Goal: Information Seeking & Learning: Learn about a topic

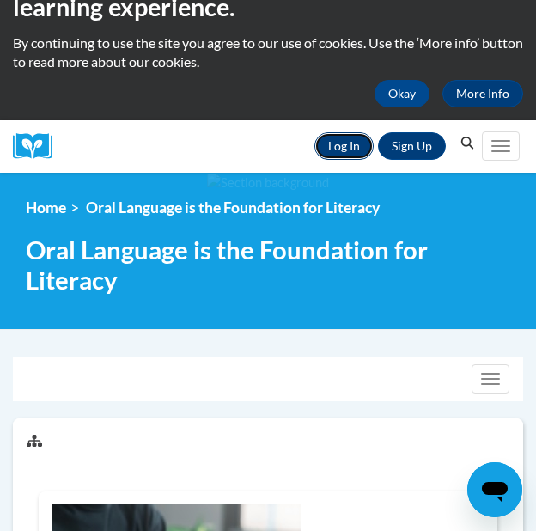
click at [345, 149] on link "Log In" at bounding box center [343, 145] width 59 height 27
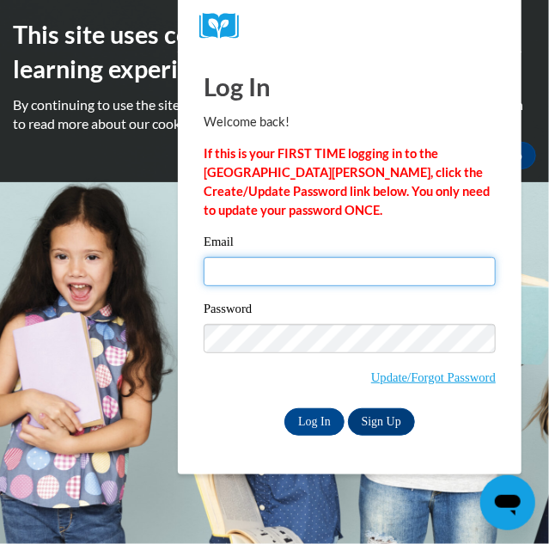
click at [344, 276] on input "Email" at bounding box center [350, 271] width 292 height 29
type input "mhusney@butler.edu"
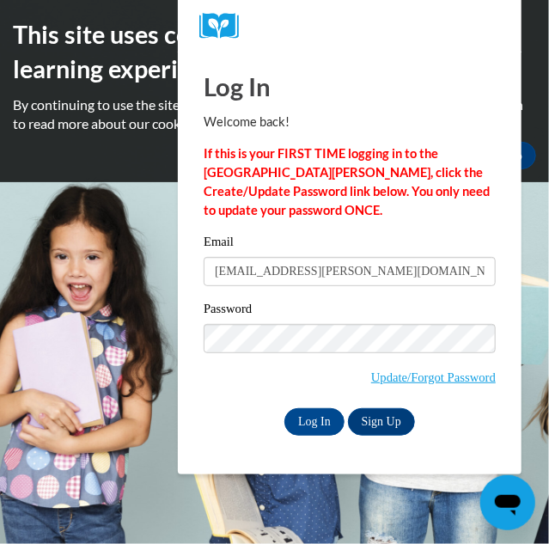
click at [312, 436] on div "Log In Welcome back! If this is your FIRST TIME logging in to the NEW Cox Campu…" at bounding box center [349, 263] width 369 height 423
click at [312, 430] on div "Log In Welcome back! If this is your FIRST TIME logging in to the NEW Cox Campu…" at bounding box center [349, 263] width 369 height 423
click at [312, 430] on input "Log In" at bounding box center [314, 421] width 60 height 27
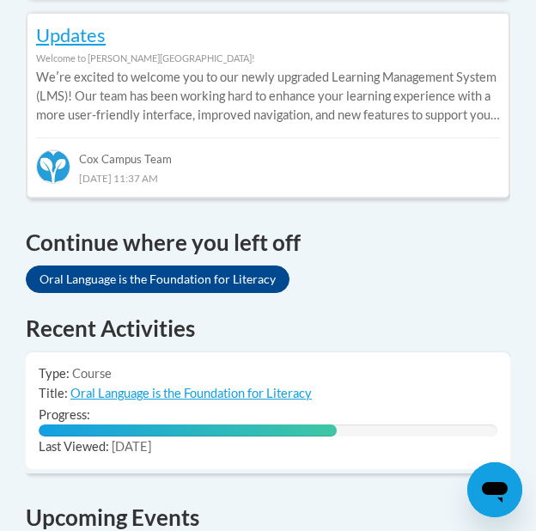
scroll to position [1305, 0]
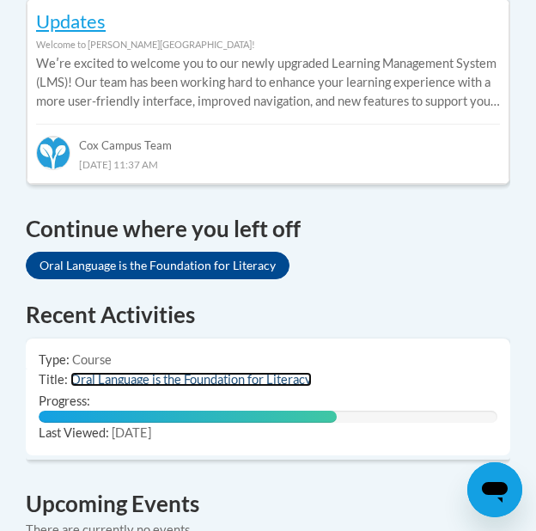
click at [130, 372] on link "Oral Language is the Foundation for Literacy" at bounding box center [190, 379] width 241 height 15
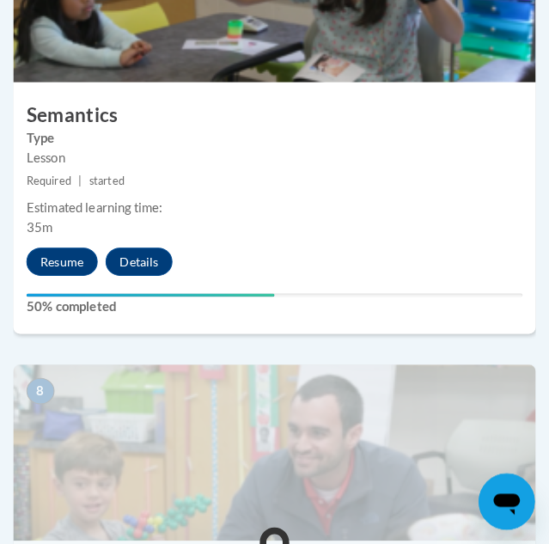
scroll to position [3410, 0]
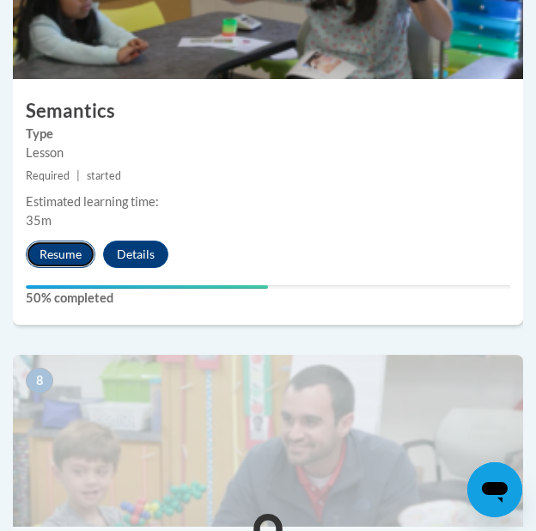
click at [51, 245] on button "Resume" at bounding box center [61, 254] width 70 height 27
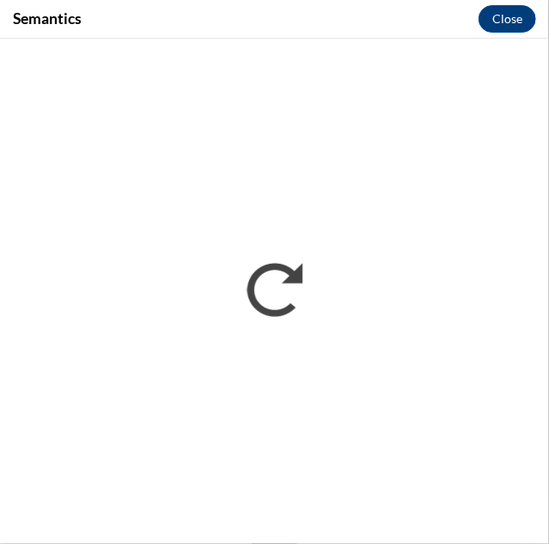
scroll to position [0, 0]
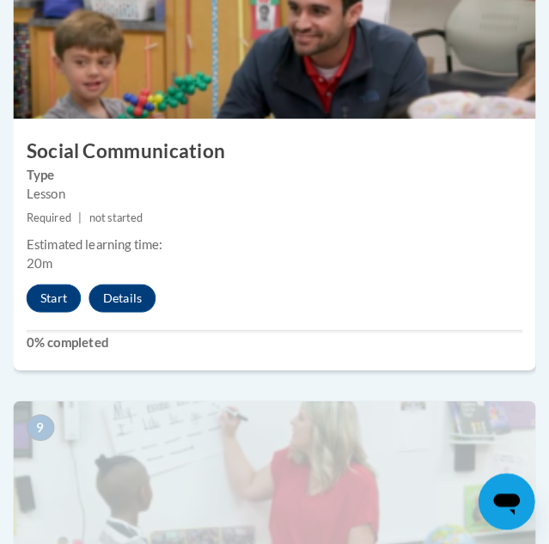
scroll to position [3825, 0]
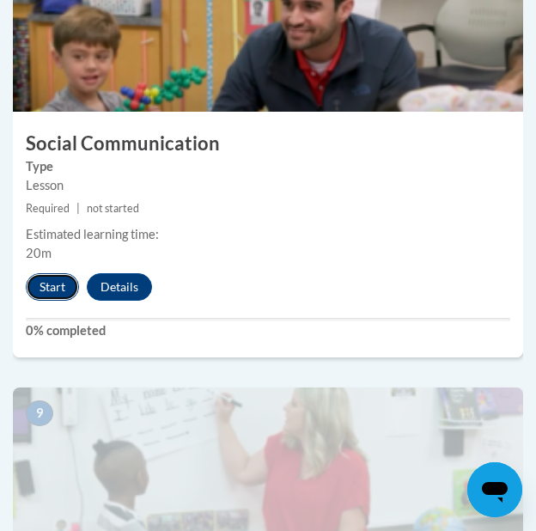
click at [53, 277] on button "Start" at bounding box center [52, 286] width 53 height 27
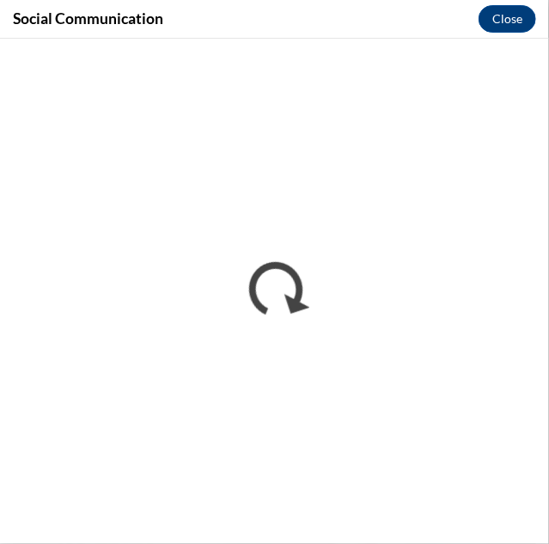
scroll to position [0, 0]
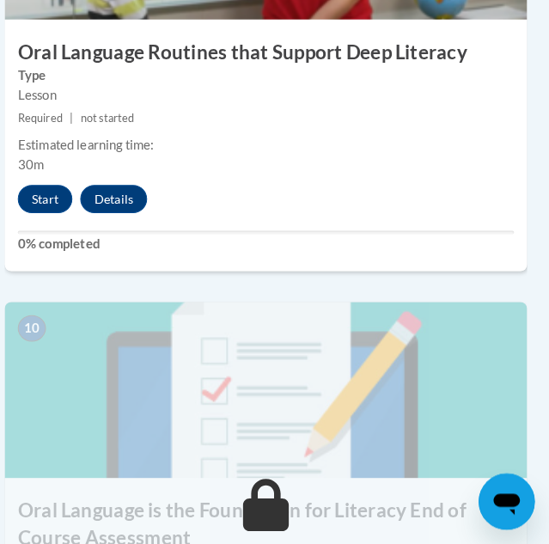
scroll to position [4364, 9]
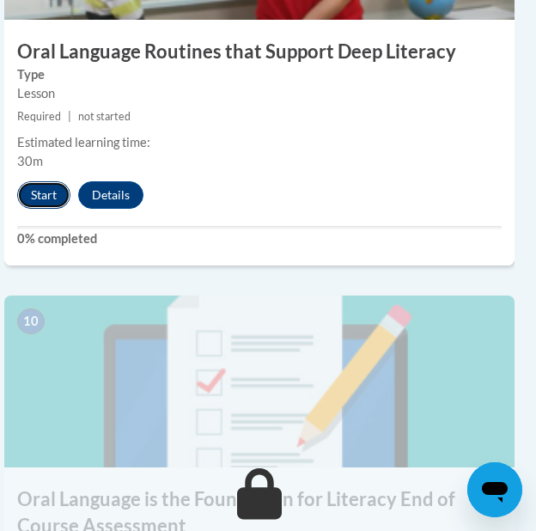
click at [46, 185] on button "Start" at bounding box center [43, 194] width 53 height 27
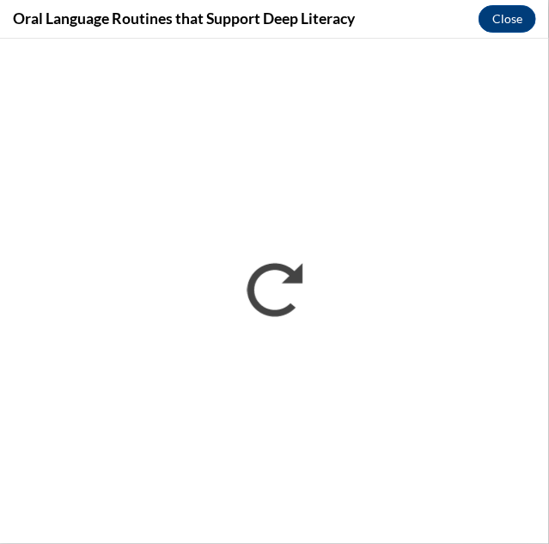
scroll to position [0, 0]
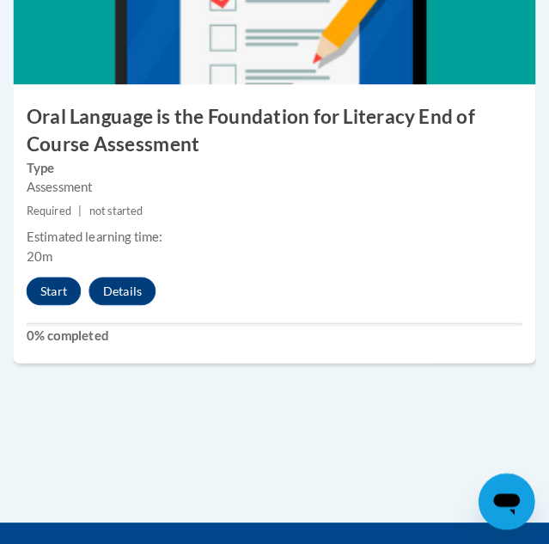
scroll to position [4761, 0]
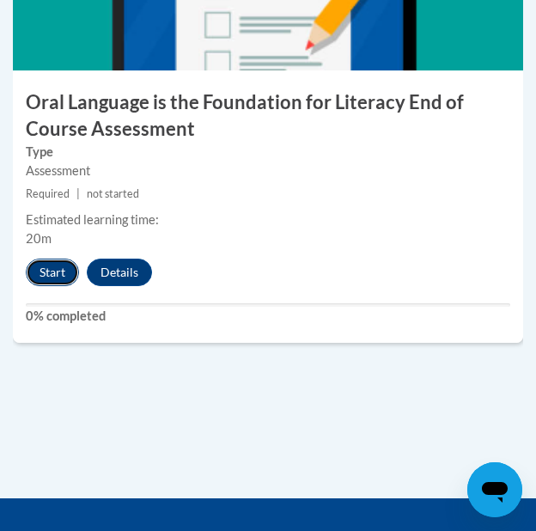
click at [65, 271] on button "Start" at bounding box center [52, 272] width 53 height 27
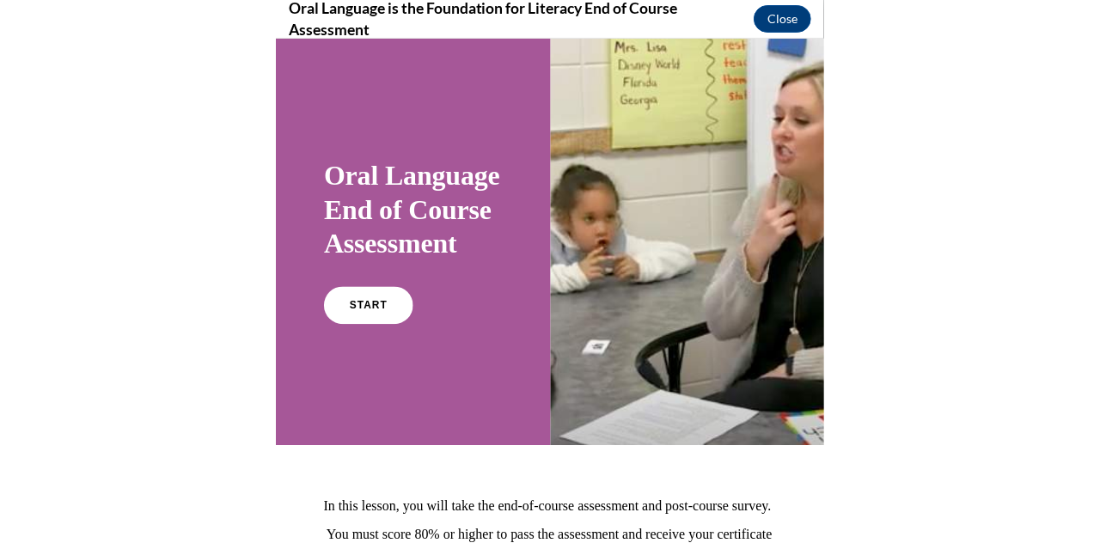
scroll to position [2405, 0]
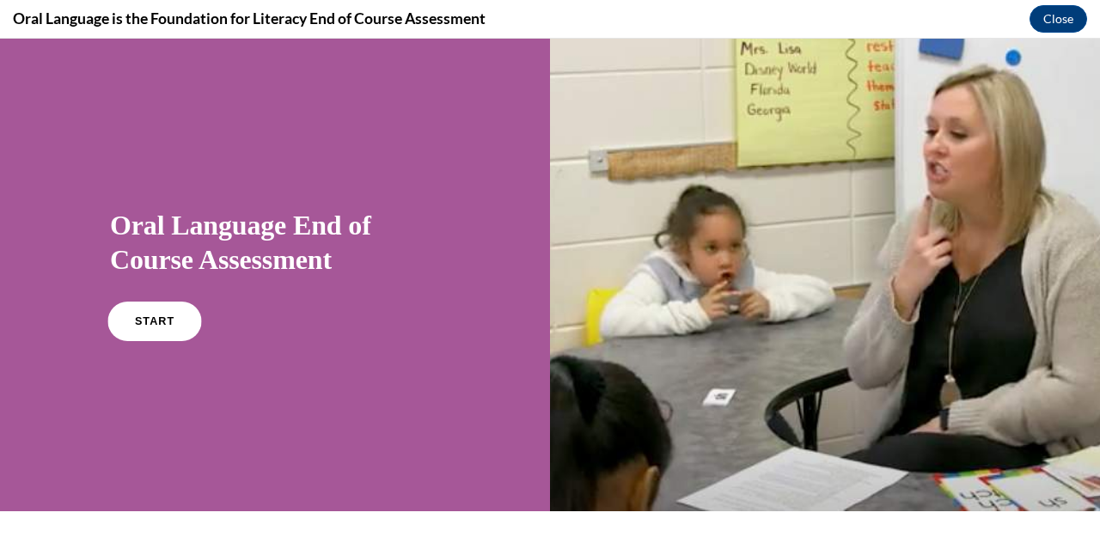
click at [141, 324] on span "START" at bounding box center [155, 321] width 40 height 13
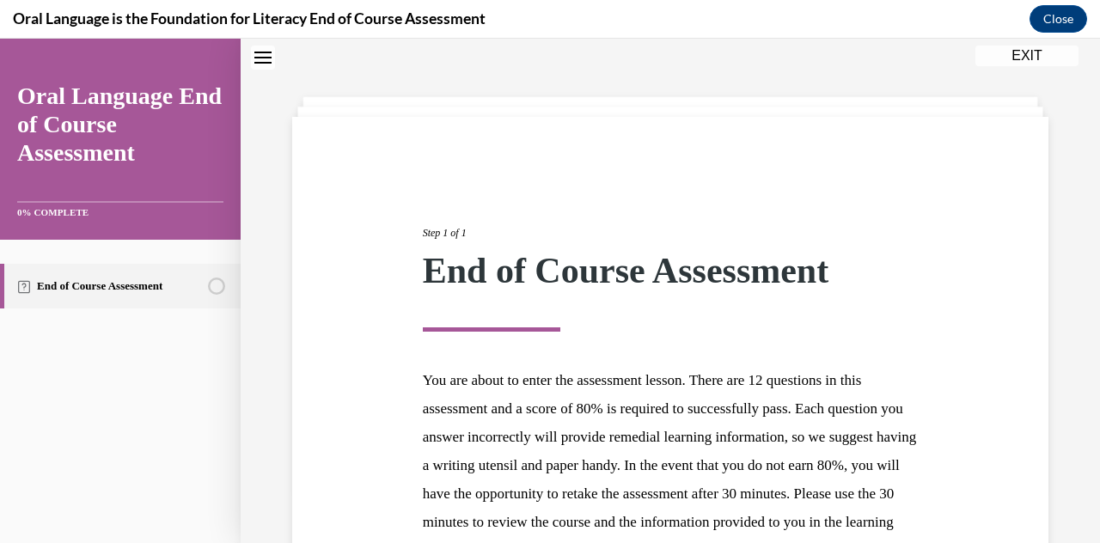
scroll to position [246, 0]
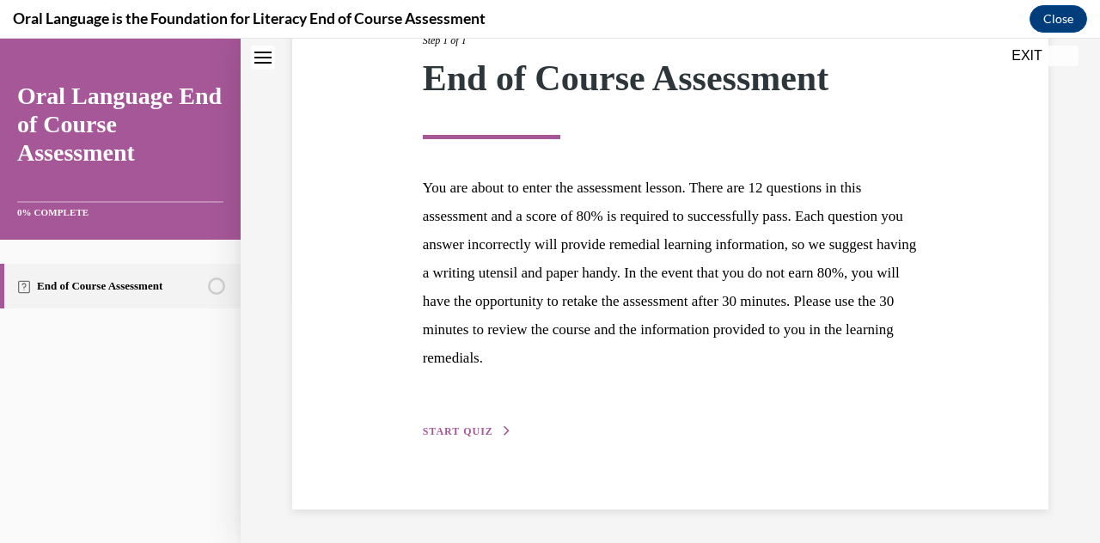
click at [535, 300] on p "You are about to enter the assessment lesson. There are 12 questions in this as…" at bounding box center [671, 273] width 496 height 198
click at [479, 425] on button "START QUIZ" at bounding box center [467, 431] width 89 height 15
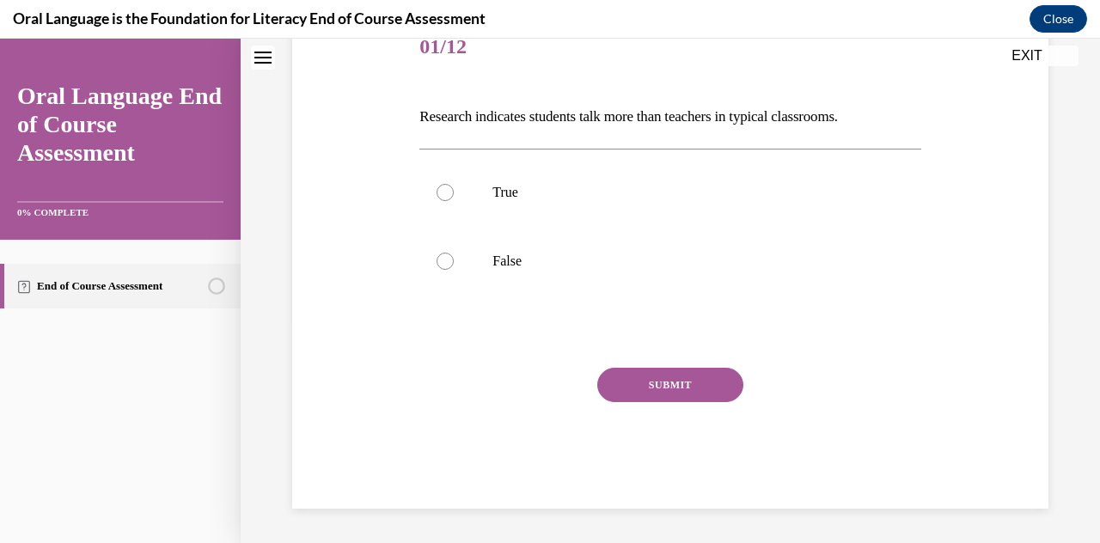
scroll to position [190, 0]
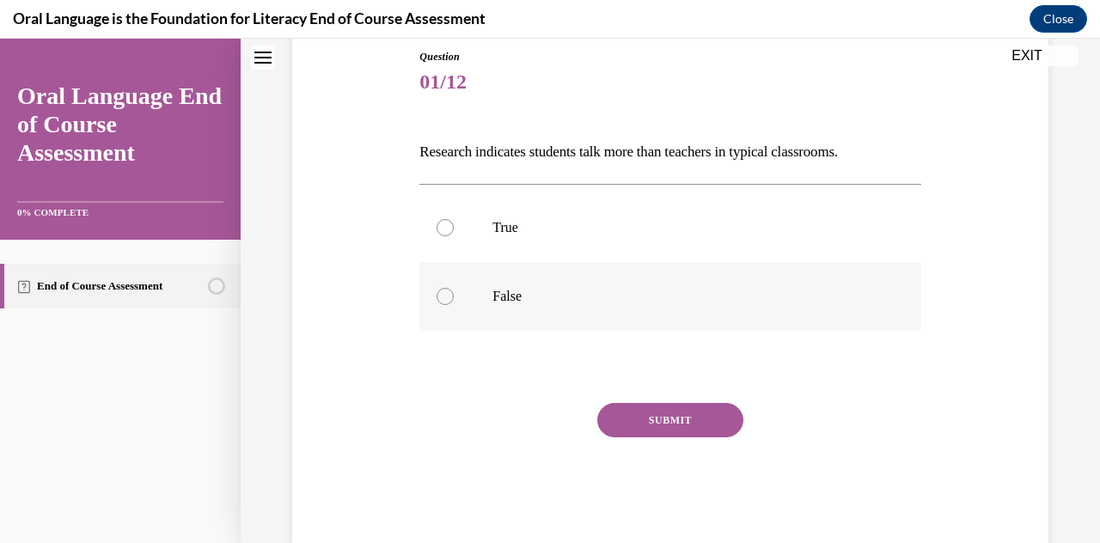
click at [465, 285] on label "False" at bounding box center [669, 296] width 501 height 69
click at [454, 288] on input "False" at bounding box center [444, 296] width 17 height 17
radio input "true"
click at [535, 417] on button "SUBMIT" at bounding box center [670, 420] width 146 height 34
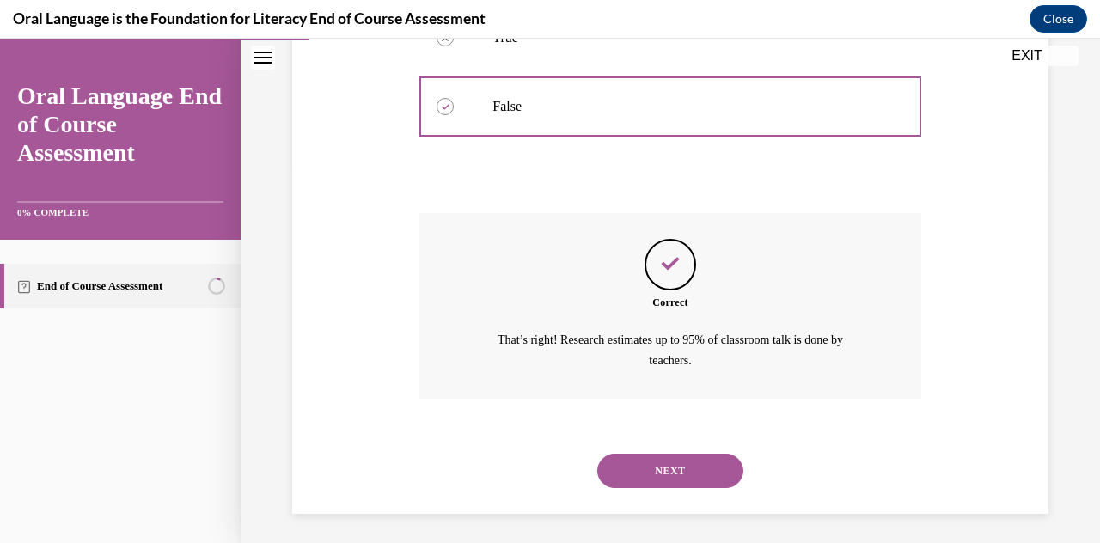
scroll to position [383, 0]
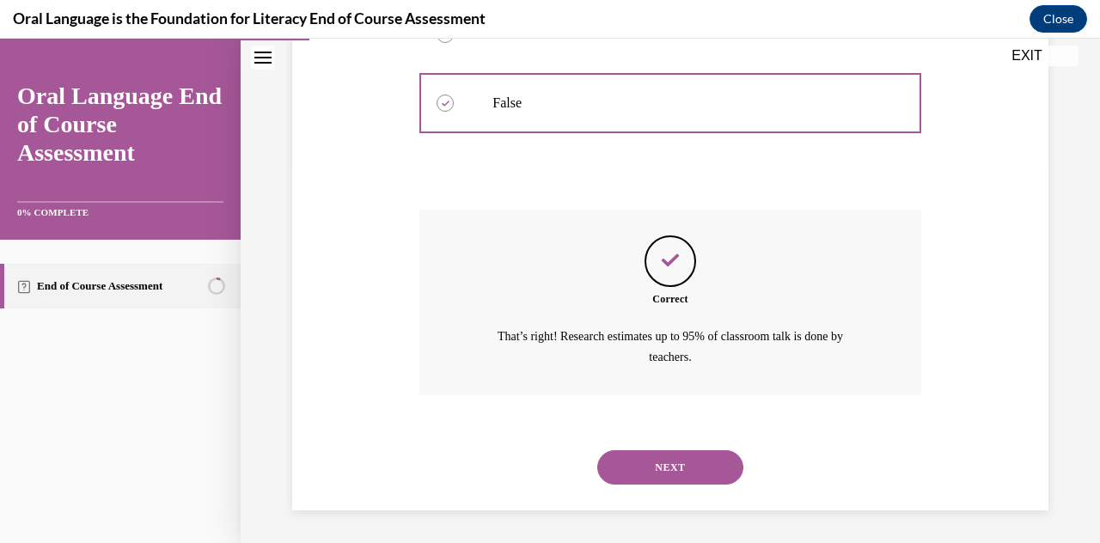
click at [535, 461] on button "NEXT" at bounding box center [670, 467] width 146 height 34
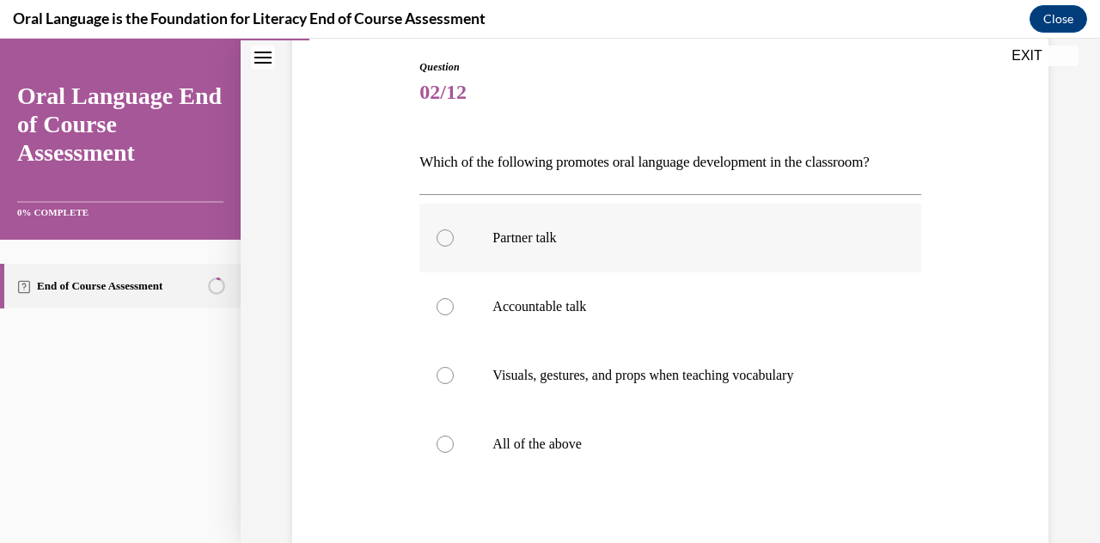
scroll to position [182, 0]
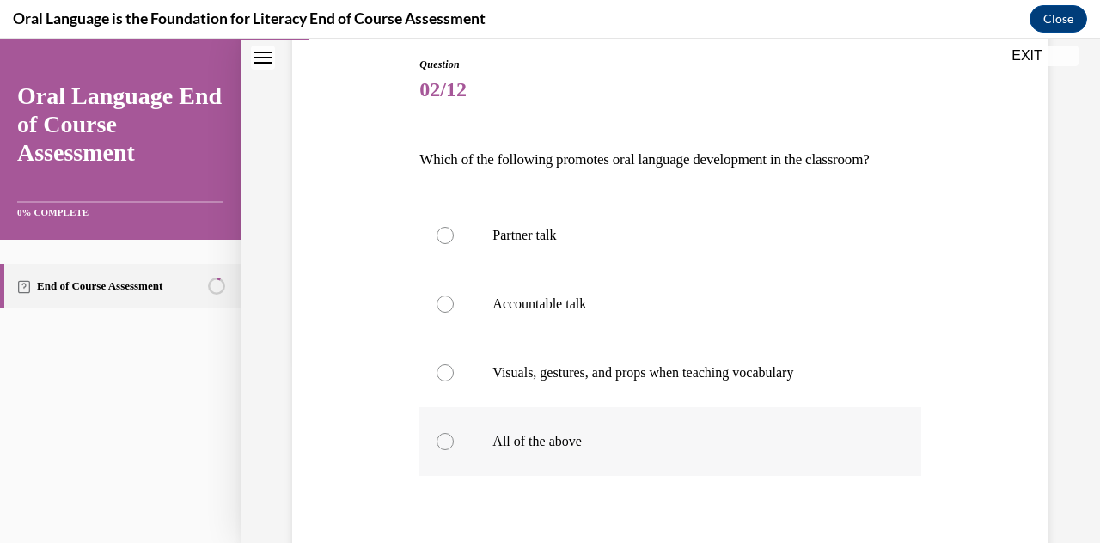
click at [535, 444] on p "All of the above" at bounding box center [684, 441] width 385 height 17
click at [454, 444] on input "All of the above" at bounding box center [444, 441] width 17 height 17
radio input "true"
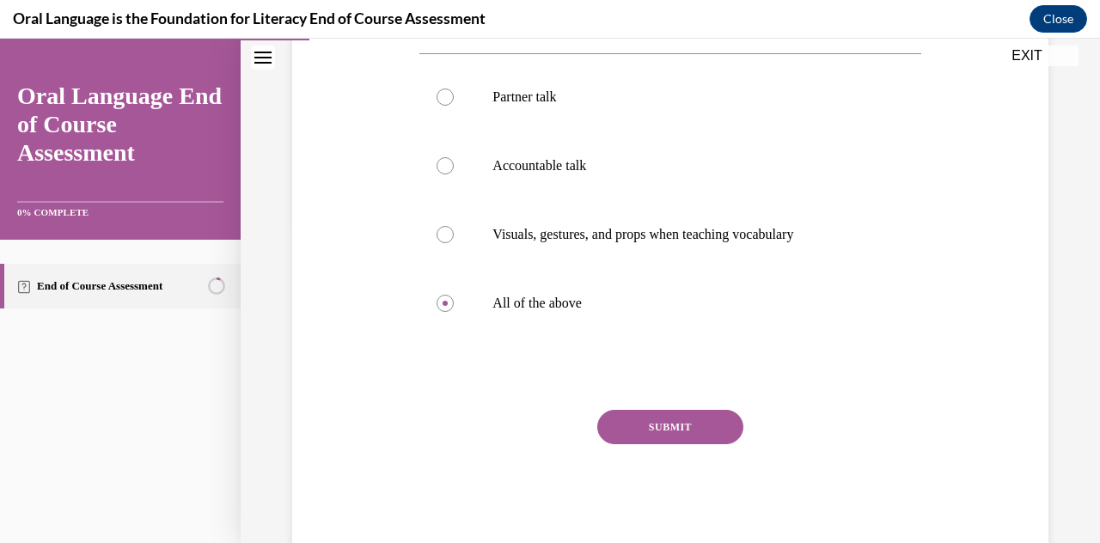
click at [535, 413] on button "SUBMIT" at bounding box center [670, 427] width 146 height 34
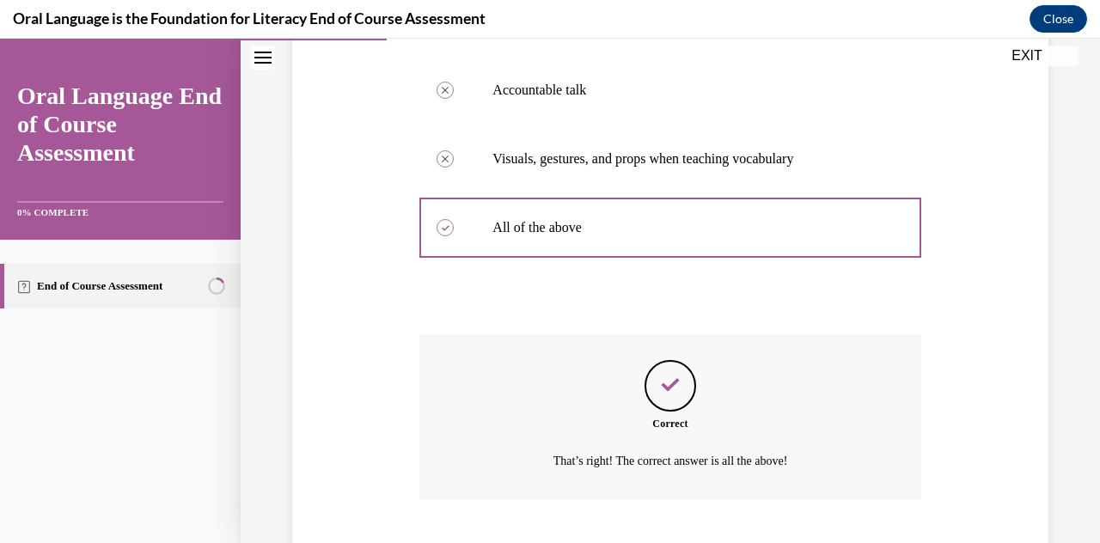
scroll to position [501, 0]
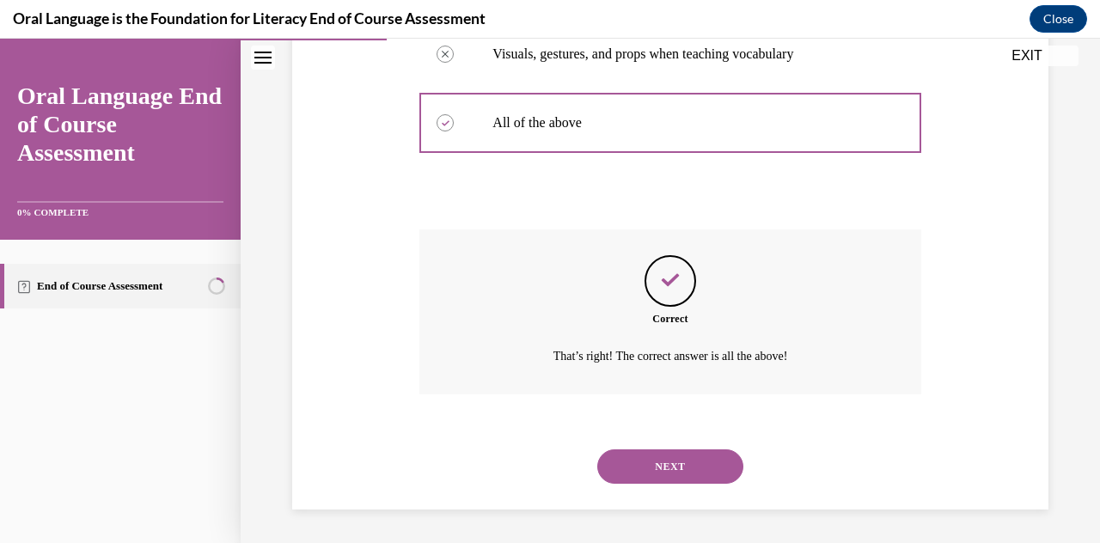
click at [535, 457] on button "NEXT" at bounding box center [670, 466] width 146 height 34
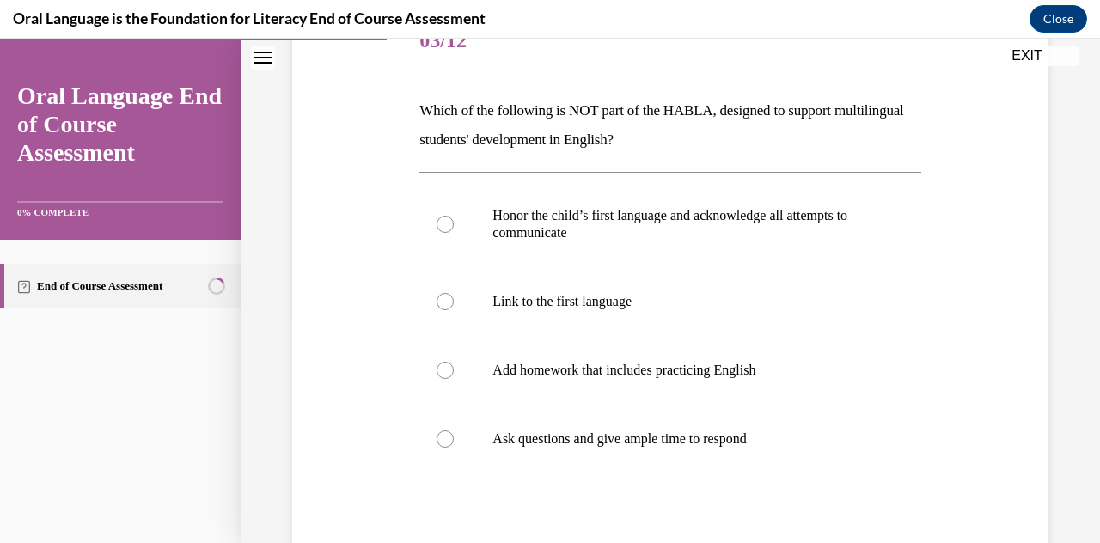
scroll to position [238, 0]
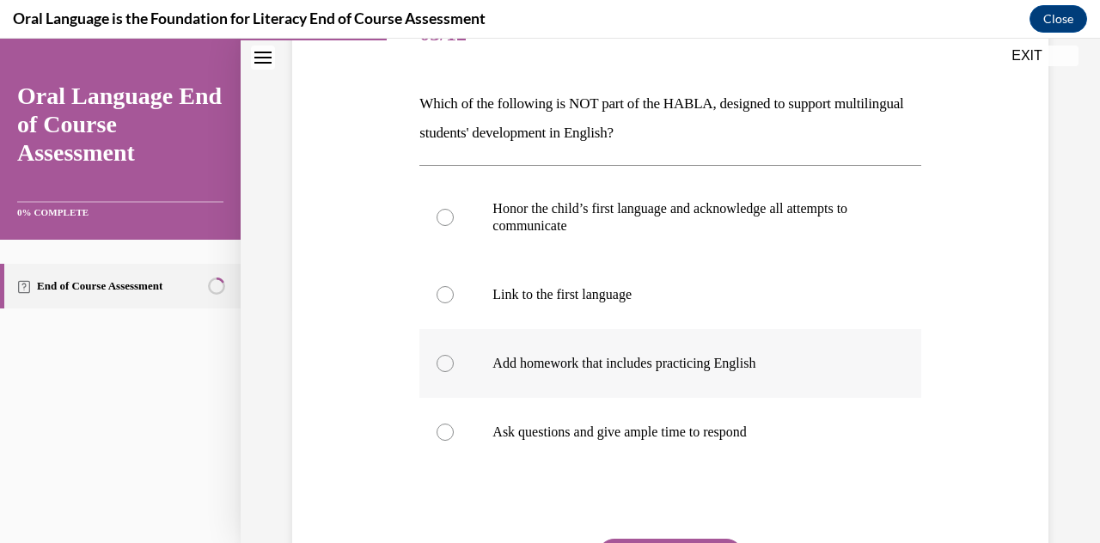
click at [535, 384] on label "Add homework that includes practicing English" at bounding box center [669, 363] width 501 height 69
click at [454, 372] on input "Add homework that includes practicing English" at bounding box center [444, 363] width 17 height 17
radio input "true"
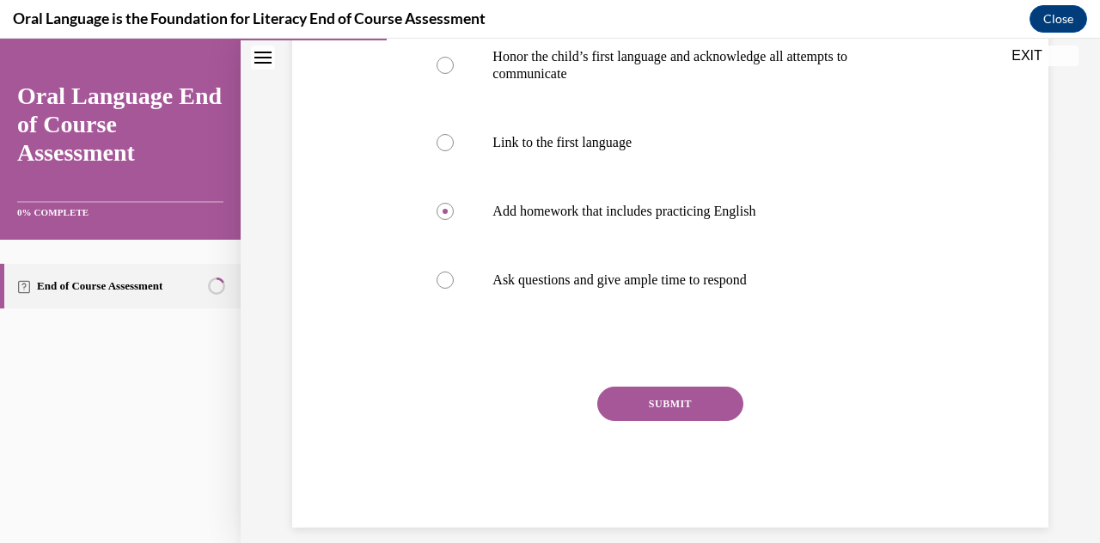
click at [535, 399] on button "SUBMIT" at bounding box center [670, 404] width 146 height 34
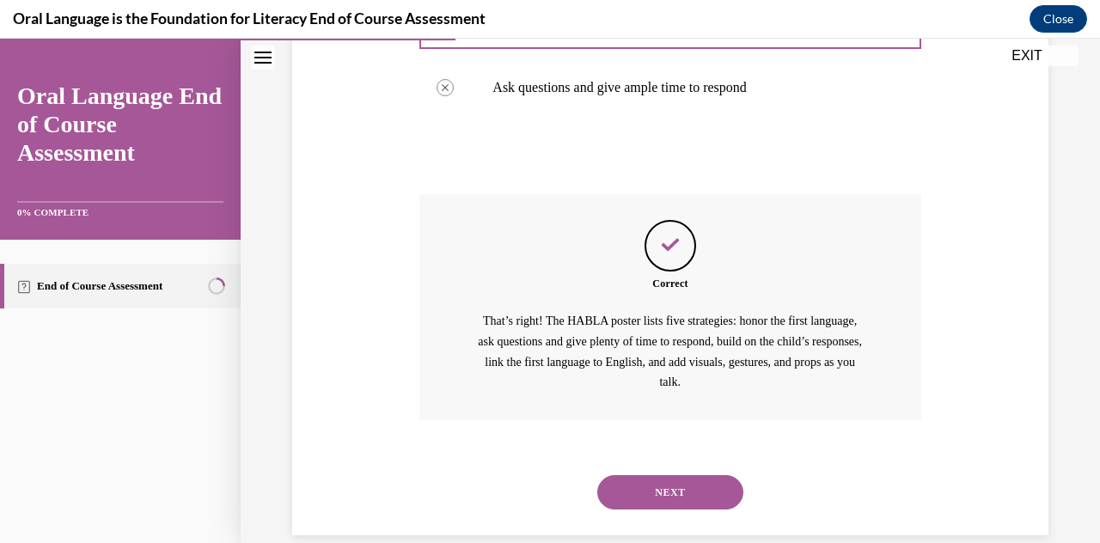
scroll to position [608, 0]
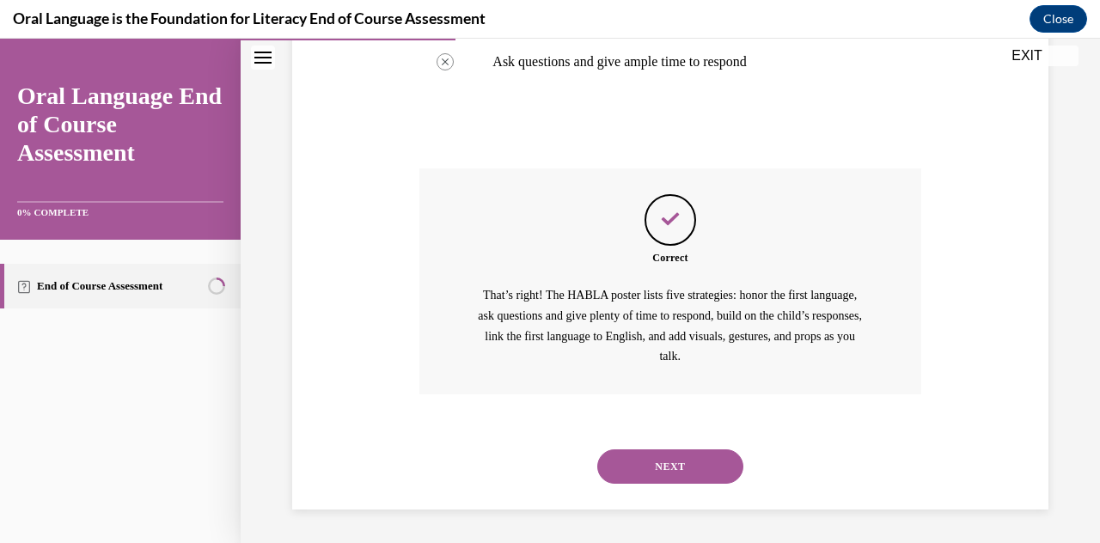
click at [535, 472] on button "NEXT" at bounding box center [670, 466] width 146 height 34
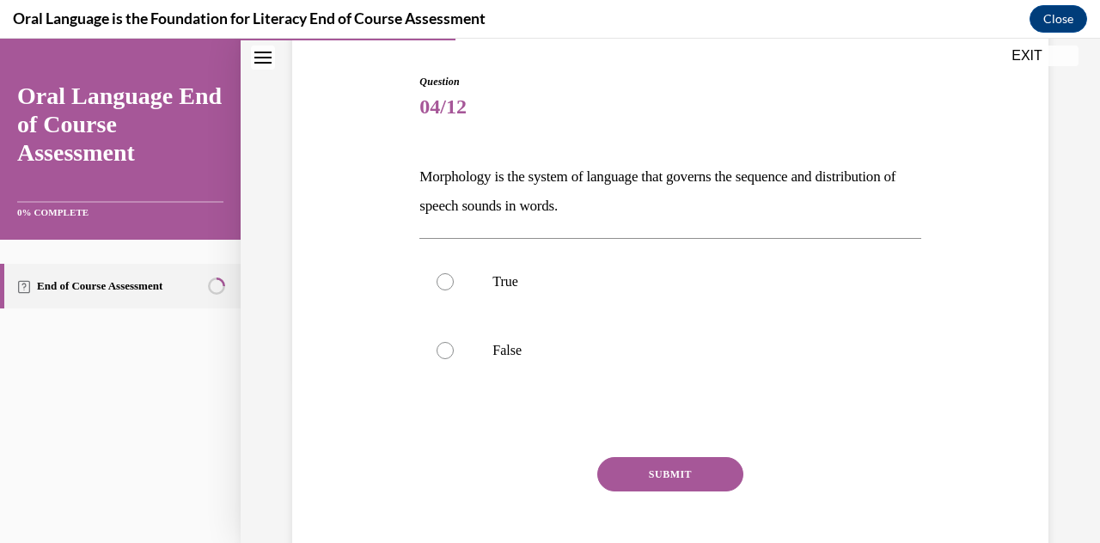
scroll to position [167, 0]
click at [535, 278] on p "True" at bounding box center [684, 279] width 385 height 17
click at [454, 278] on input "True" at bounding box center [444, 279] width 17 height 17
radio input "true"
click at [535, 479] on button "SUBMIT" at bounding box center [670, 472] width 146 height 34
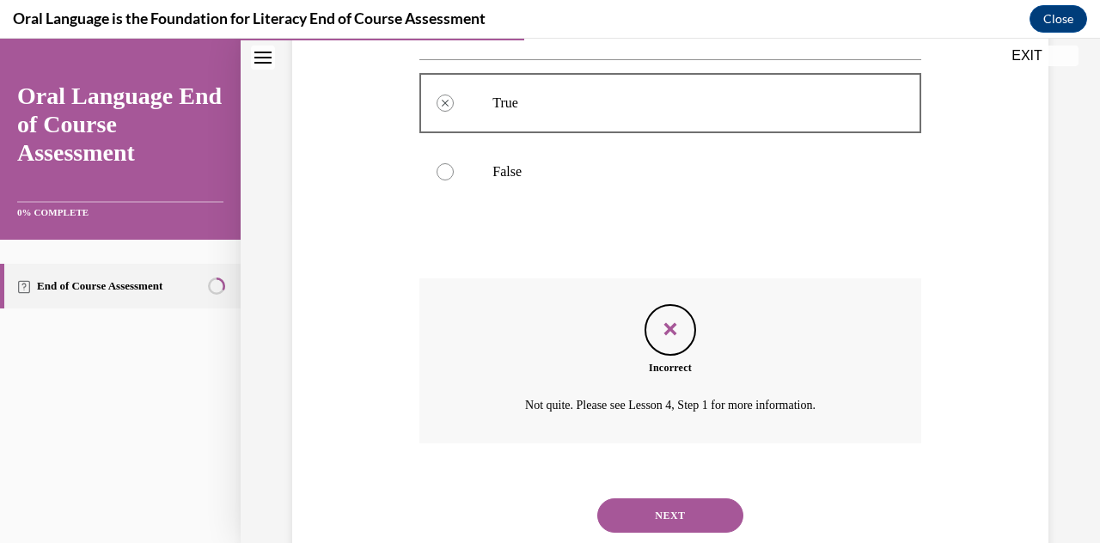
scroll to position [393, 0]
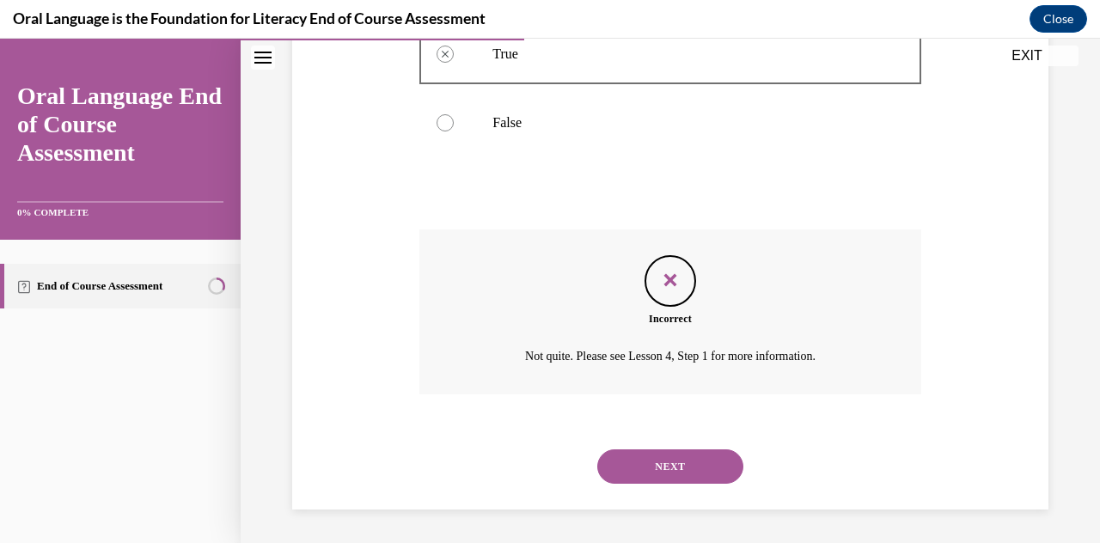
click at [535, 465] on button "NEXT" at bounding box center [670, 466] width 146 height 34
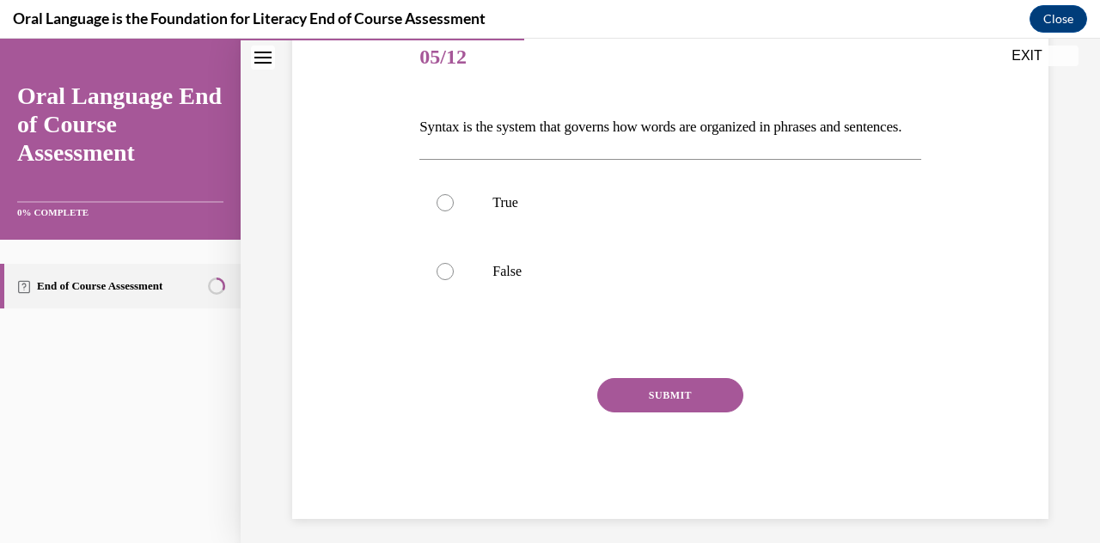
scroll to position [211, 0]
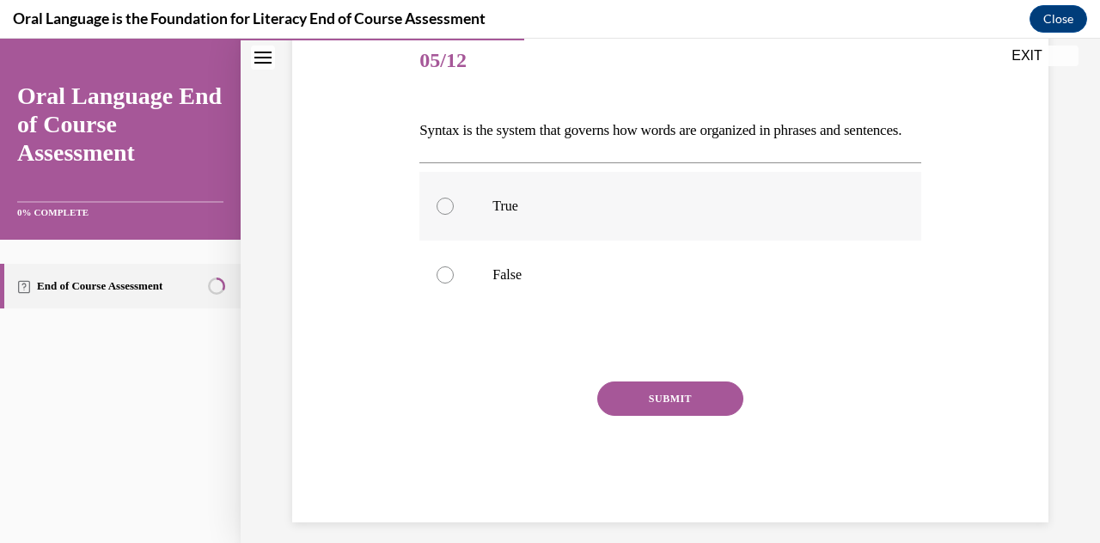
click at [463, 241] on label "True" at bounding box center [669, 206] width 501 height 69
click at [454, 215] on input "True" at bounding box center [444, 206] width 17 height 17
radio input "true"
click at [535, 416] on button "SUBMIT" at bounding box center [670, 398] width 146 height 34
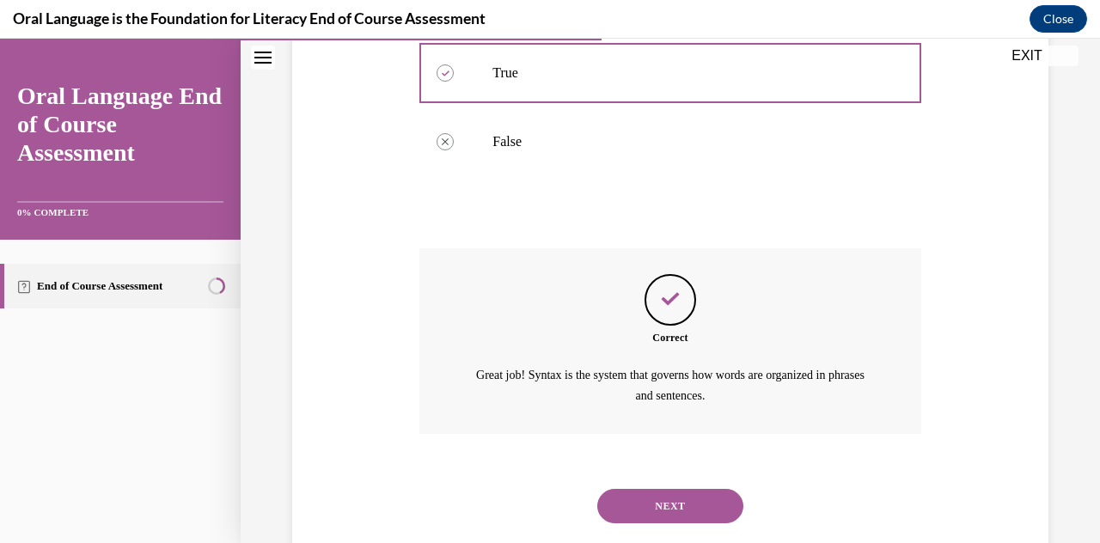
scroll to position [412, 0]
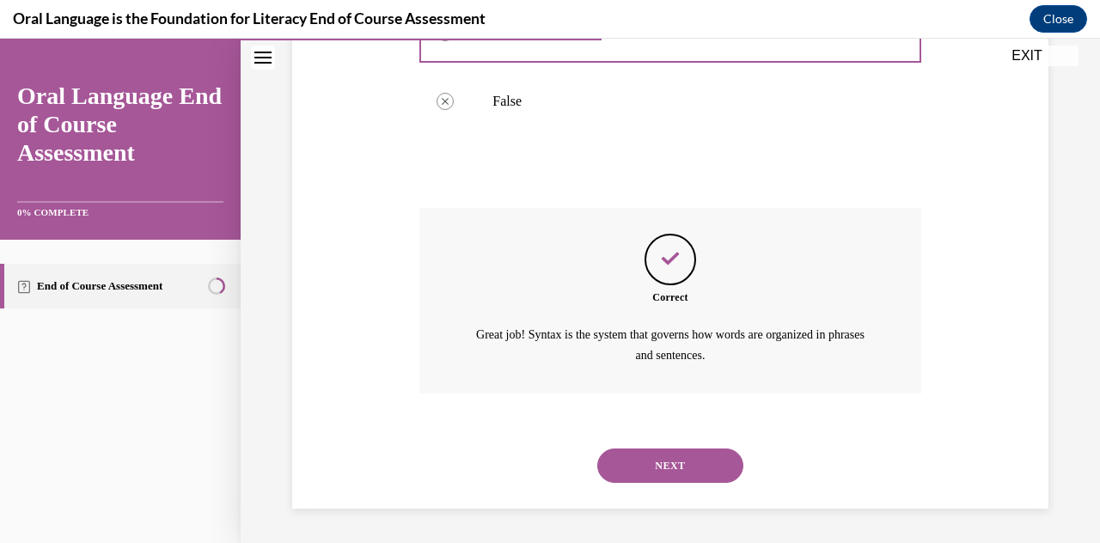
click at [535, 457] on button "NEXT" at bounding box center [670, 465] width 146 height 34
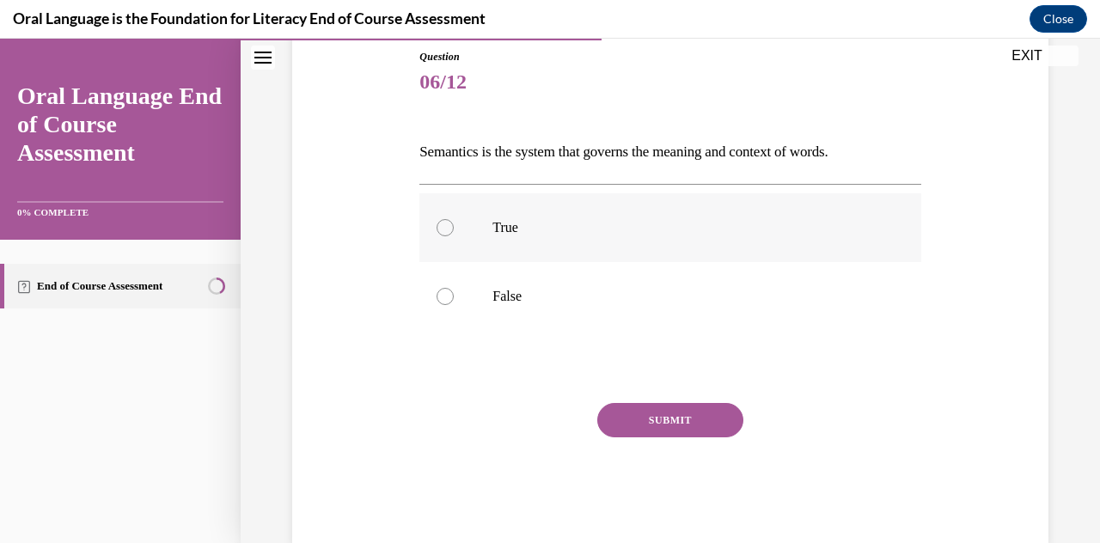
click at [535, 238] on label "True" at bounding box center [669, 227] width 501 height 69
click at [454, 236] on input "True" at bounding box center [444, 227] width 17 height 17
radio input "true"
click at [535, 426] on button "SUBMIT" at bounding box center [670, 420] width 146 height 34
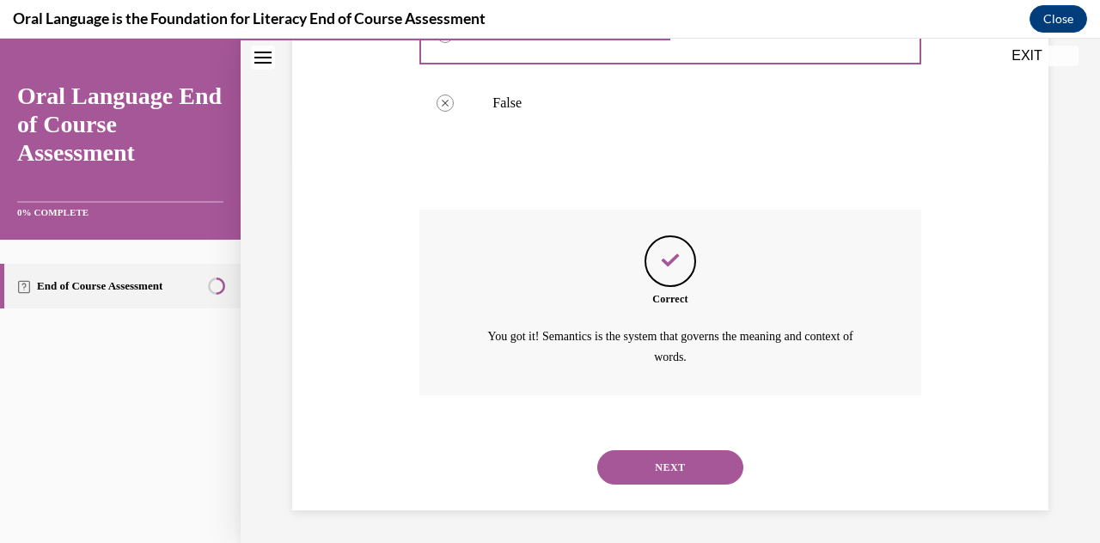
click at [535, 465] on button "NEXT" at bounding box center [670, 467] width 146 height 34
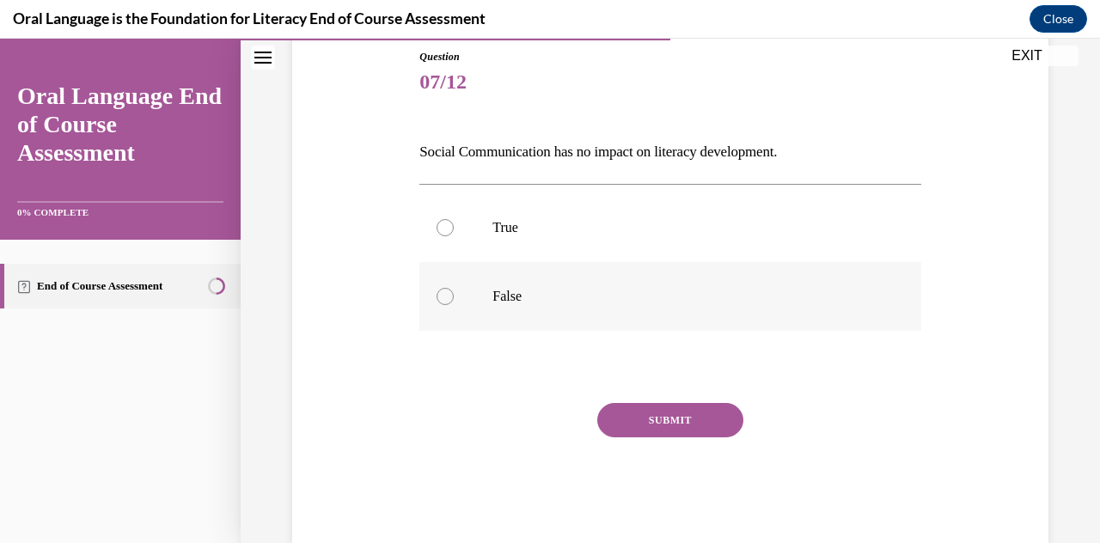
click at [535, 296] on p "False" at bounding box center [684, 296] width 385 height 17
click at [454, 296] on input "False" at bounding box center [444, 296] width 17 height 17
radio input "true"
click at [535, 413] on button "SUBMIT" at bounding box center [670, 420] width 146 height 34
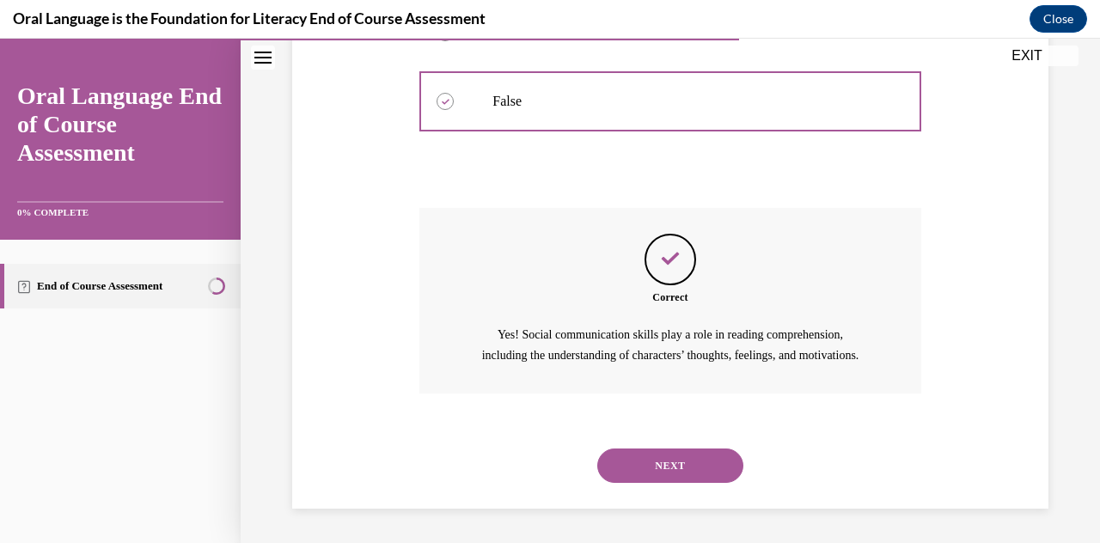
scroll to position [404, 0]
click at [535, 463] on button "NEXT" at bounding box center [670, 465] width 146 height 34
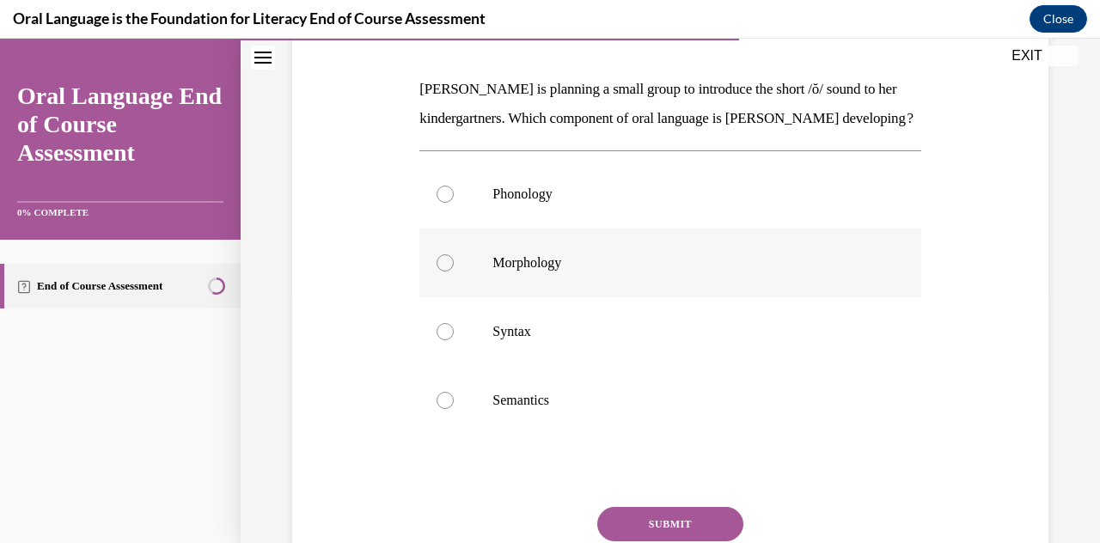
scroll to position [253, 0]
click at [535, 202] on p "Phonology" at bounding box center [684, 193] width 385 height 17
click at [454, 202] on input "Phonology" at bounding box center [444, 193] width 17 height 17
radio input "true"
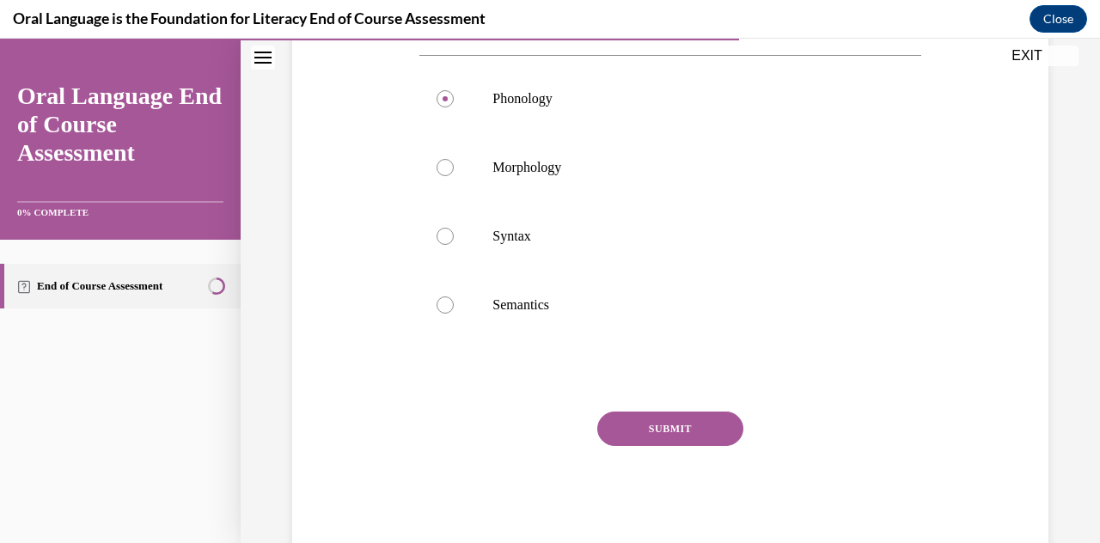
click at [535, 446] on button "SUBMIT" at bounding box center [670, 429] width 146 height 34
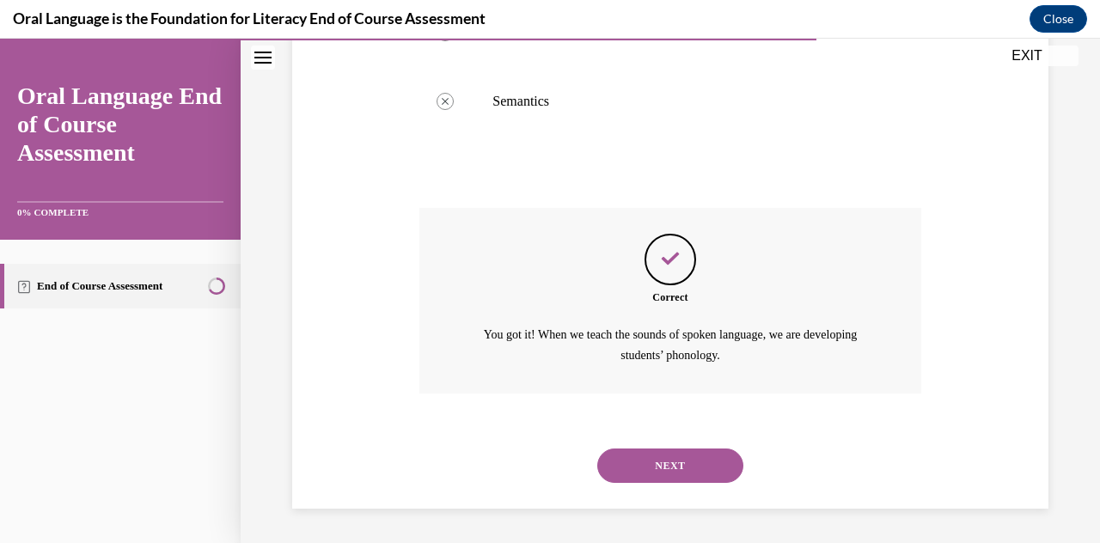
scroll to position [579, 0]
click at [535, 460] on button "NEXT" at bounding box center [670, 465] width 146 height 34
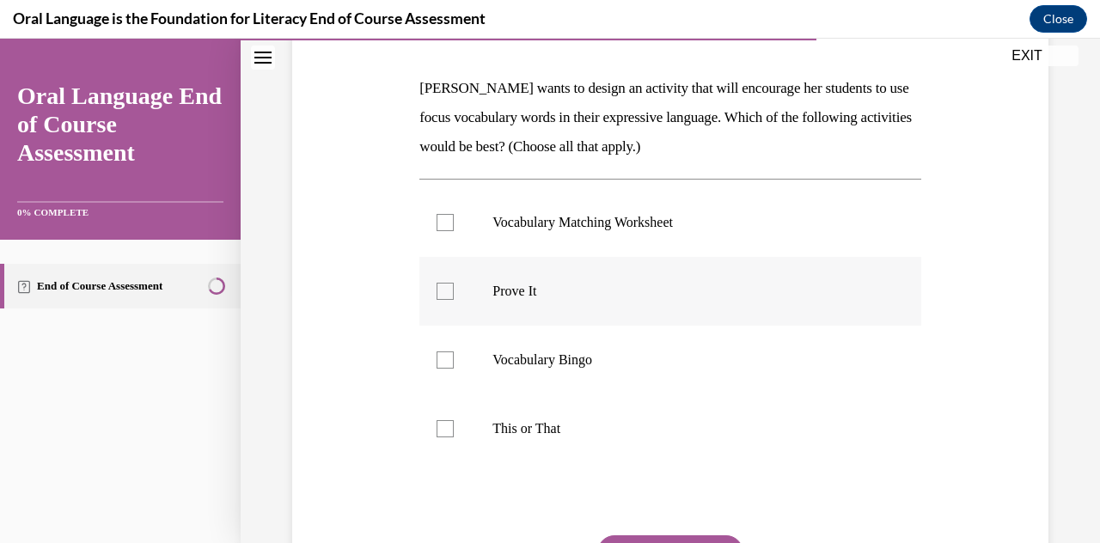
scroll to position [251, 0]
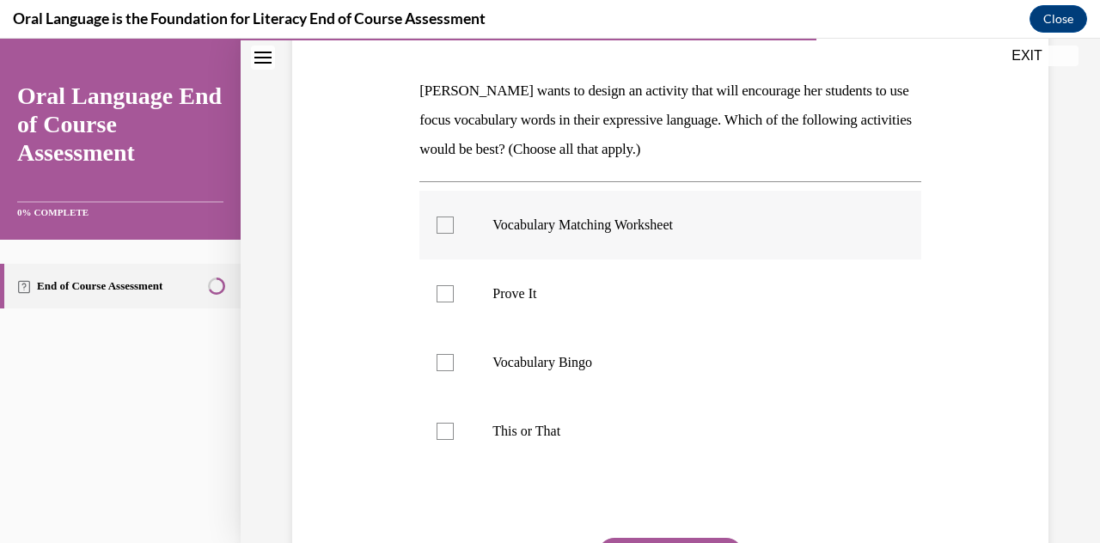
click at [535, 217] on p "Vocabulary Matching Worksheet" at bounding box center [684, 225] width 385 height 17
click at [454, 217] on input "Vocabulary Matching Worksheet" at bounding box center [444, 225] width 17 height 17
checkbox input "true"
click at [523, 315] on label "Prove It" at bounding box center [669, 293] width 501 height 69
click at [454, 302] on input "Prove It" at bounding box center [444, 293] width 17 height 17
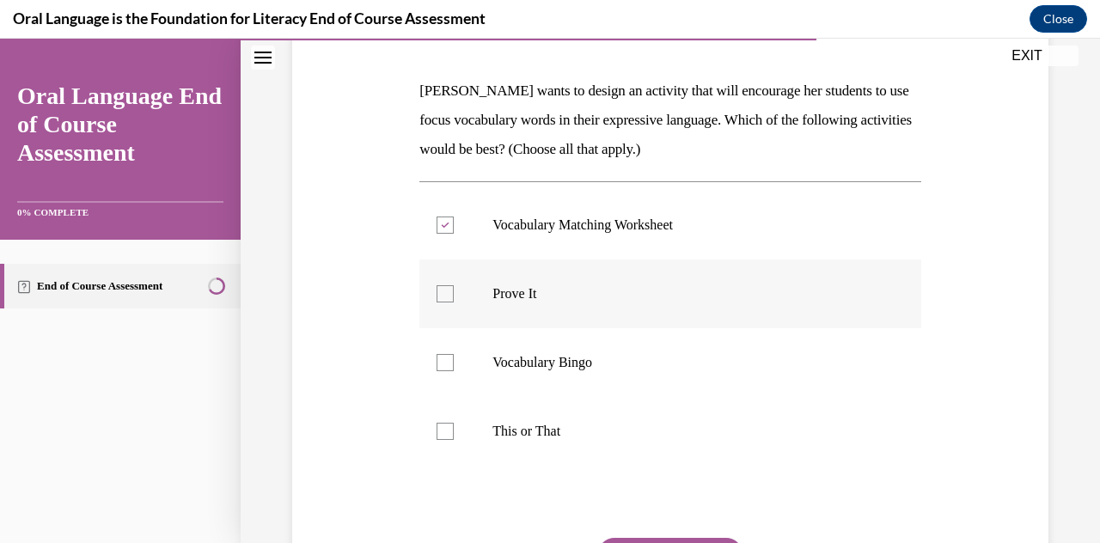
checkbox input "true"
click at [507, 381] on label "Vocabulary Bingo" at bounding box center [669, 362] width 501 height 69
click at [454, 371] on input "Vocabulary Bingo" at bounding box center [444, 362] width 17 height 17
checkbox input "true"
click at [503, 433] on p "This or That" at bounding box center [684, 431] width 385 height 17
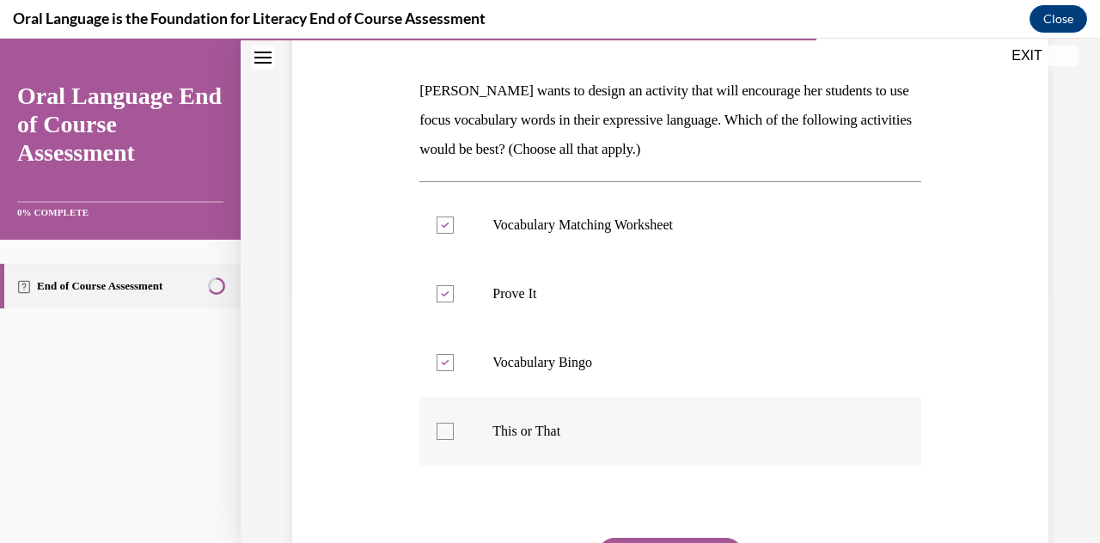
click at [454, 433] on input "This or That" at bounding box center [444, 431] width 17 height 17
checkbox input "true"
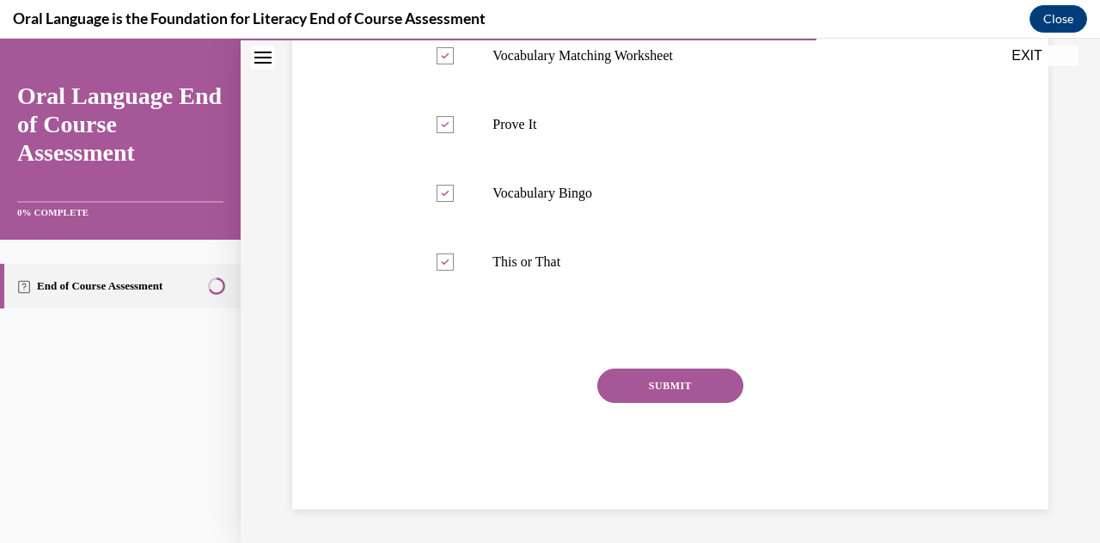
click at [535, 391] on button "SUBMIT" at bounding box center [670, 386] width 146 height 34
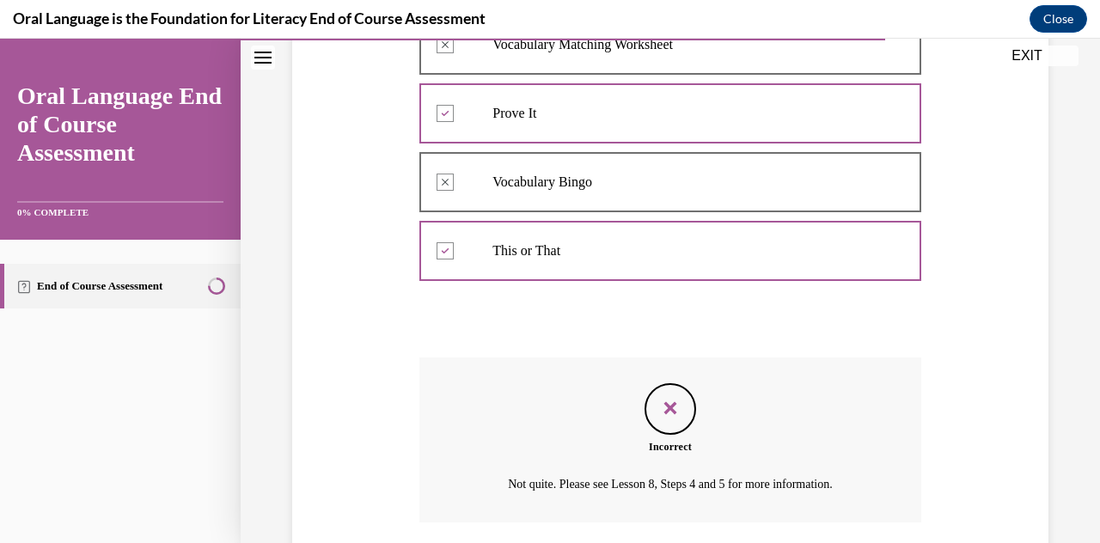
scroll to position [538, 0]
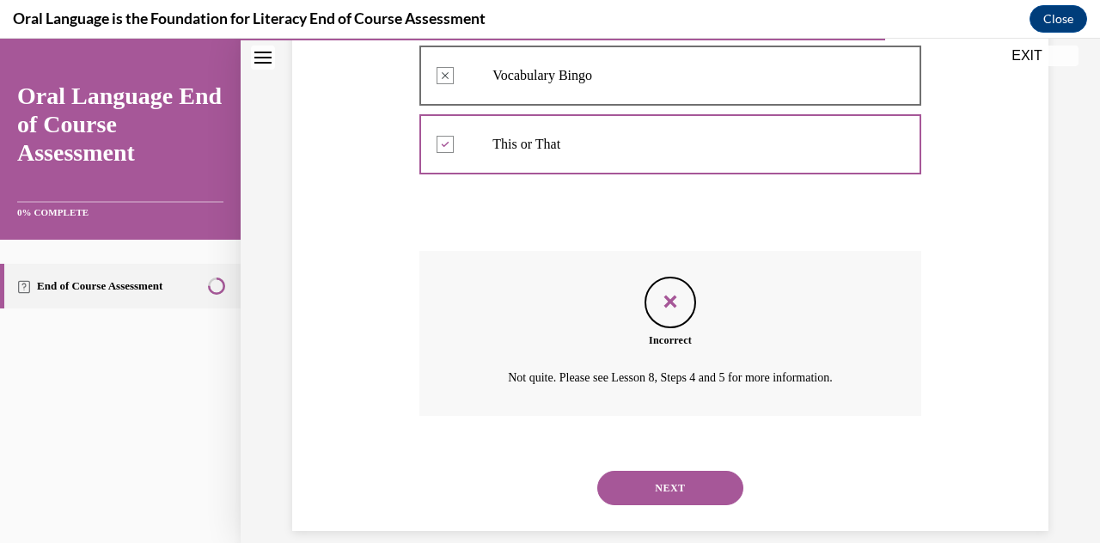
click at [535, 492] on button "NEXT" at bounding box center [670, 488] width 146 height 34
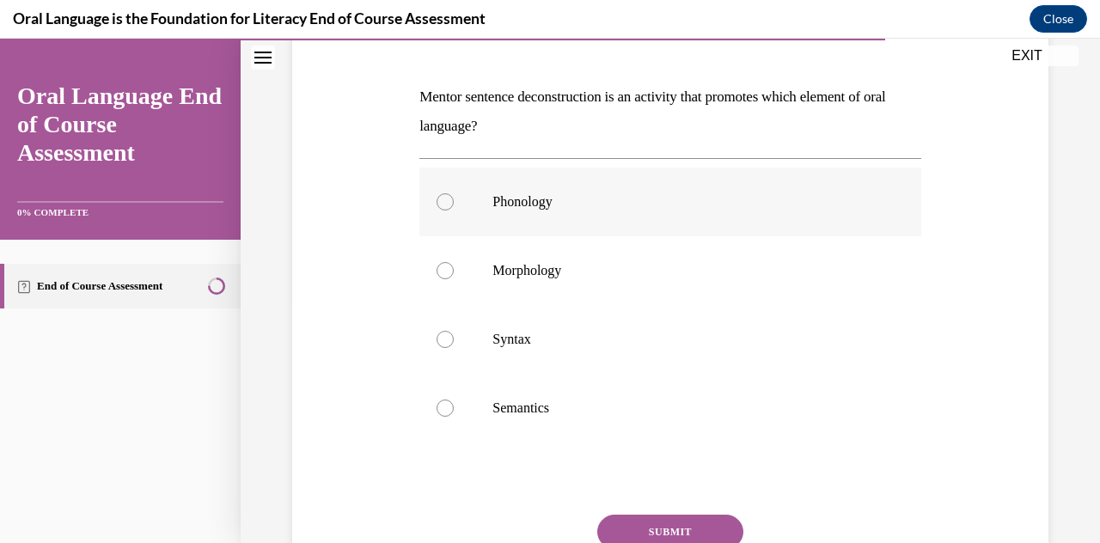
scroll to position [247, 0]
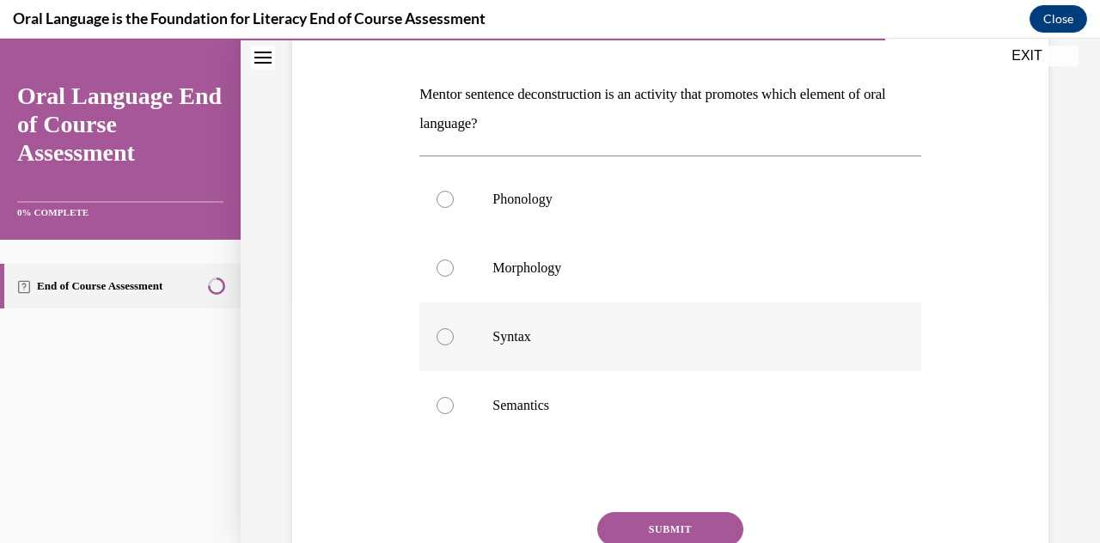
click at [439, 336] on div at bounding box center [444, 336] width 17 height 17
click at [439, 336] on input "Syntax" at bounding box center [444, 336] width 17 height 17
radio input "true"
click at [535, 486] on div "Question 10/12 Mentor sentence deconstruction is an activity that promotes whic…" at bounding box center [669, 322] width 501 height 662
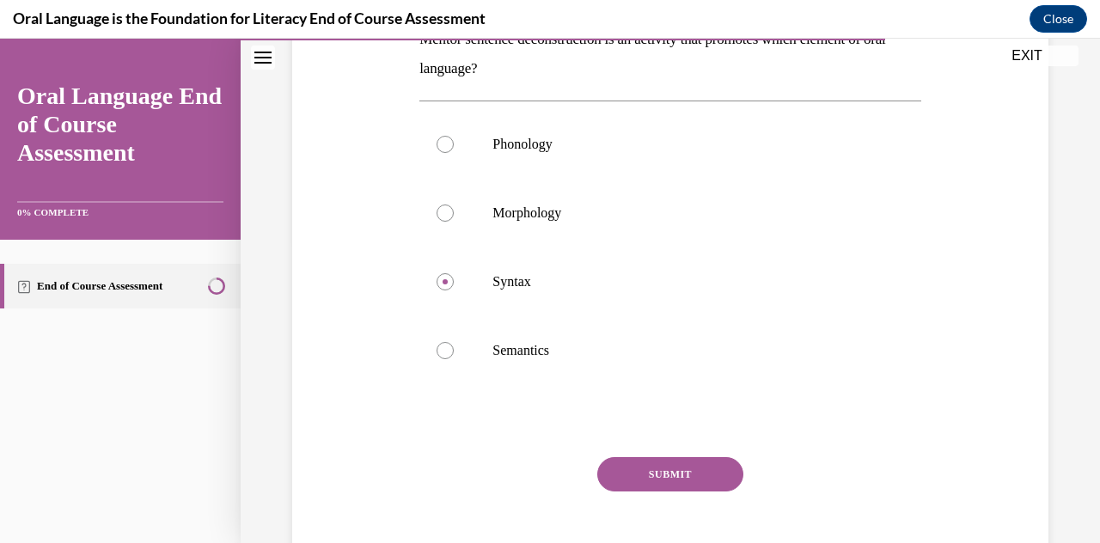
scroll to position [354, 0]
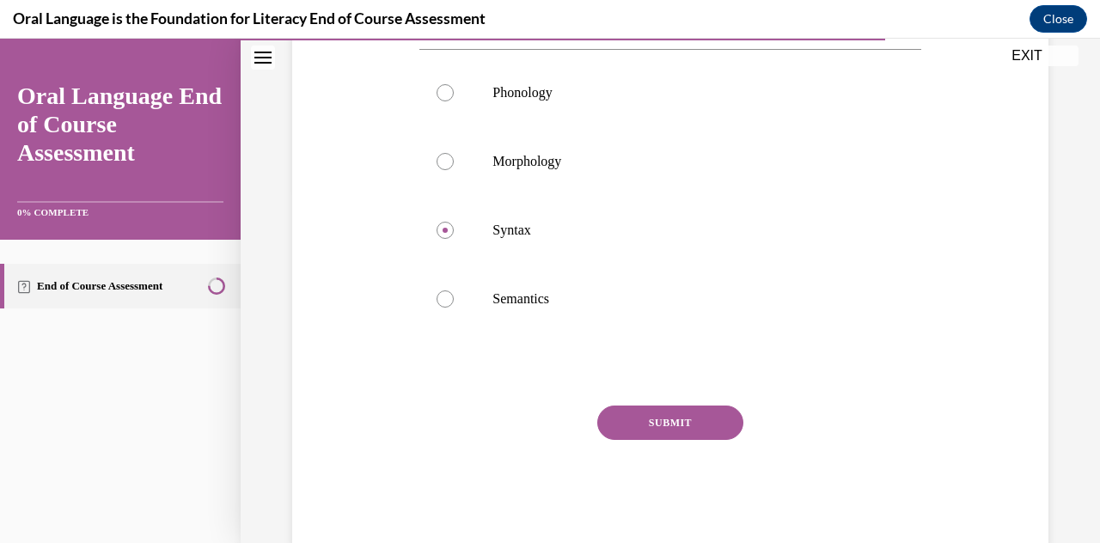
click at [535, 424] on button "SUBMIT" at bounding box center [670, 423] width 146 height 34
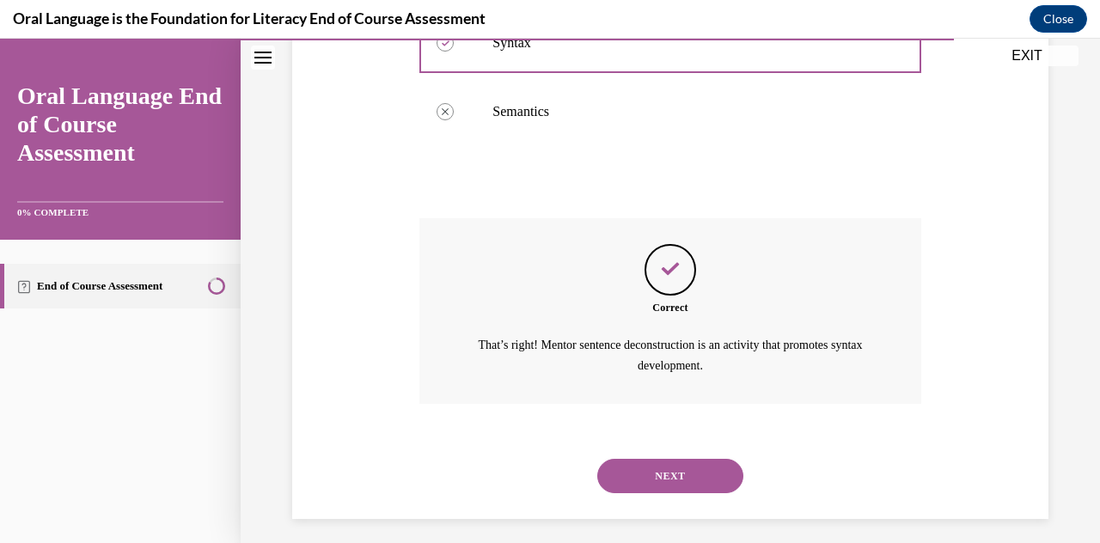
scroll to position [550, 0]
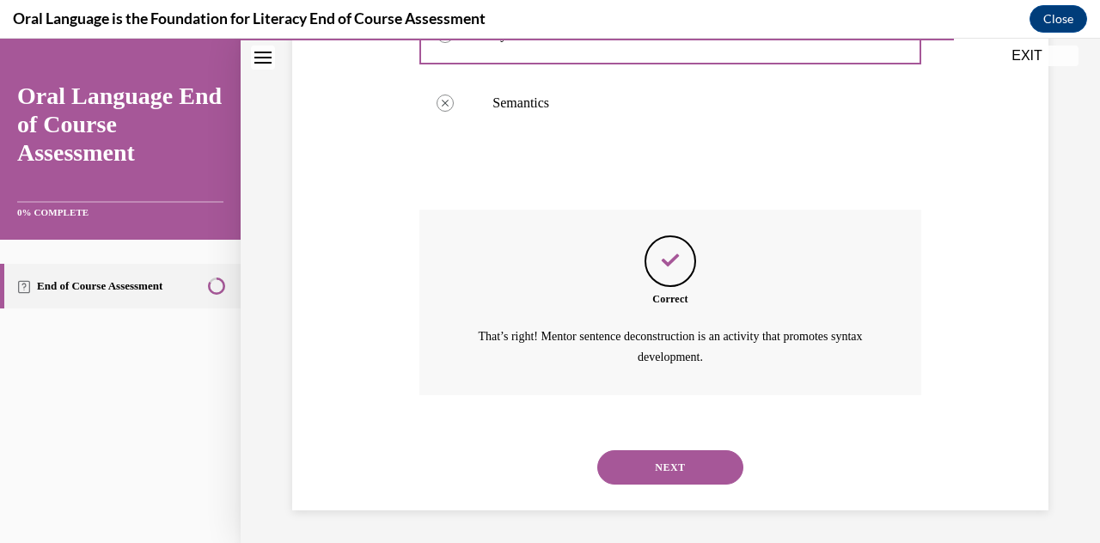
click at [535, 455] on button "NEXT" at bounding box center [670, 467] width 146 height 34
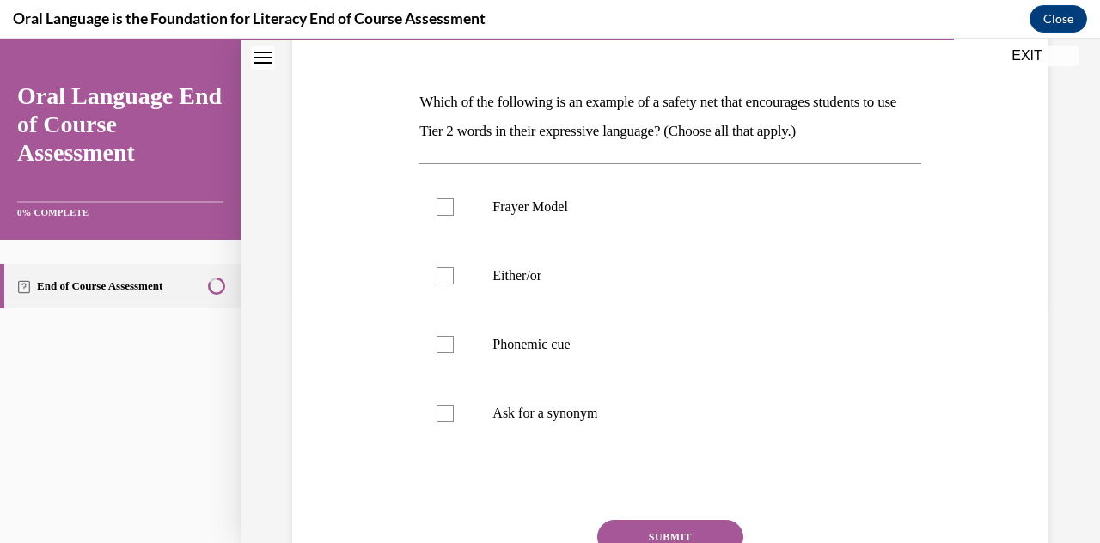
scroll to position [260, 0]
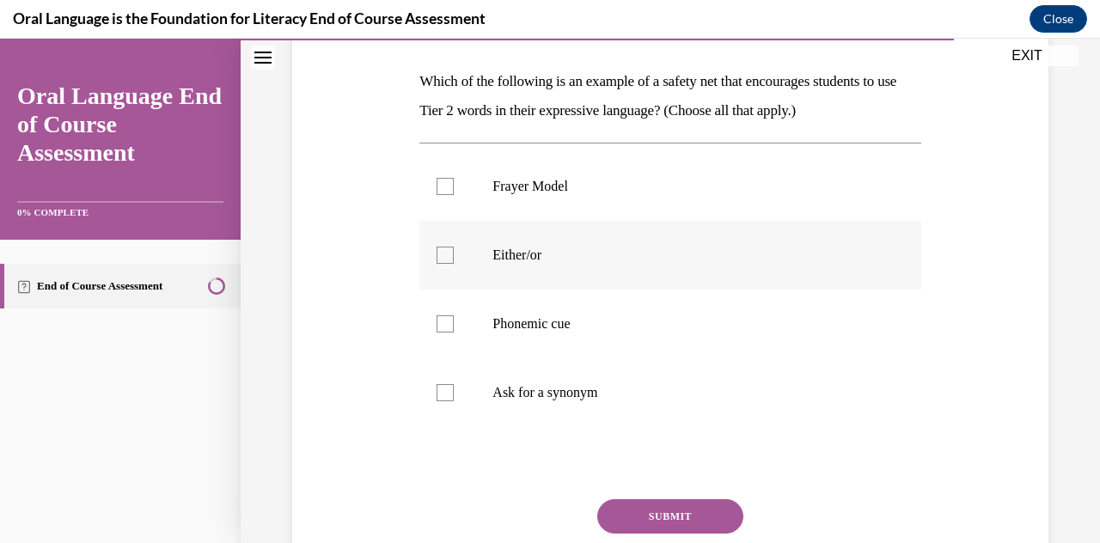
click at [443, 256] on div at bounding box center [444, 255] width 17 height 17
click at [443, 256] on input "Either/or" at bounding box center [444, 255] width 17 height 17
checkbox input "true"
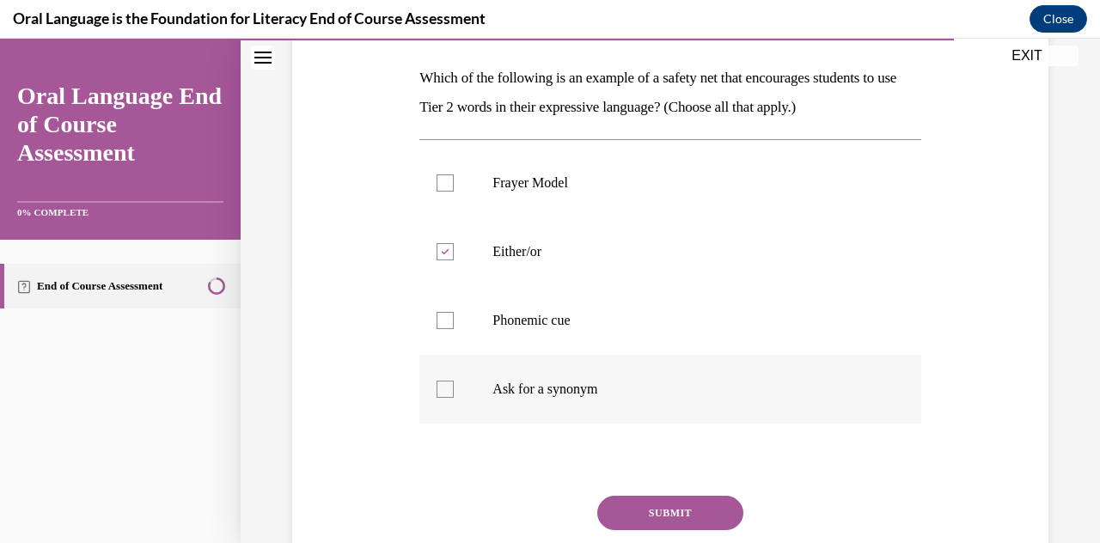
scroll to position [253, 0]
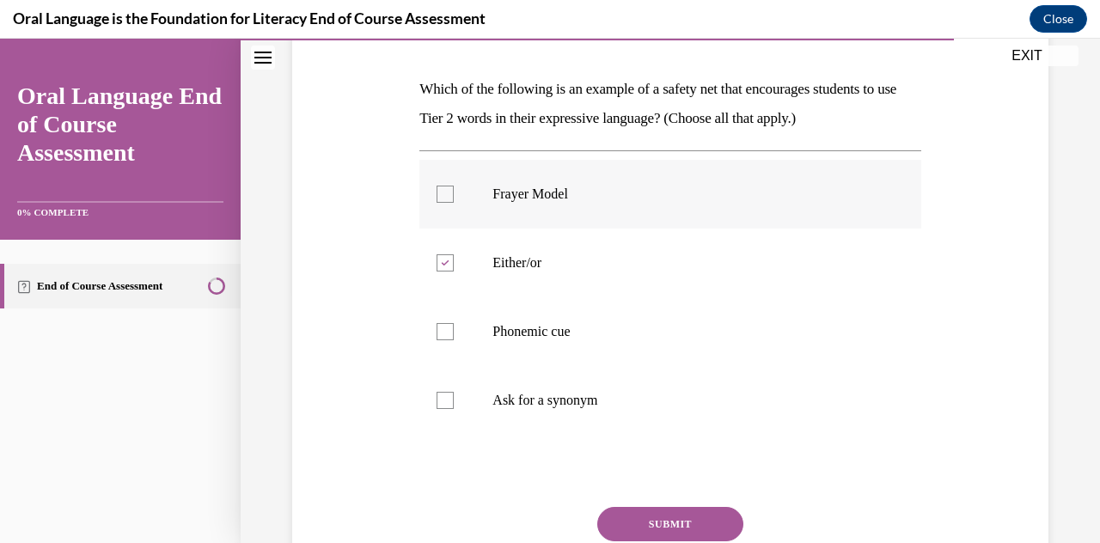
click at [436, 197] on div at bounding box center [444, 194] width 17 height 17
click at [436, 197] on input "Frayer Model" at bounding box center [444, 194] width 17 height 17
checkbox input "true"
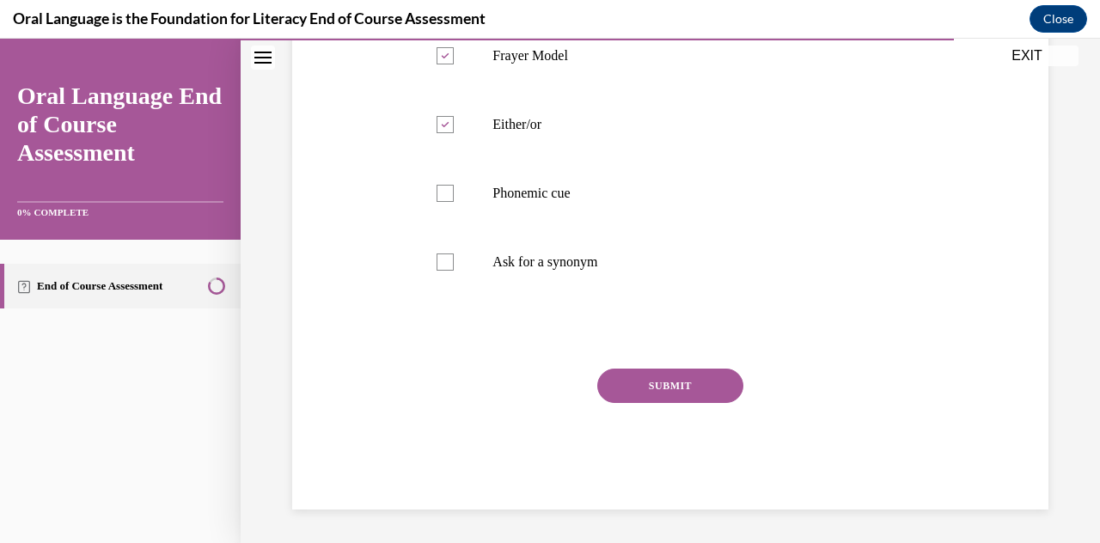
click at [535, 386] on button "SUBMIT" at bounding box center [670, 386] width 146 height 34
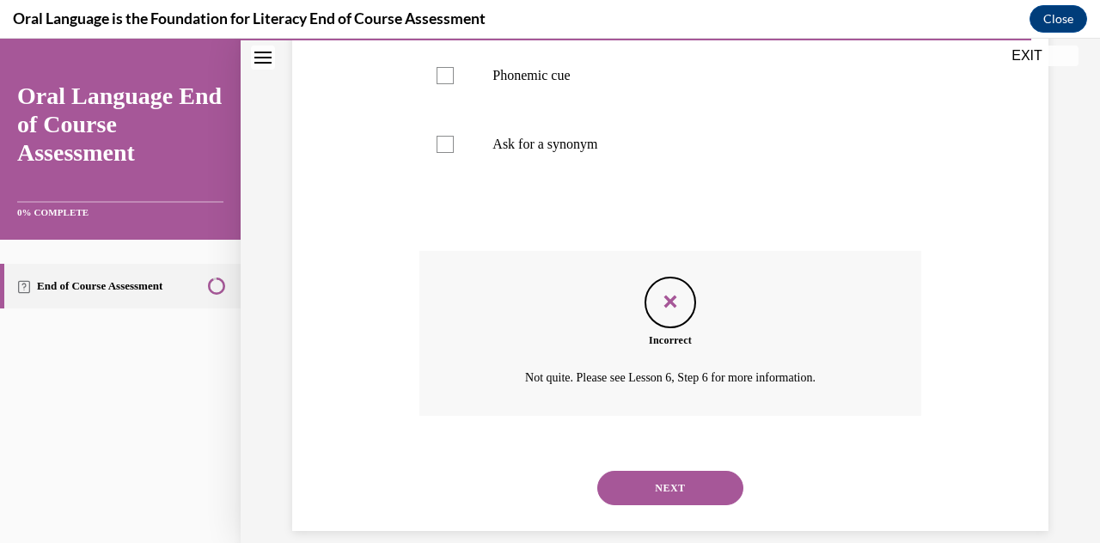
scroll to position [530, 0]
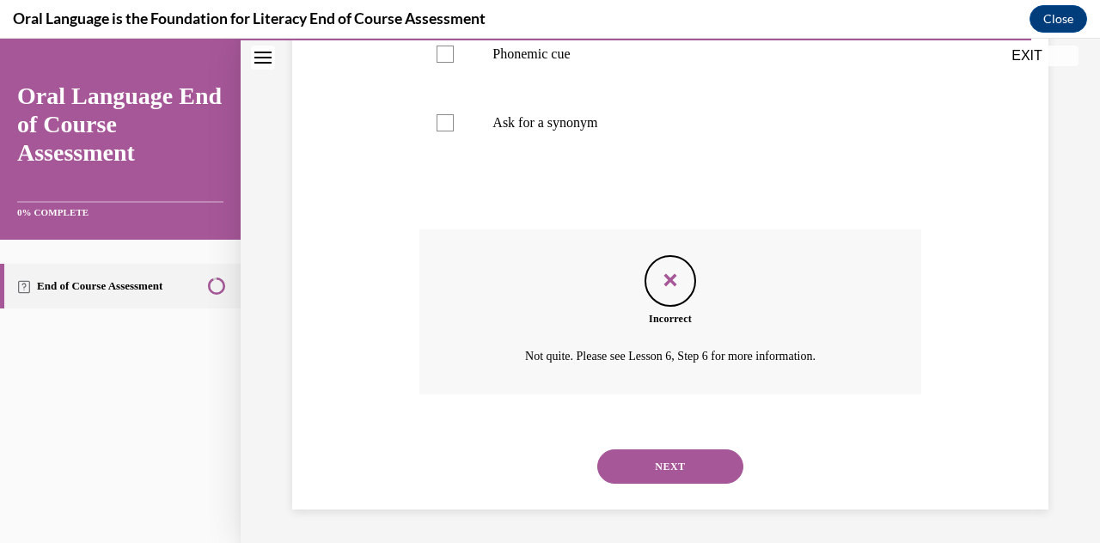
click at [535, 458] on button "NEXT" at bounding box center [670, 466] width 146 height 34
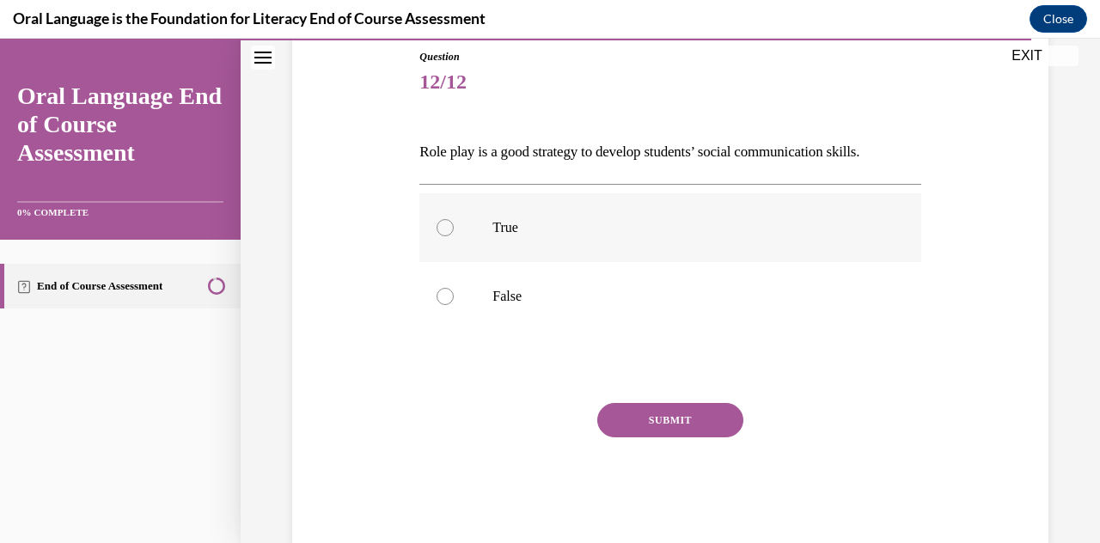
click at [522, 230] on p "True" at bounding box center [684, 227] width 385 height 17
click at [454, 230] on input "True" at bounding box center [444, 227] width 17 height 17
radio input "true"
click at [535, 419] on button "SUBMIT" at bounding box center [670, 420] width 146 height 34
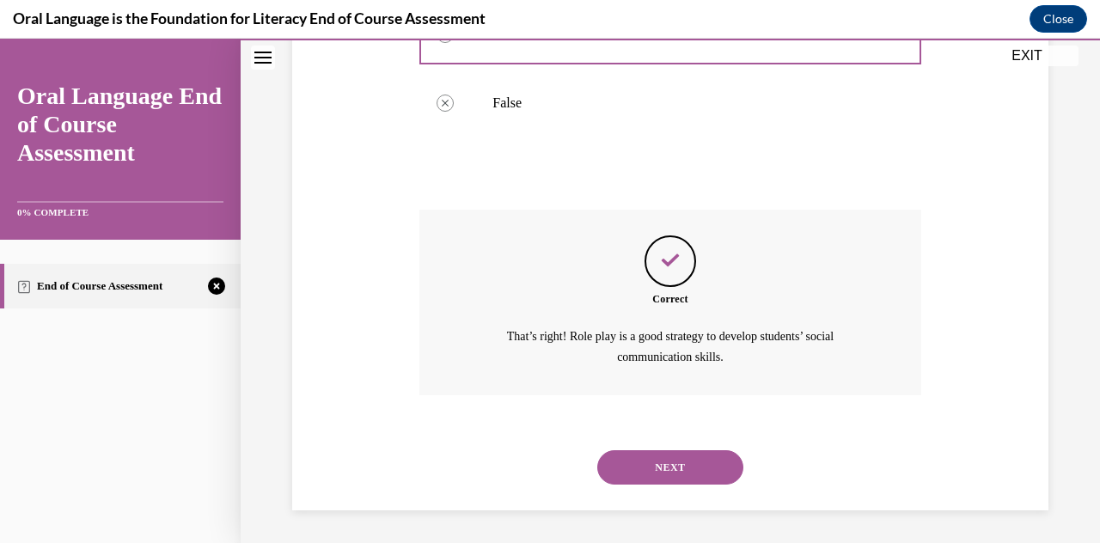
scroll to position [383, 0]
click at [535, 459] on button "NEXT" at bounding box center [670, 467] width 146 height 34
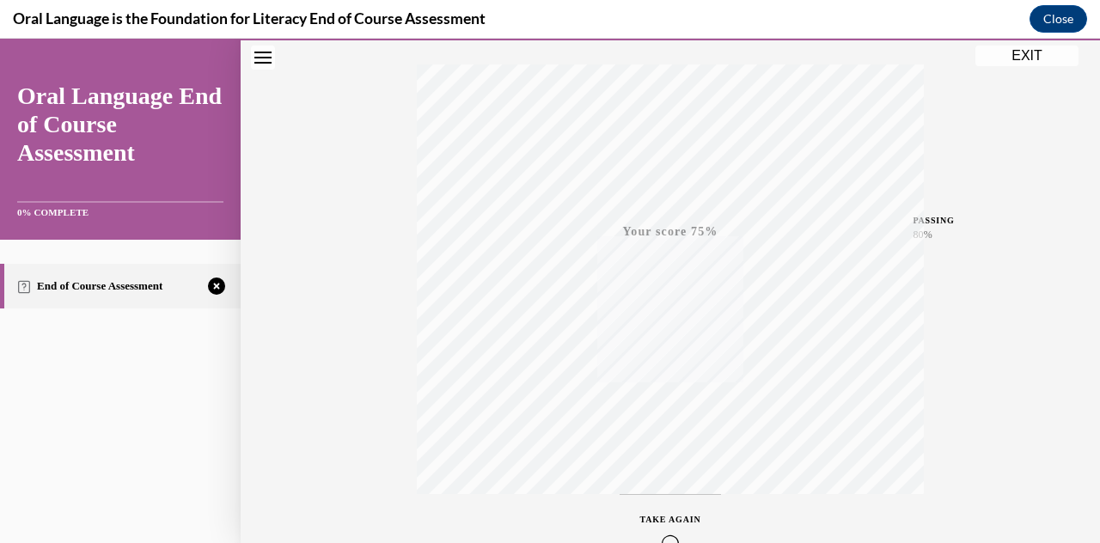
scroll to position [375, 0]
click at [535, 440] on icon "button" at bounding box center [670, 439] width 61 height 19
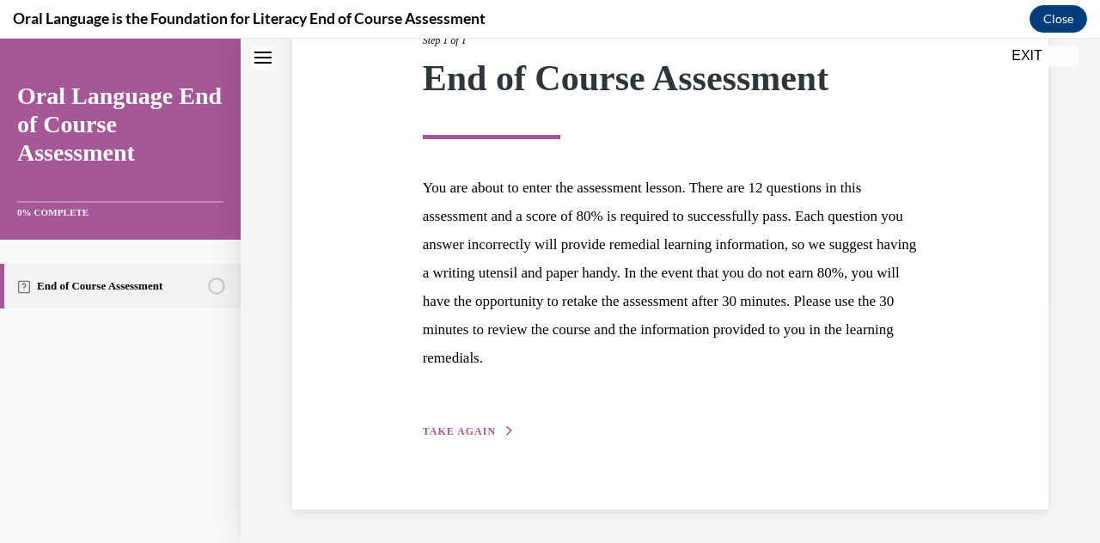
click at [446, 427] on span "TAKE AGAIN" at bounding box center [459, 431] width 73 height 12
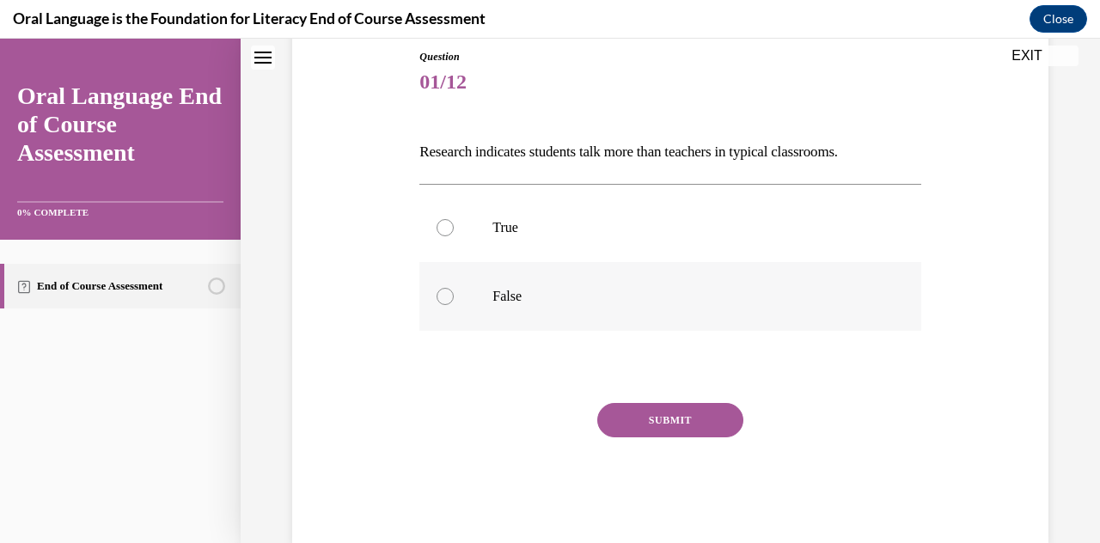
click at [478, 300] on label "False" at bounding box center [669, 296] width 501 height 69
click at [454, 300] on input "False" at bounding box center [444, 296] width 17 height 17
radio input "true"
click at [535, 212] on label "True" at bounding box center [669, 227] width 501 height 69
click at [454, 219] on input "True" at bounding box center [444, 227] width 17 height 17
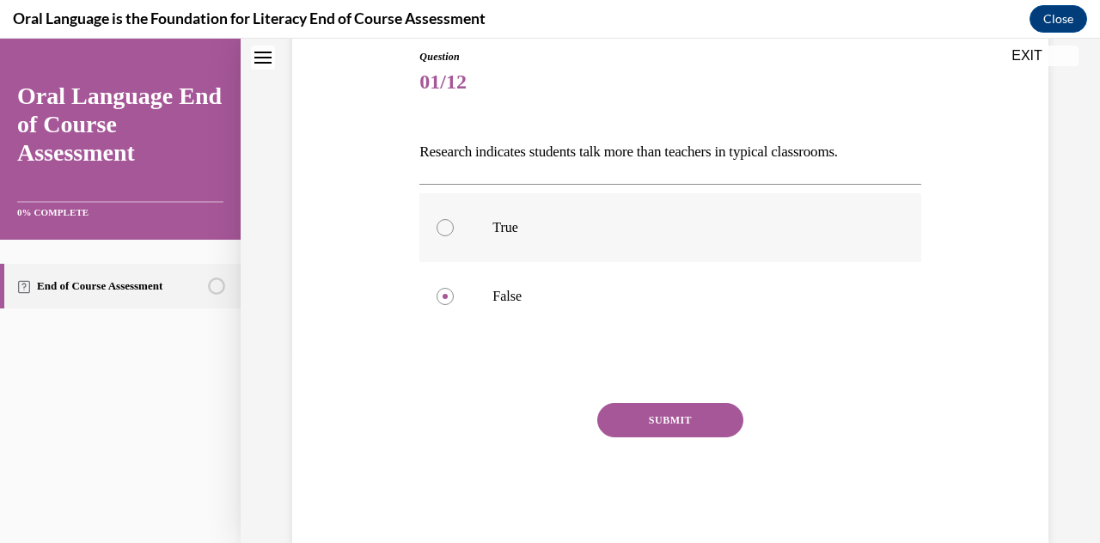
radio input "true"
click at [535, 424] on button "SUBMIT" at bounding box center [670, 420] width 146 height 34
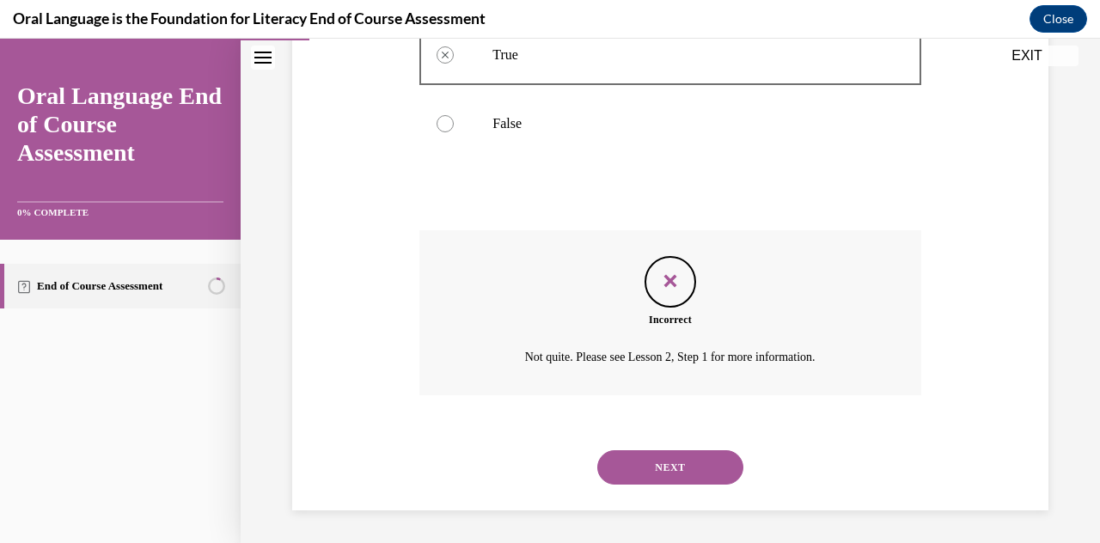
scroll to position [363, 0]
click at [535, 473] on button "NEXT" at bounding box center [670, 466] width 146 height 34
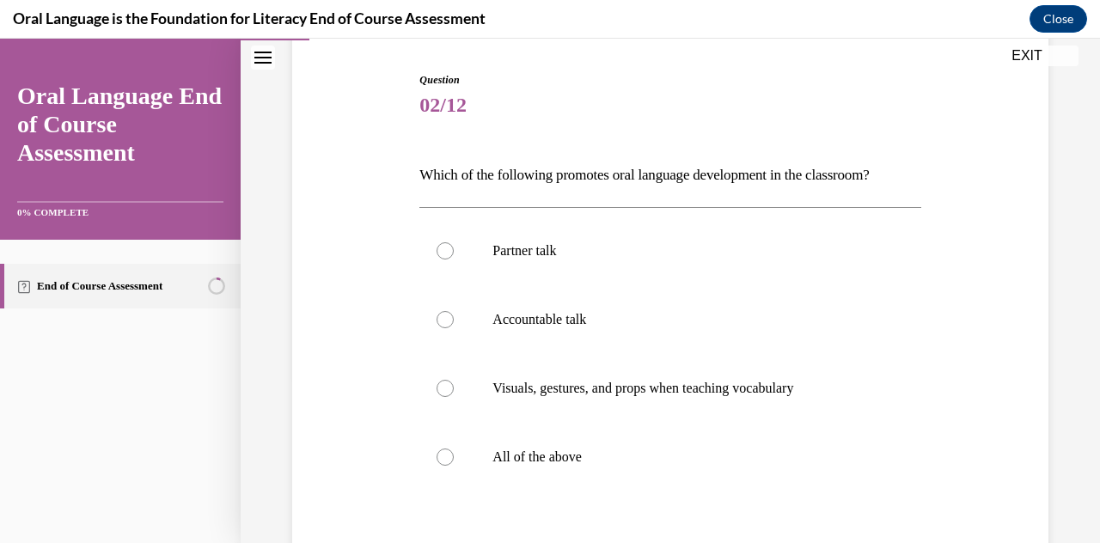
scroll to position [173, 0]
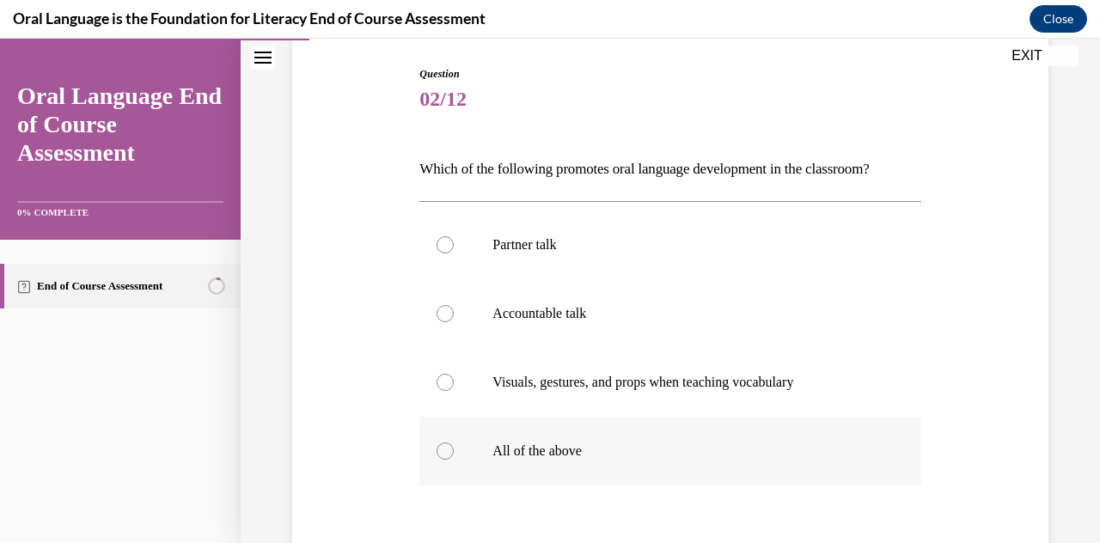
click at [535, 475] on label "All of the above" at bounding box center [669, 451] width 501 height 69
click at [454, 460] on input "All of the above" at bounding box center [444, 450] width 17 height 17
radio input "true"
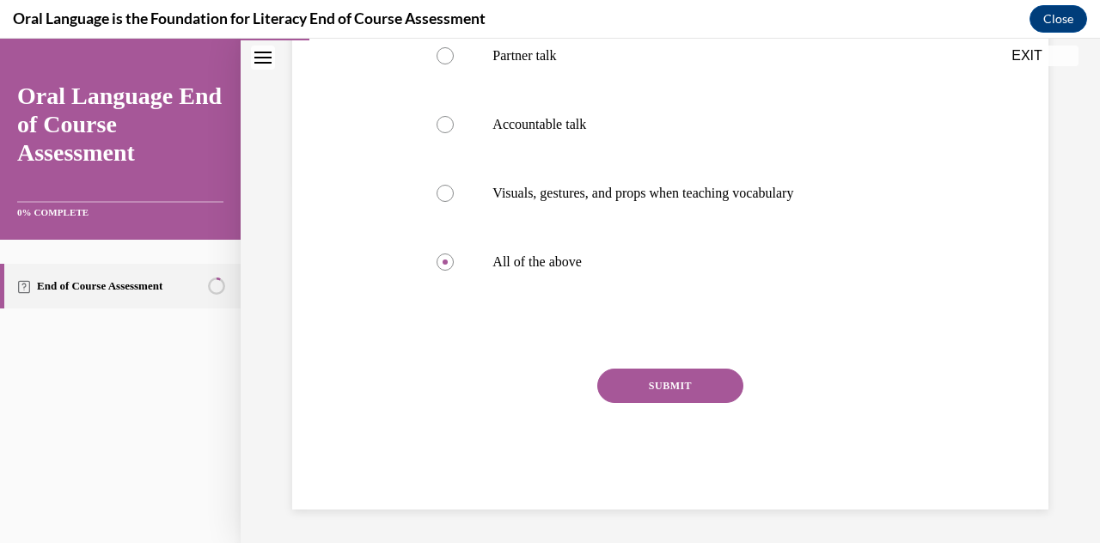
click at [535, 370] on button "SUBMIT" at bounding box center [670, 386] width 146 height 34
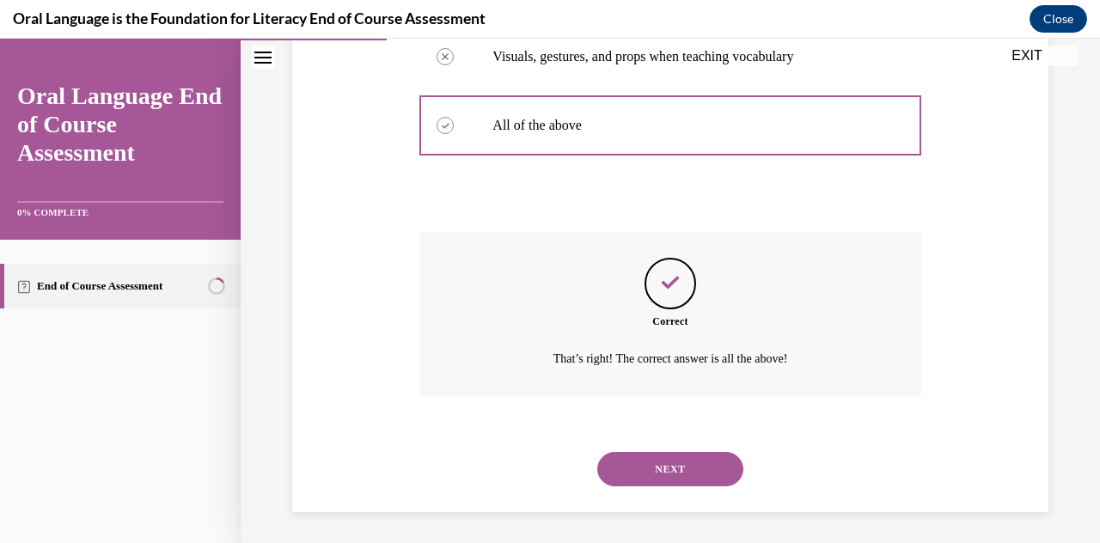
scroll to position [501, 0]
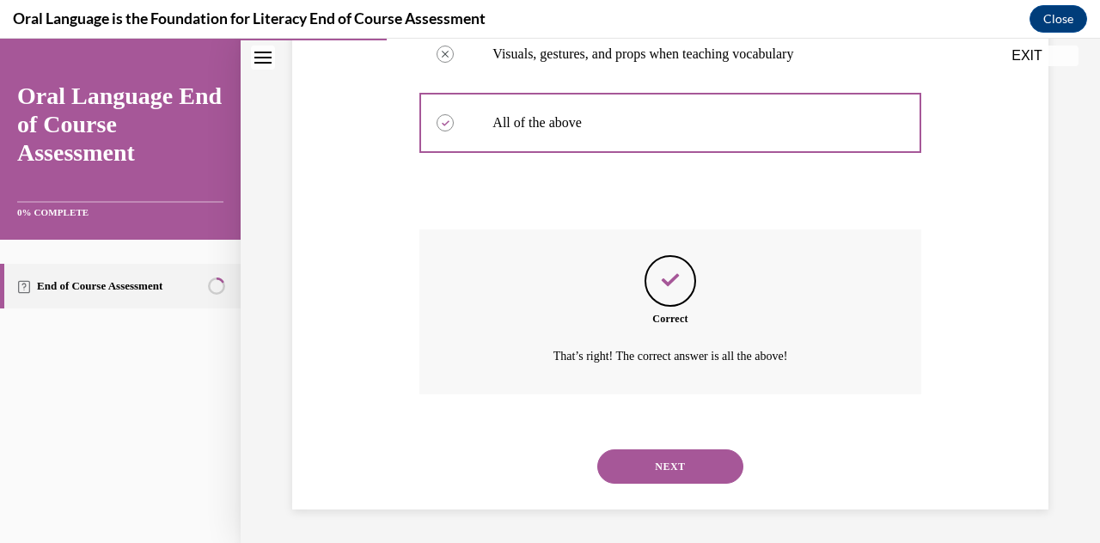
click at [535, 456] on button "NEXT" at bounding box center [670, 466] width 146 height 34
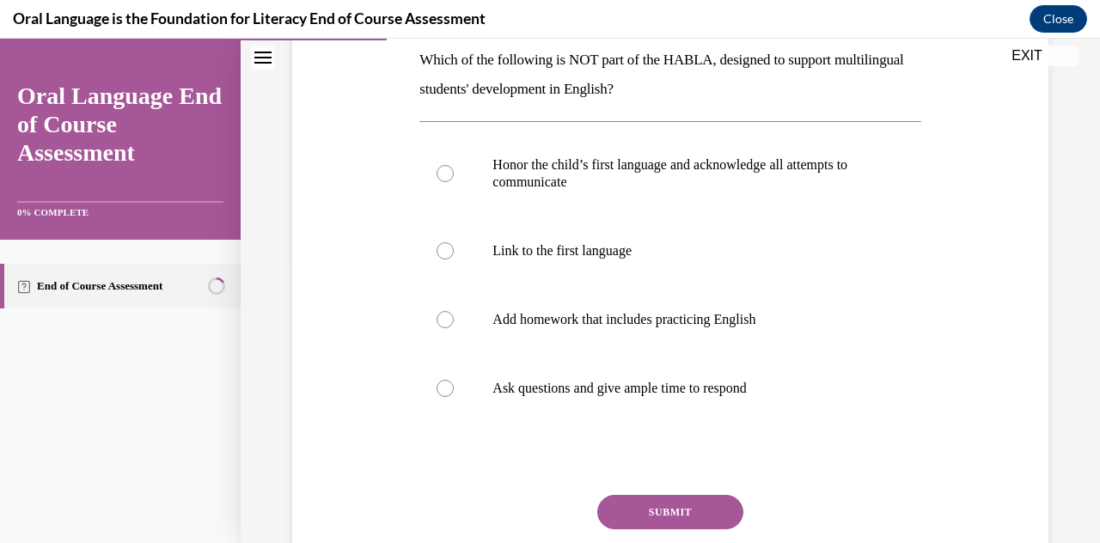
scroll to position [287, 0]
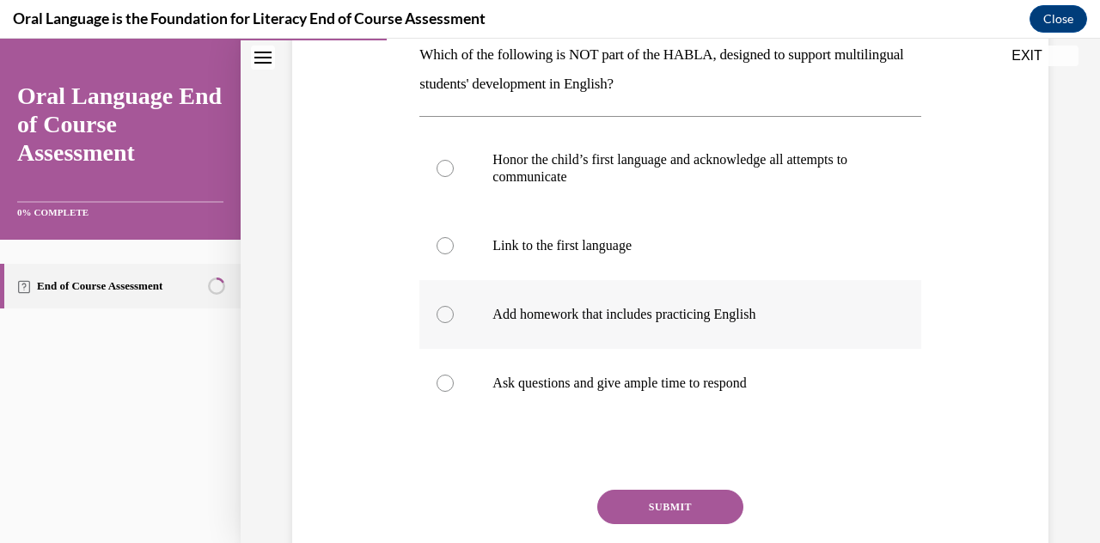
click at [535, 325] on label "Add homework that includes practicing English" at bounding box center [669, 314] width 501 height 69
click at [454, 323] on input "Add homework that includes practicing English" at bounding box center [444, 314] width 17 height 17
radio input "true"
click at [535, 501] on button "SUBMIT" at bounding box center [670, 507] width 146 height 34
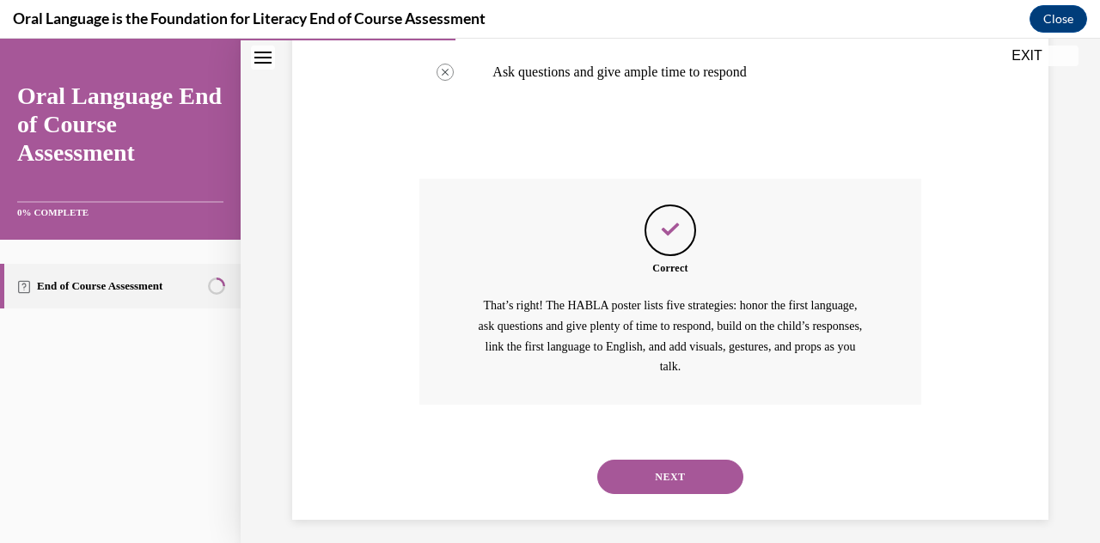
scroll to position [608, 0]
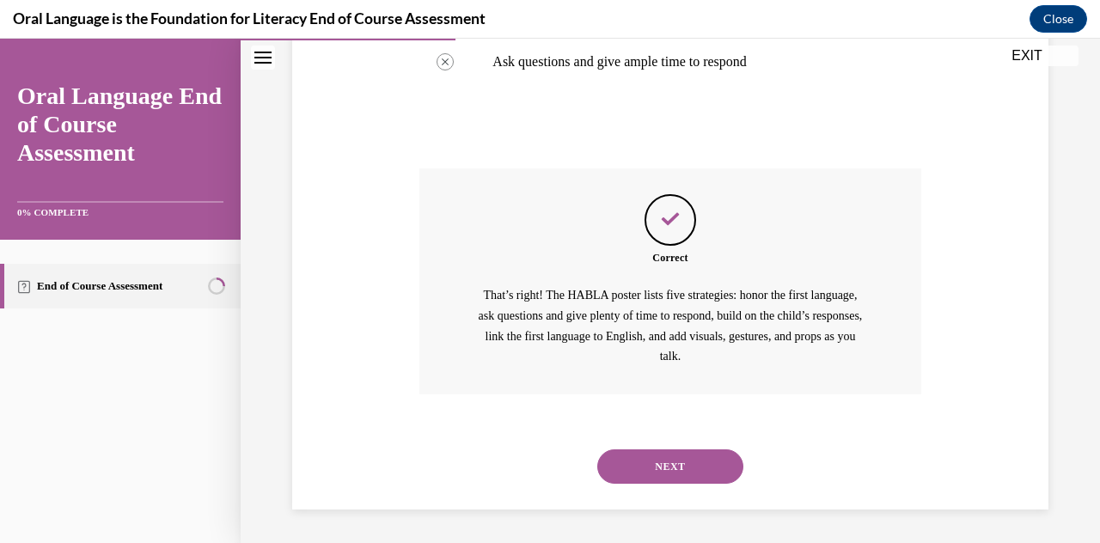
click at [535, 480] on button "NEXT" at bounding box center [670, 466] width 146 height 34
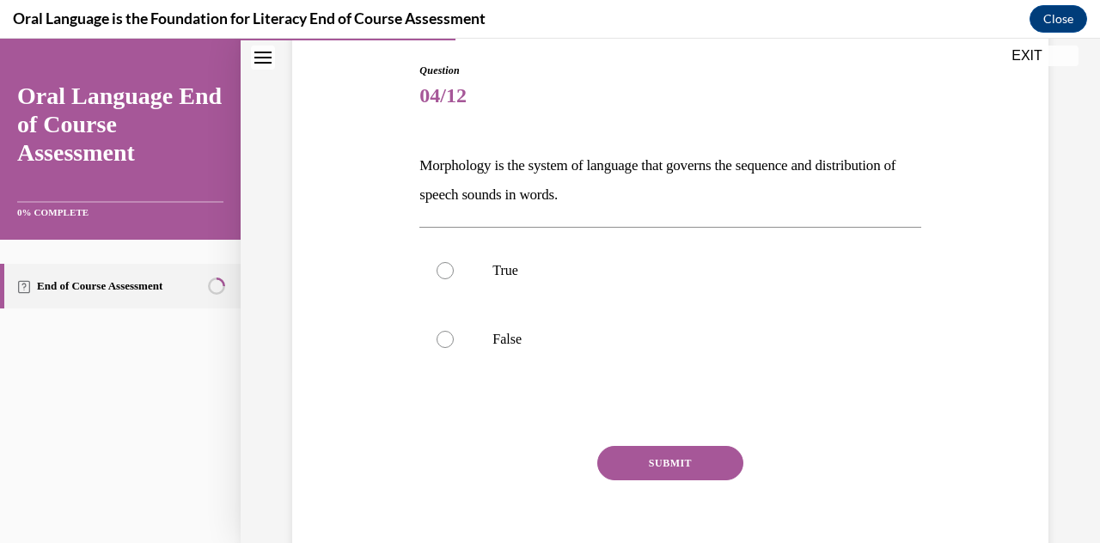
scroll to position [177, 0]
click at [535, 338] on p "False" at bounding box center [684, 338] width 385 height 17
click at [454, 338] on input "False" at bounding box center [444, 338] width 17 height 17
radio input "true"
click at [535, 465] on button "SUBMIT" at bounding box center [670, 462] width 146 height 34
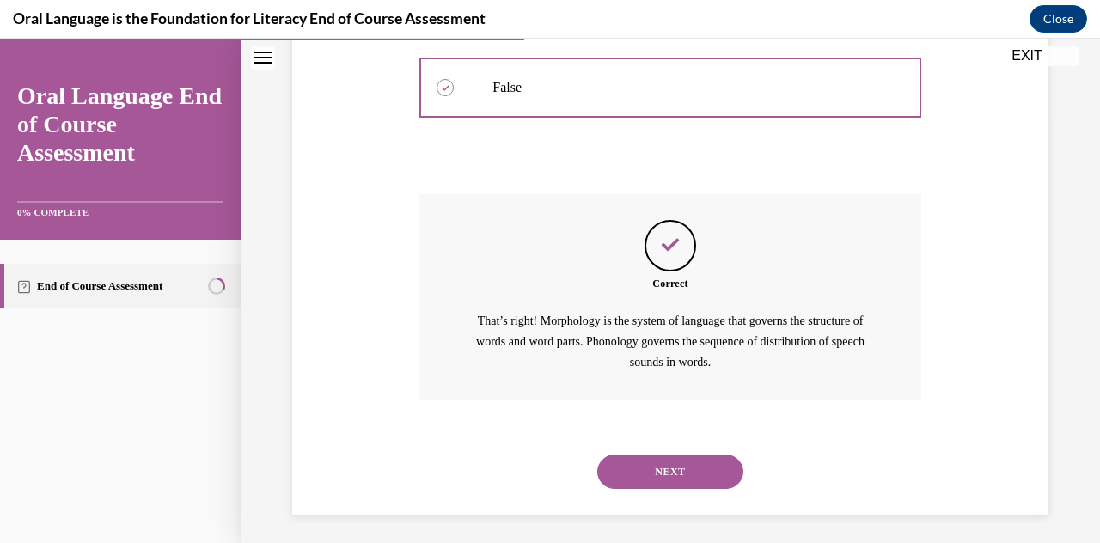
scroll to position [433, 0]
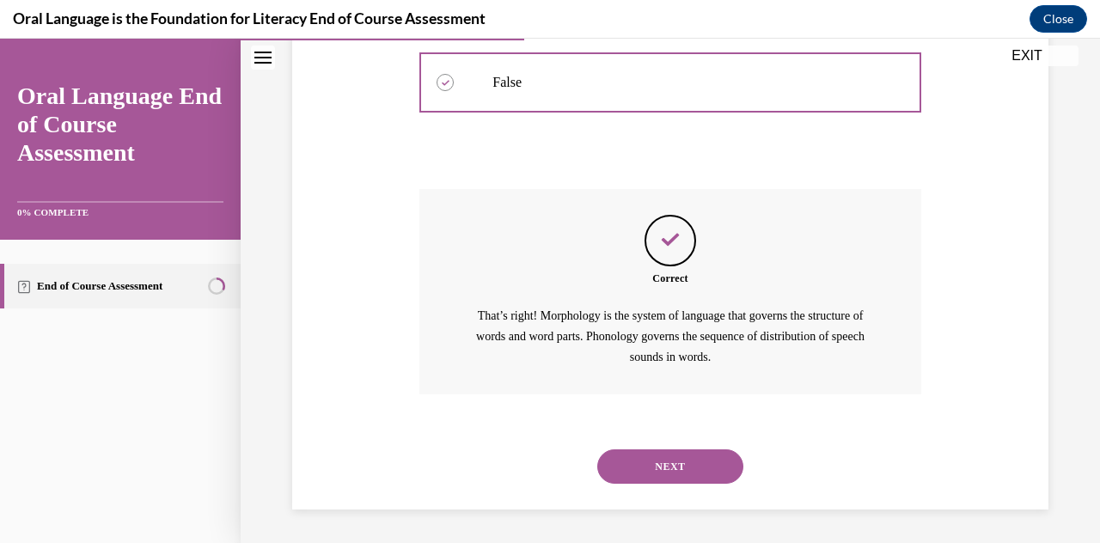
click at [535, 464] on button "NEXT" at bounding box center [670, 466] width 146 height 34
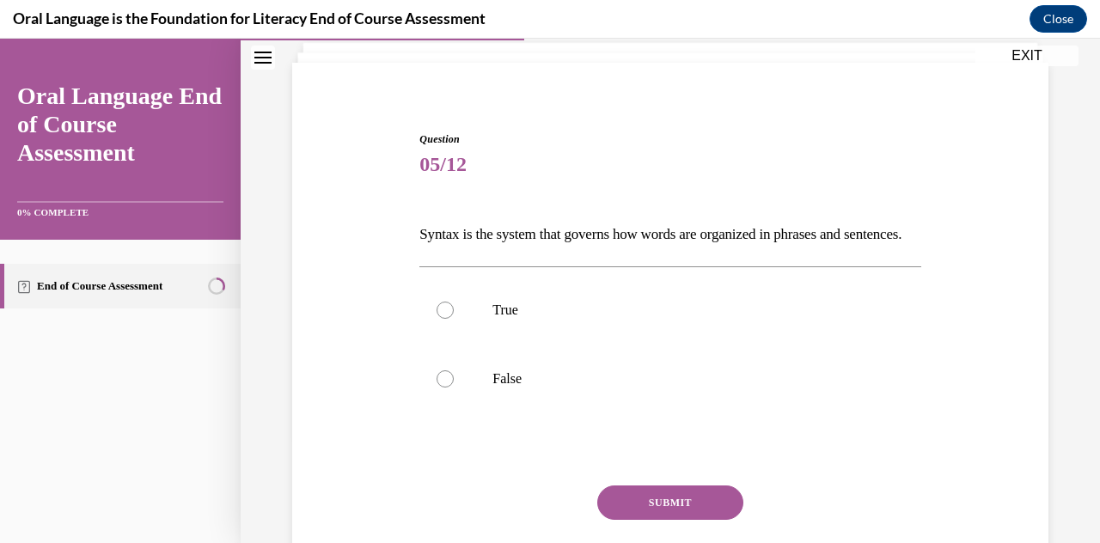
scroll to position [109, 0]
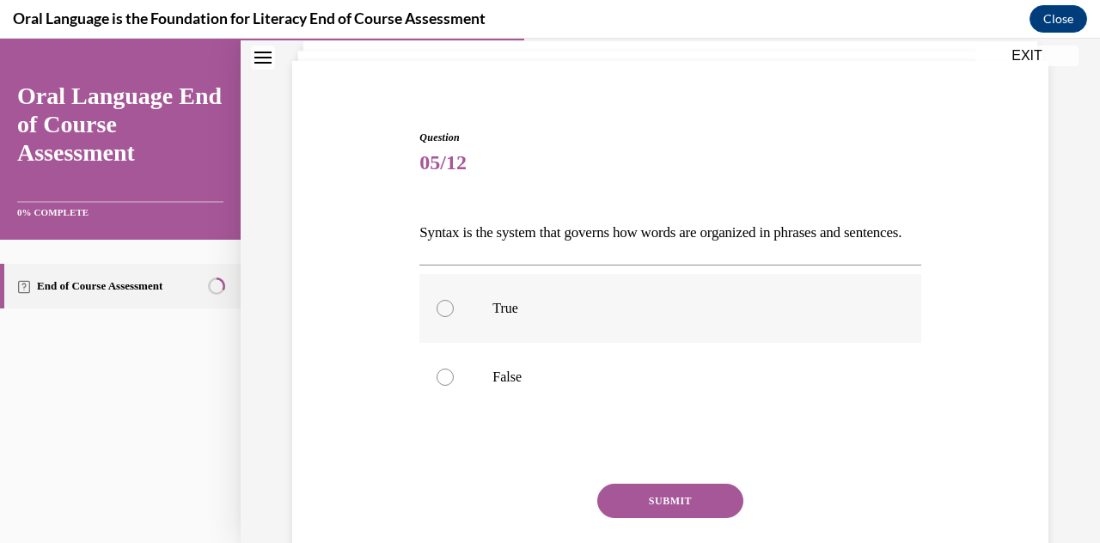
click at [535, 317] on p "True" at bounding box center [684, 308] width 385 height 17
click at [454, 317] on input "True" at bounding box center [444, 308] width 17 height 17
radio input "true"
click at [535, 518] on button "SUBMIT" at bounding box center [670, 501] width 146 height 34
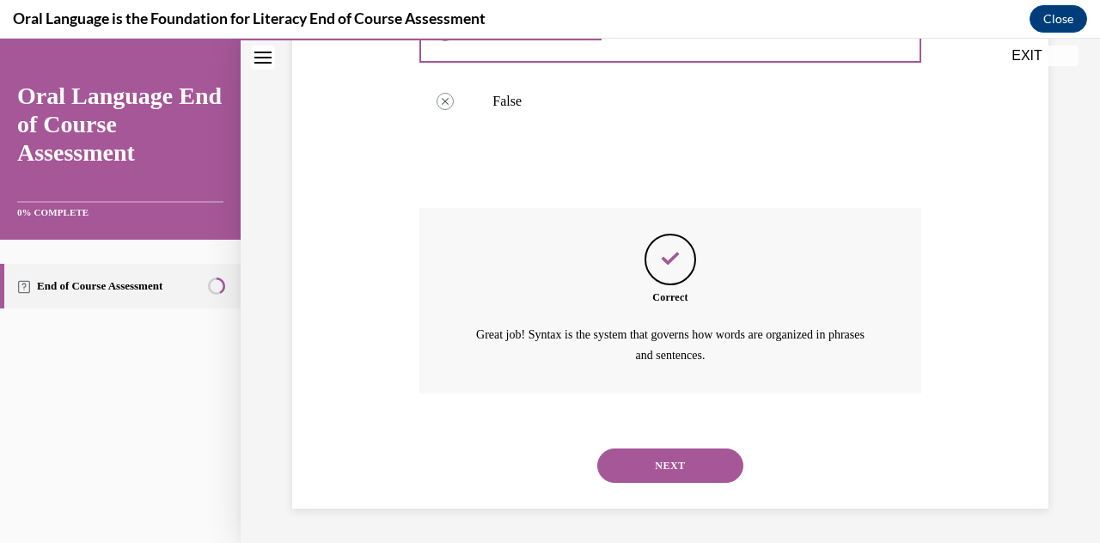
scroll to position [412, 0]
click at [535, 460] on button "NEXT" at bounding box center [670, 465] width 146 height 34
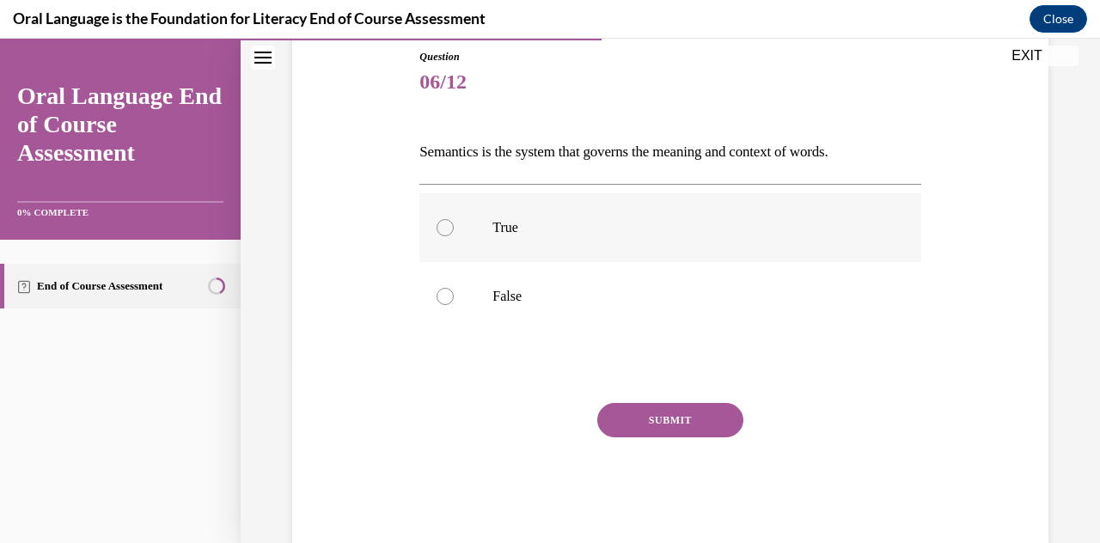
click at [535, 229] on p "True" at bounding box center [684, 227] width 385 height 17
click at [454, 229] on input "True" at bounding box center [444, 227] width 17 height 17
radio input "true"
click at [535, 410] on button "SUBMIT" at bounding box center [670, 420] width 146 height 34
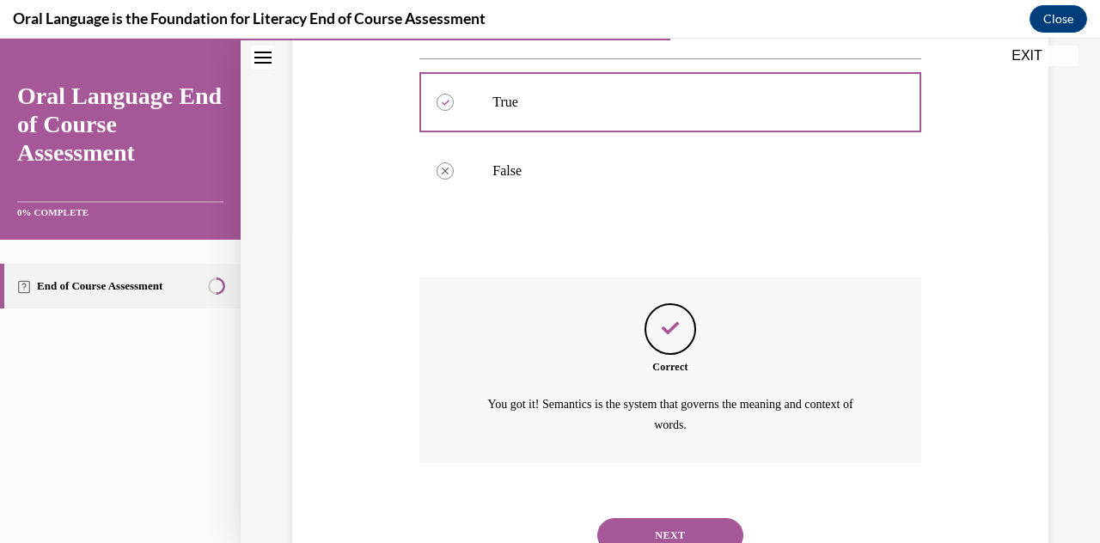
scroll to position [383, 0]
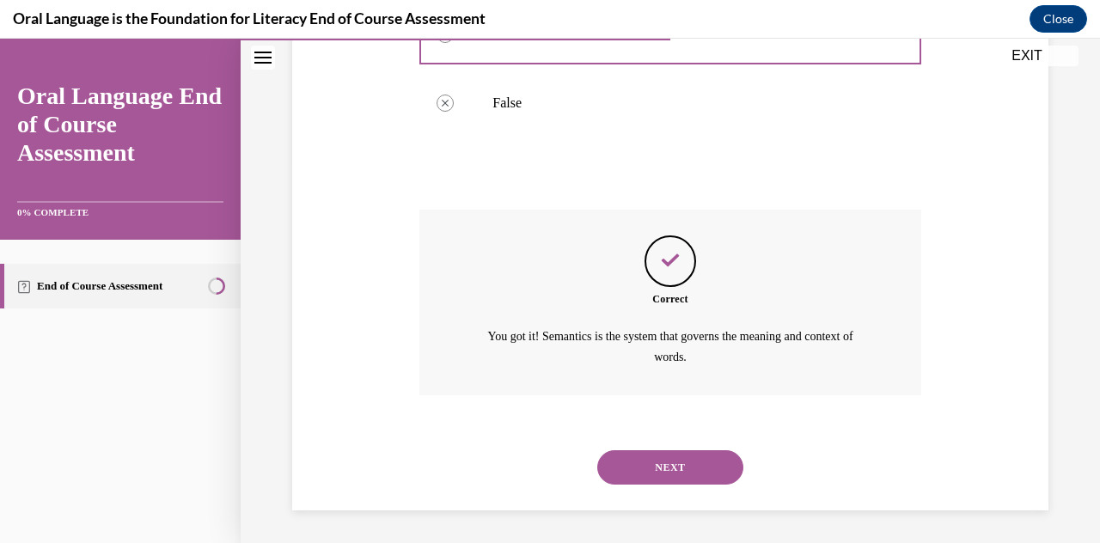
click at [535, 451] on button "NEXT" at bounding box center [670, 467] width 146 height 34
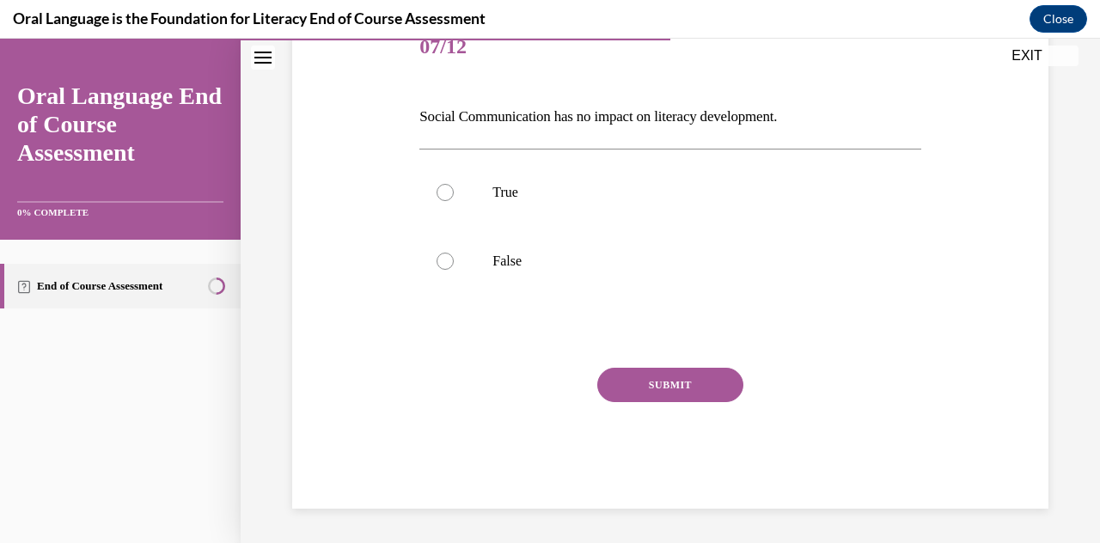
scroll to position [190, 0]
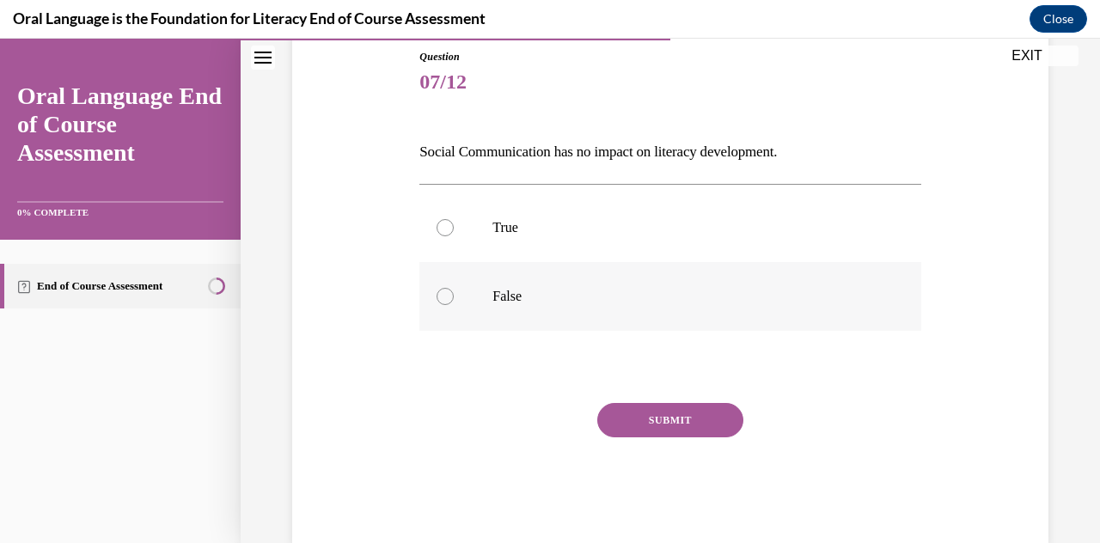
click at [535, 294] on p "False" at bounding box center [684, 296] width 385 height 17
click at [454, 294] on input "False" at bounding box center [444, 296] width 17 height 17
radio input "true"
click at [535, 418] on button "SUBMIT" at bounding box center [670, 420] width 146 height 34
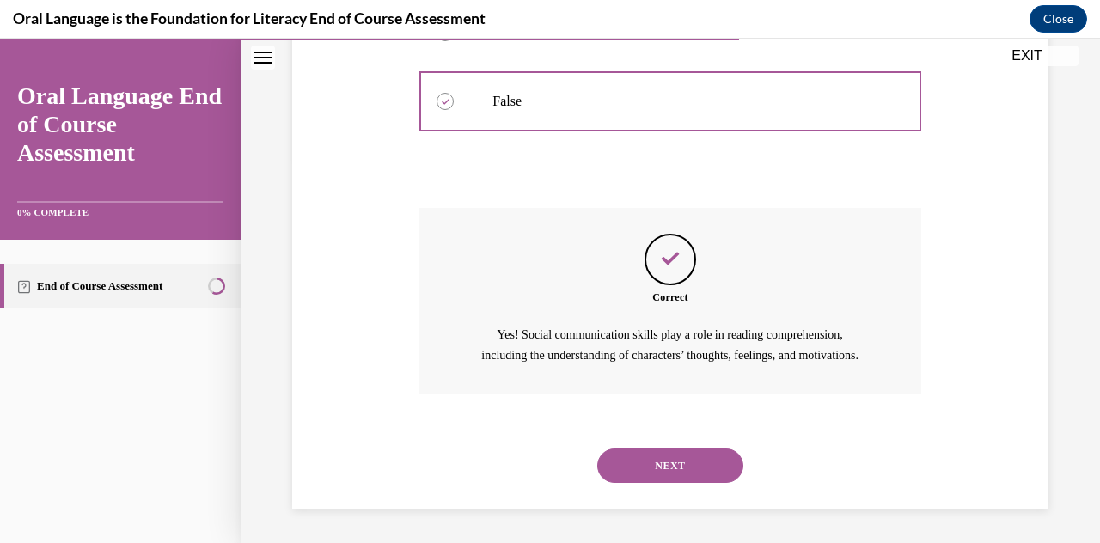
scroll to position [404, 0]
click at [535, 456] on button "NEXT" at bounding box center [670, 465] width 146 height 34
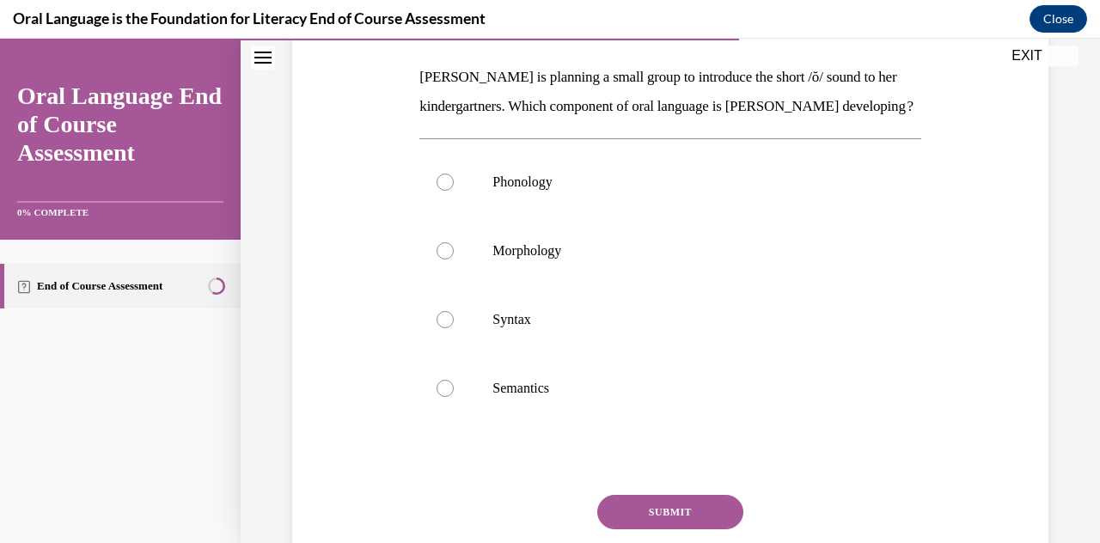
scroll to position [266, 0]
click at [535, 189] on p "Phonology" at bounding box center [684, 180] width 385 height 17
click at [454, 189] on input "Phonology" at bounding box center [444, 180] width 17 height 17
radio input "true"
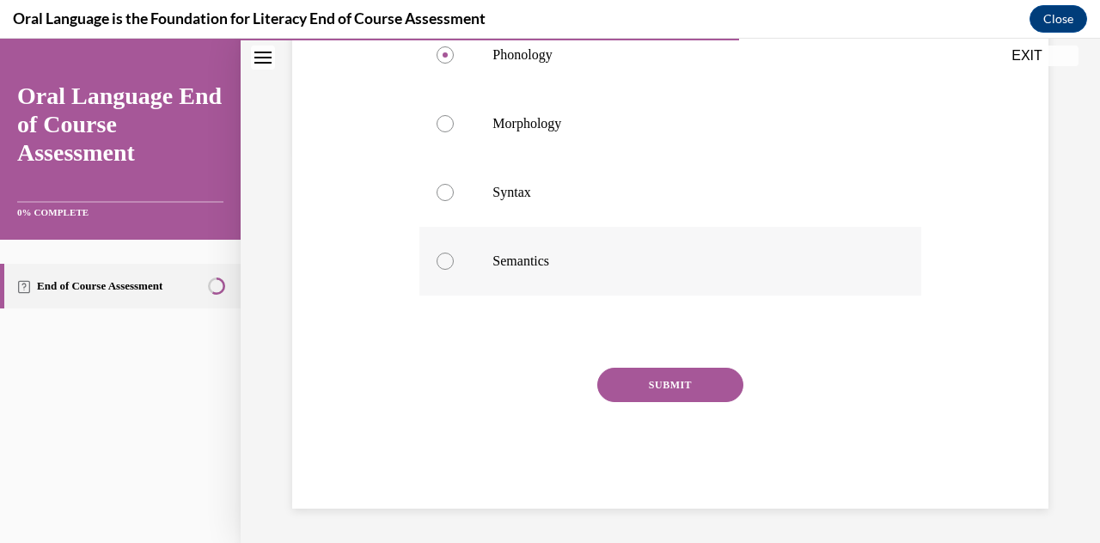
scroll to position [411, 0]
click at [535, 375] on div "Question 08/12 [PERSON_NAME] is planning a small group to introduce the short /…" at bounding box center [669, 178] width 501 height 662
click at [535, 388] on button "SUBMIT" at bounding box center [670, 385] width 146 height 34
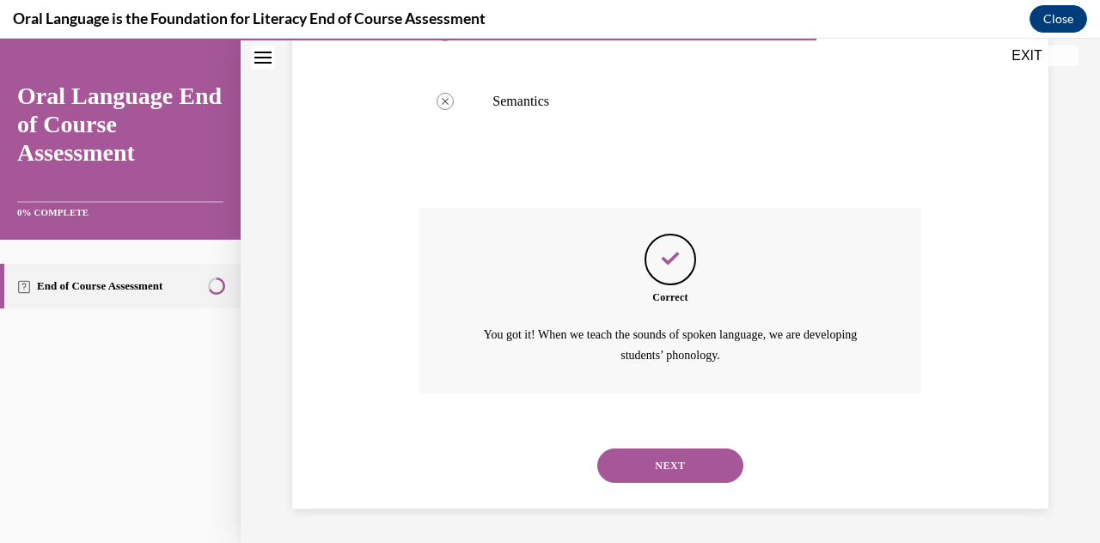
scroll to position [579, 0]
click at [535, 460] on button "NEXT" at bounding box center [670, 465] width 146 height 34
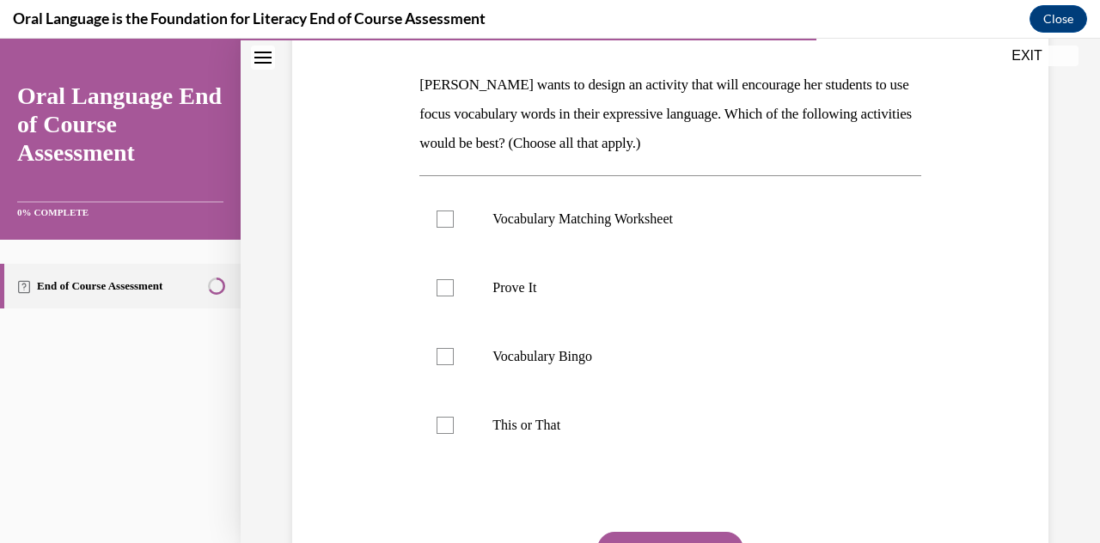
scroll to position [259, 0]
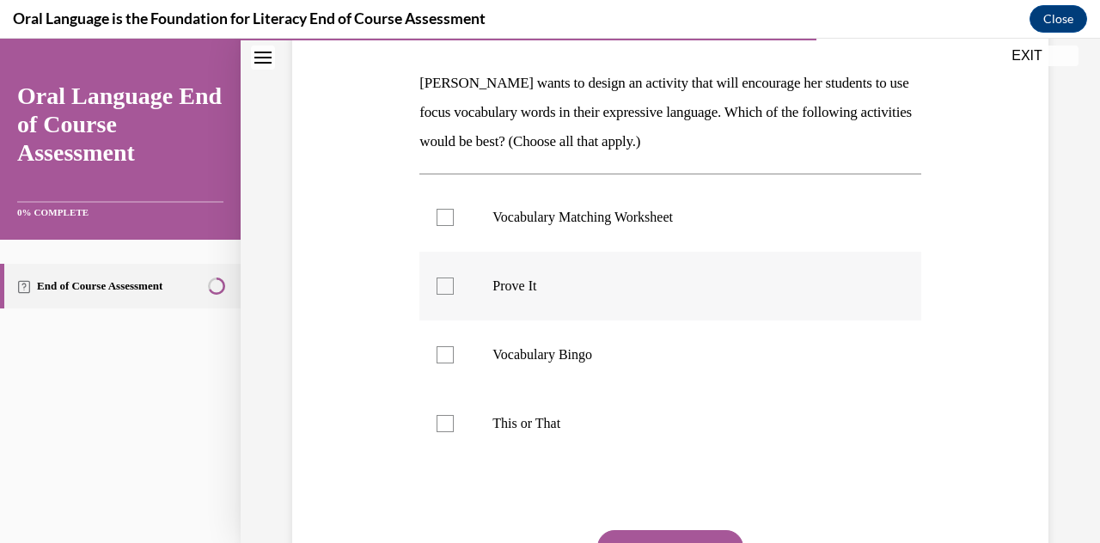
click at [535, 269] on label "Prove It" at bounding box center [669, 286] width 501 height 69
click at [454, 278] on input "Prove It" at bounding box center [444, 286] width 17 height 17
checkbox input "true"
click at [535, 413] on label "This or That" at bounding box center [669, 423] width 501 height 69
click at [454, 415] on input "This or That" at bounding box center [444, 423] width 17 height 17
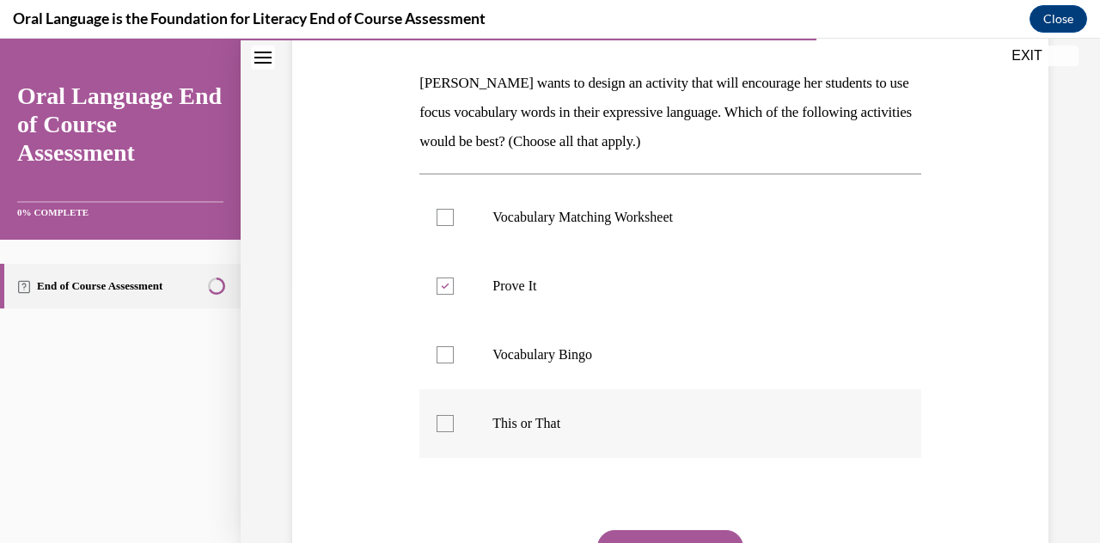
checkbox input "true"
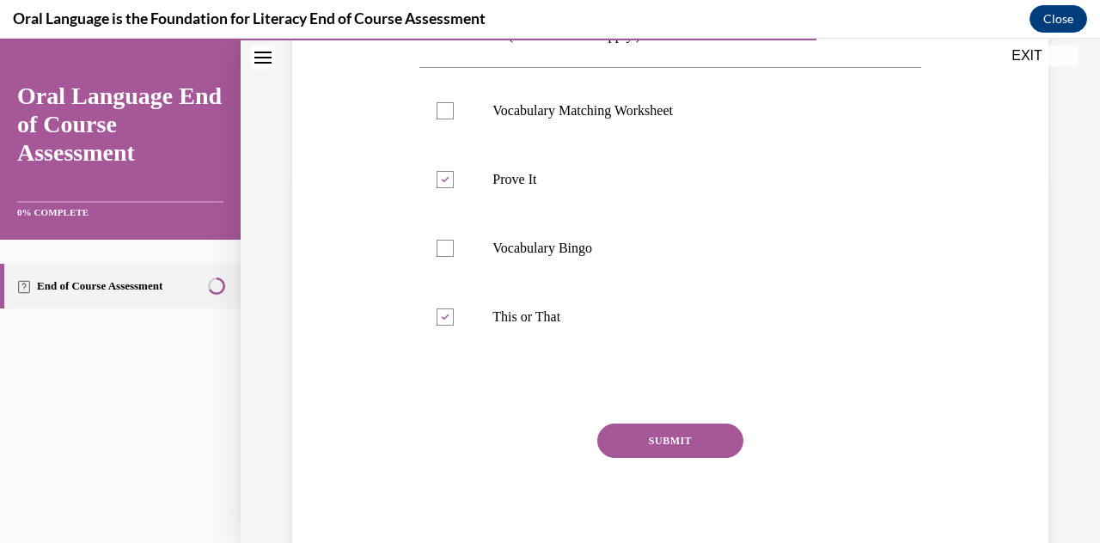
click at [535, 439] on button "SUBMIT" at bounding box center [670, 441] width 146 height 34
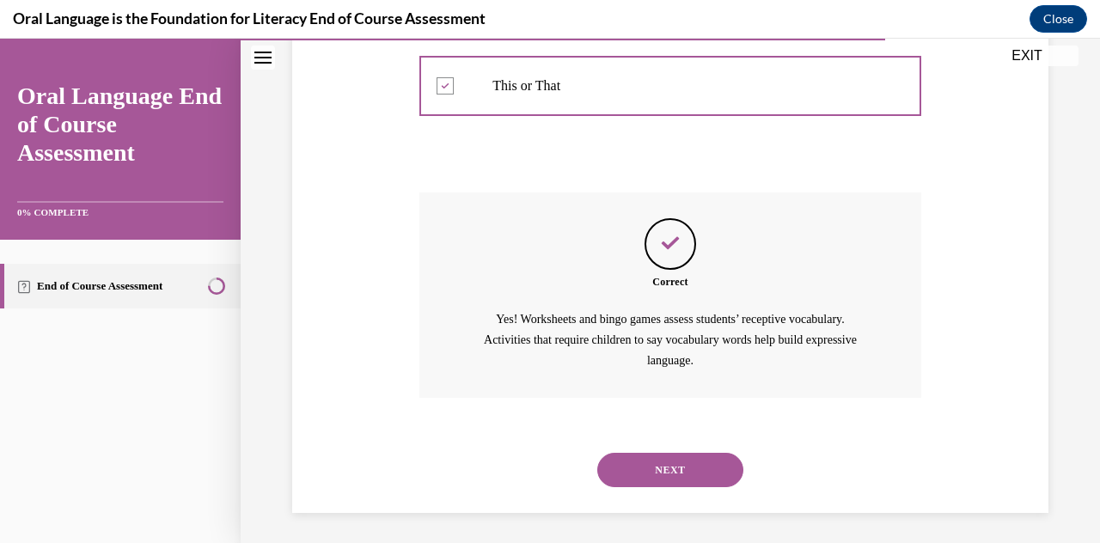
scroll to position [600, 0]
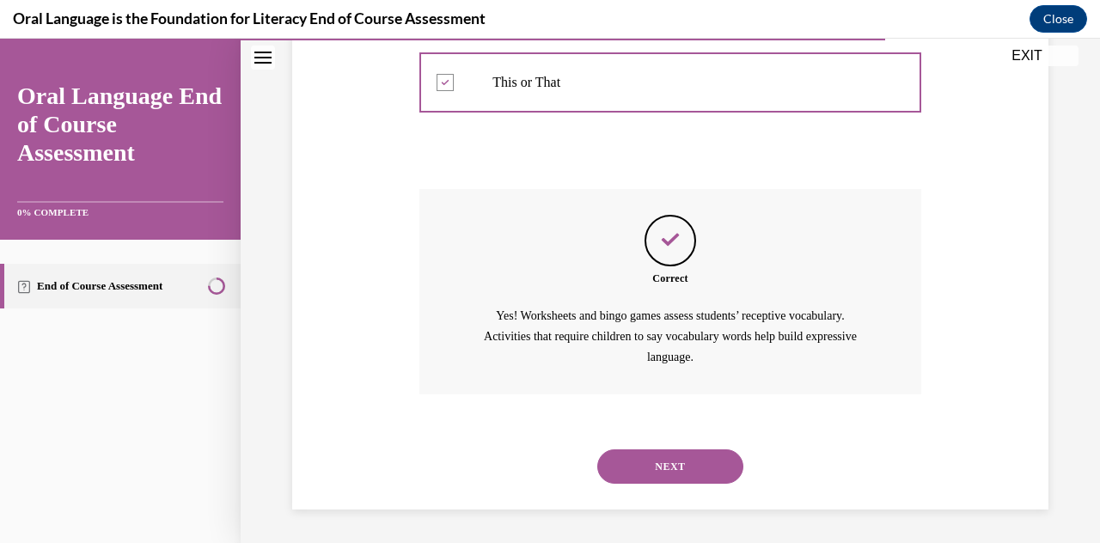
click at [535, 453] on button "NEXT" at bounding box center [670, 466] width 146 height 34
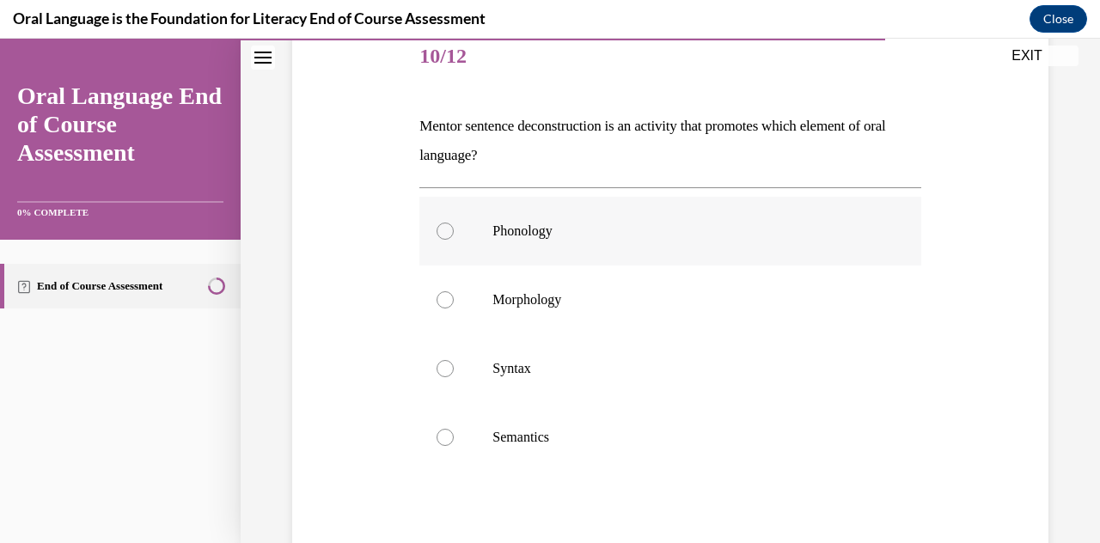
scroll to position [217, 0]
click at [535, 374] on p "Syntax" at bounding box center [684, 367] width 385 height 17
click at [454, 374] on input "Syntax" at bounding box center [444, 367] width 17 height 17
radio input "true"
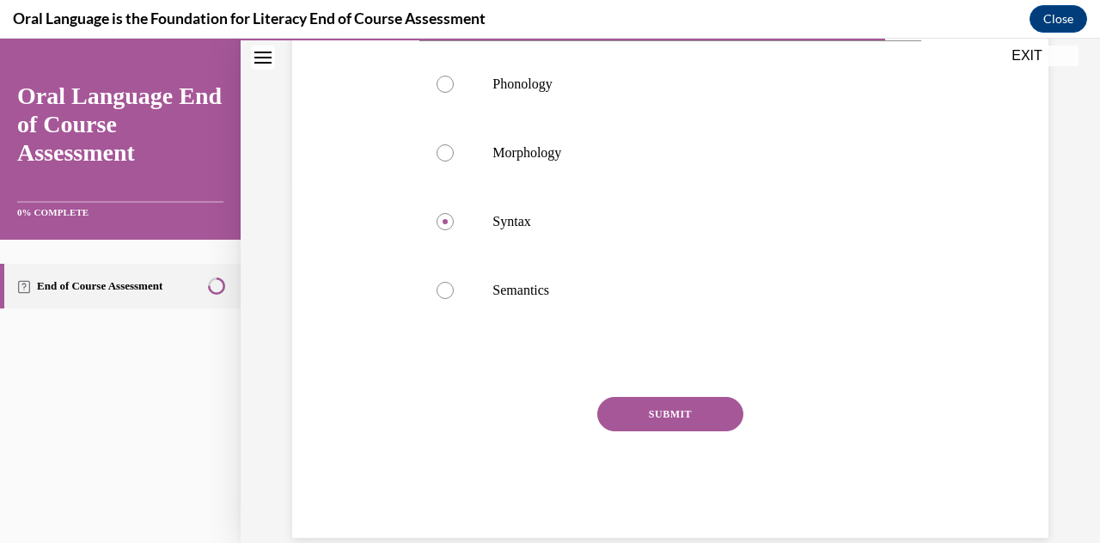
click at [535, 421] on button "SUBMIT" at bounding box center [670, 414] width 146 height 34
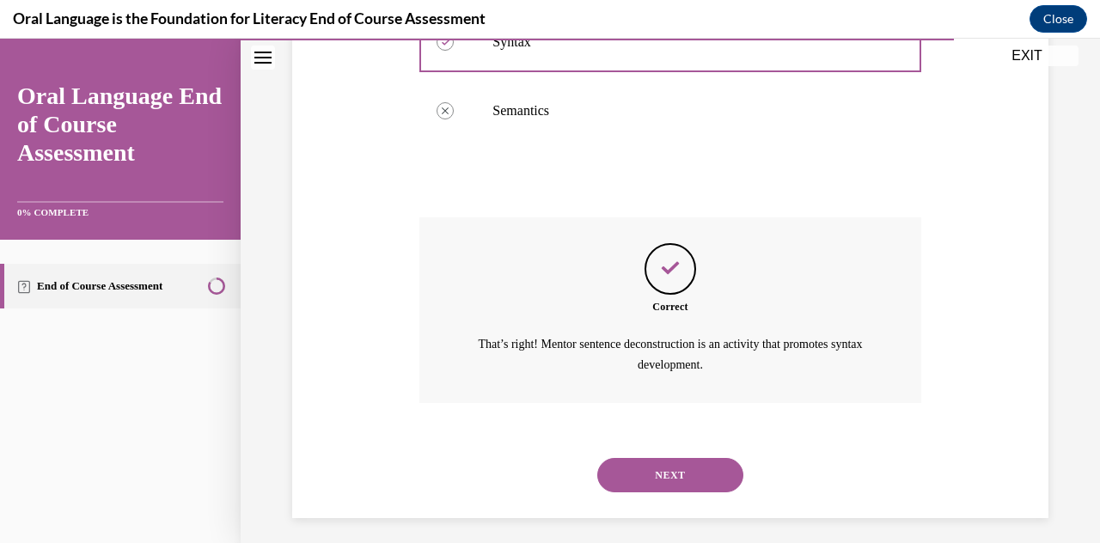
scroll to position [550, 0]
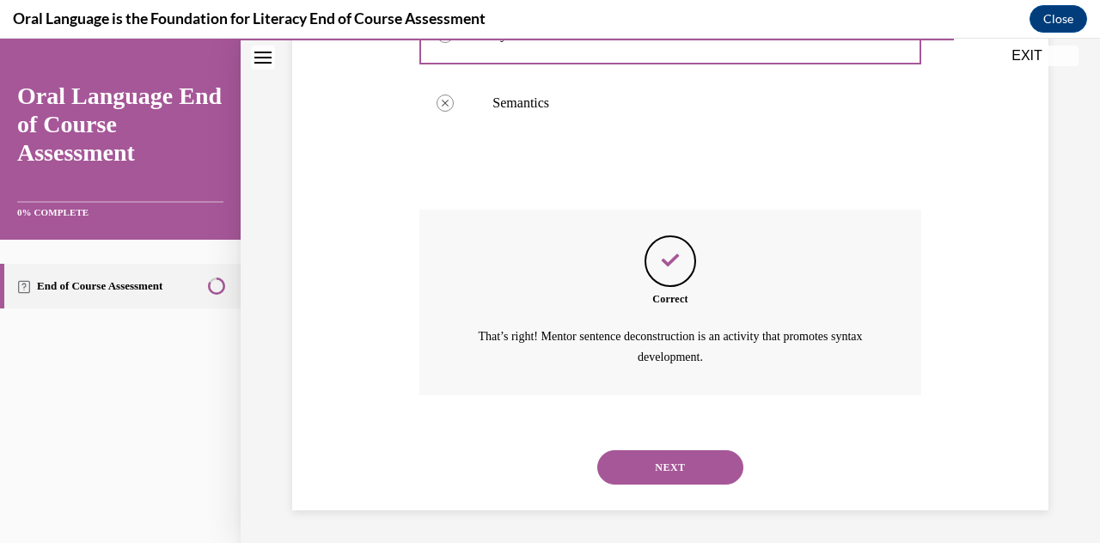
click at [535, 461] on button "NEXT" at bounding box center [670, 467] width 146 height 34
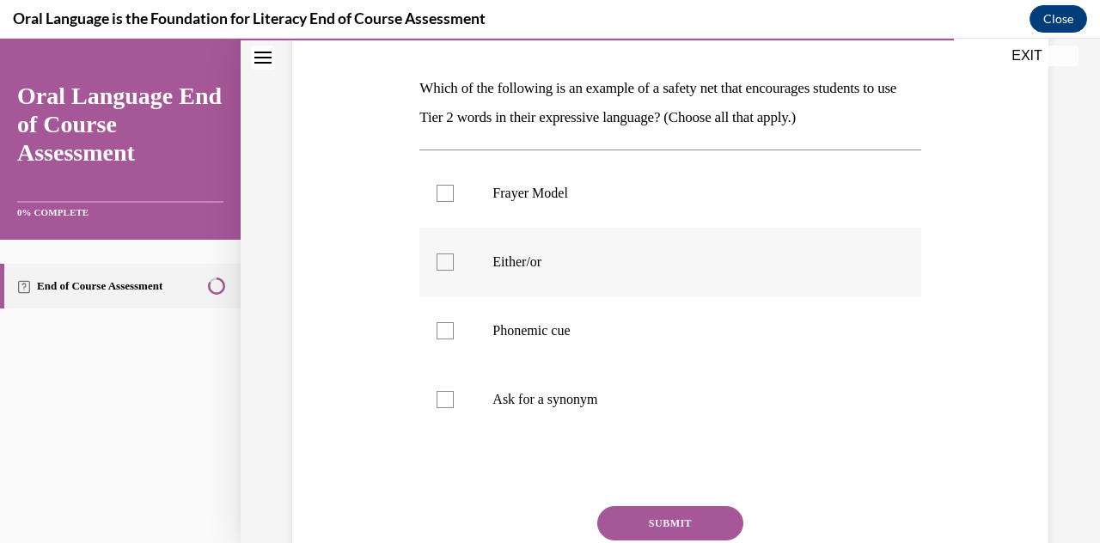
scroll to position [254, 0]
click at [535, 269] on p "Either/or" at bounding box center [684, 261] width 385 height 17
click at [454, 269] on input "Either/or" at bounding box center [444, 261] width 17 height 17
checkbox input "true"
click at [535, 390] on p "Ask for a synonym" at bounding box center [684, 398] width 385 height 17
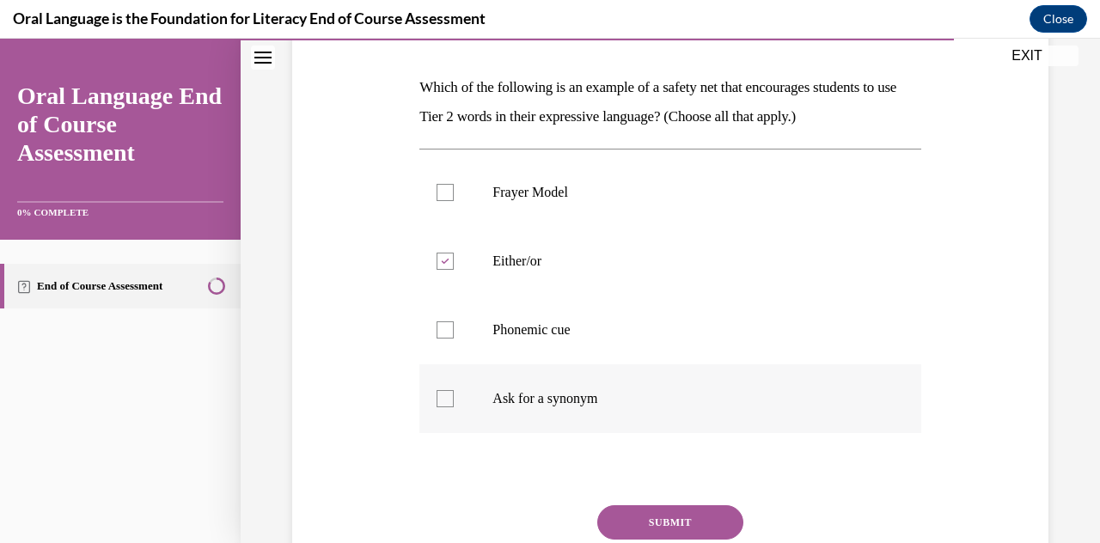
click at [454, 390] on input "Ask for a synonym" at bounding box center [444, 398] width 17 height 17
checkbox input "true"
click at [535, 508] on button "SUBMIT" at bounding box center [670, 522] width 146 height 34
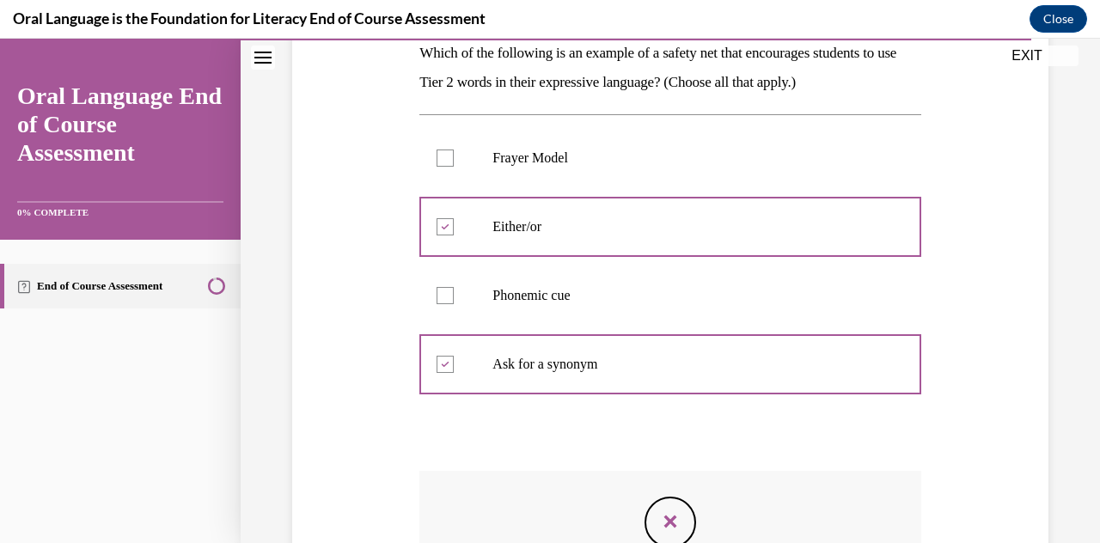
scroll to position [290, 0]
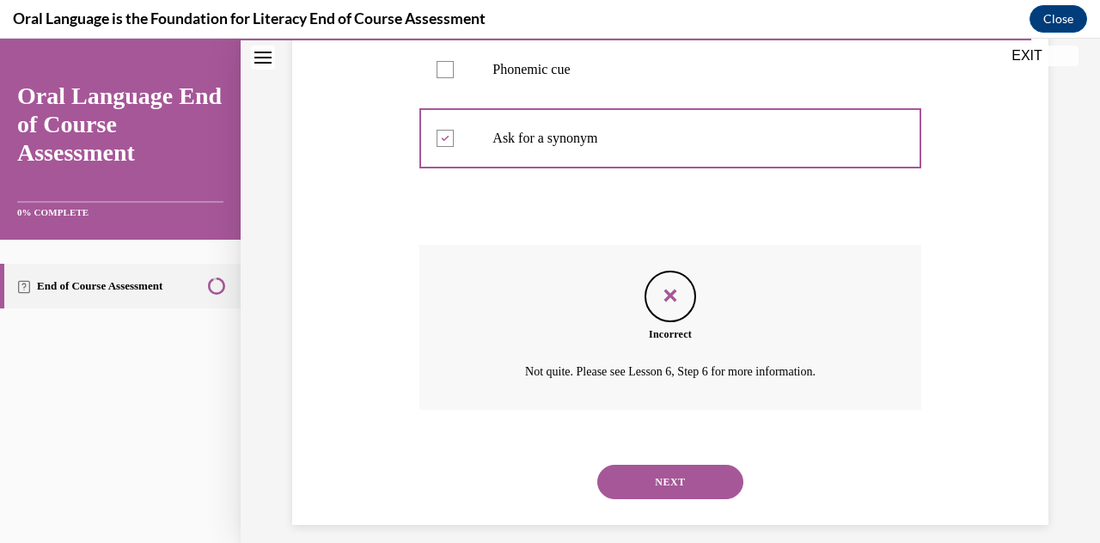
click at [535, 485] on button "NEXT" at bounding box center [670, 482] width 146 height 34
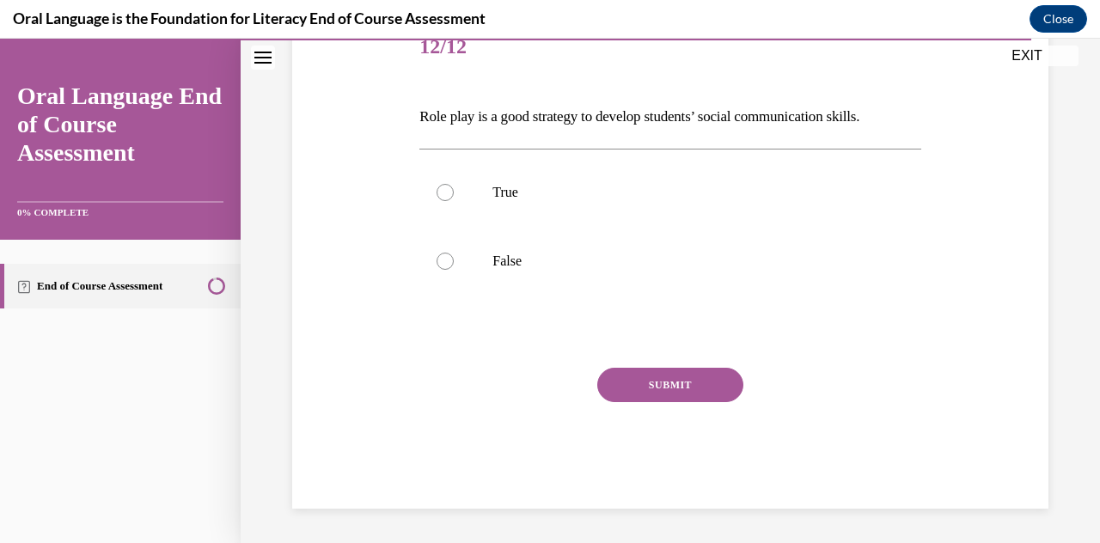
scroll to position [190, 0]
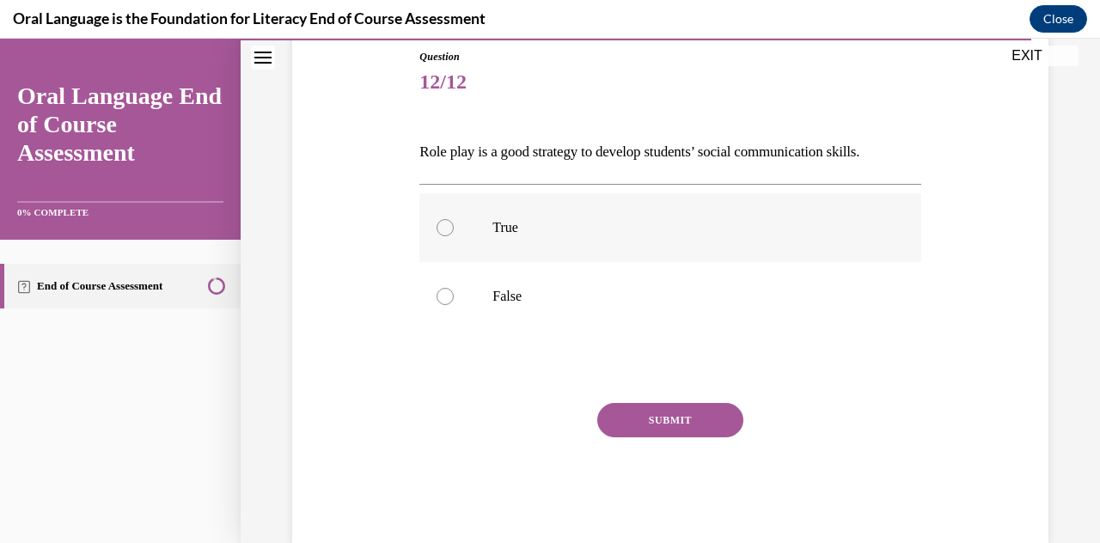
click at [535, 232] on p "True" at bounding box center [684, 227] width 385 height 17
click at [454, 232] on input "True" at bounding box center [444, 227] width 17 height 17
radio input "true"
click at [535, 416] on button "SUBMIT" at bounding box center [670, 420] width 146 height 34
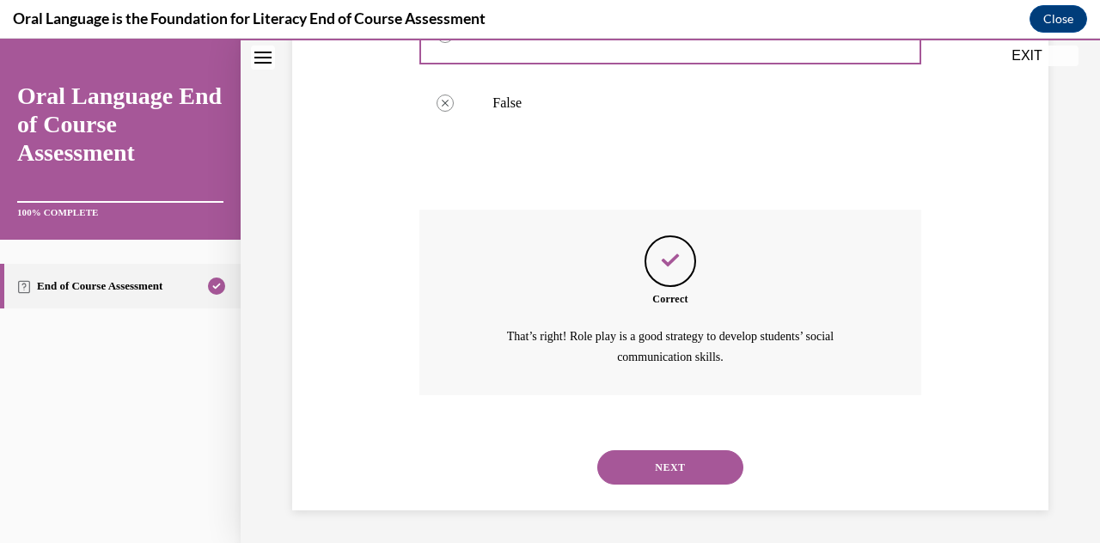
scroll to position [383, 0]
click at [535, 466] on button "NEXT" at bounding box center [670, 467] width 146 height 34
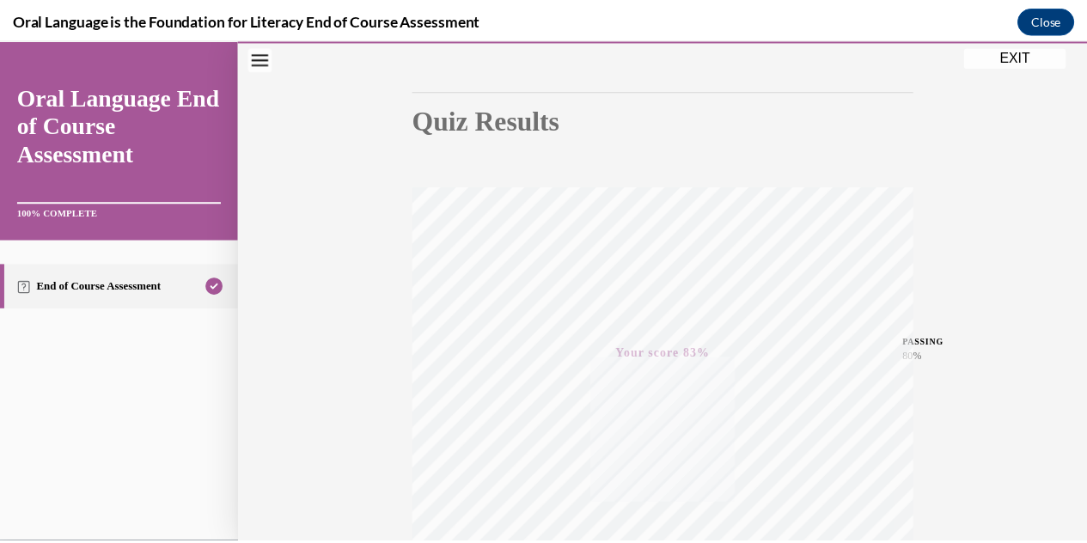
scroll to position [143, 0]
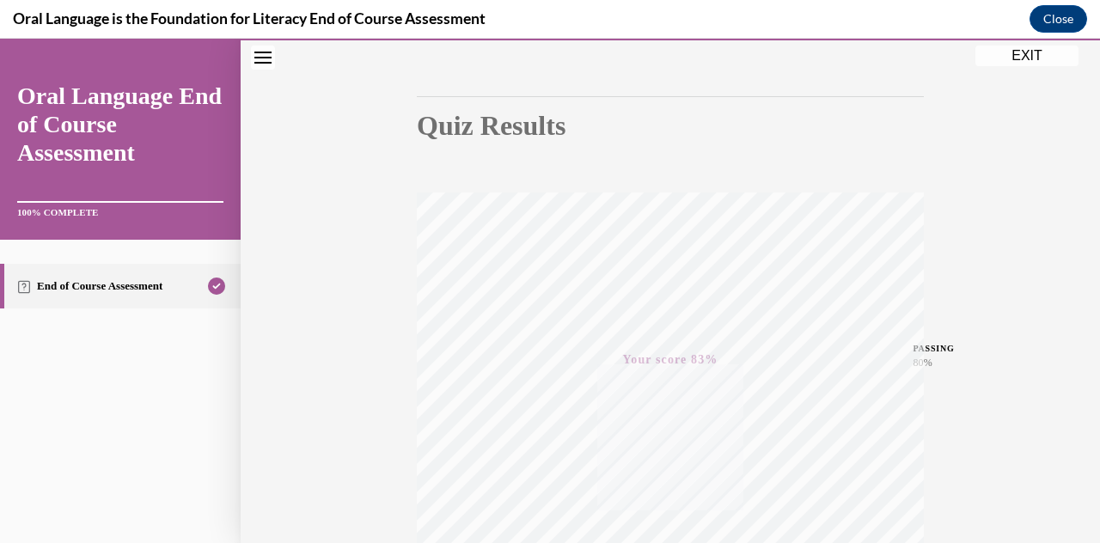
click at [535, 56] on button "EXIT" at bounding box center [1026, 56] width 103 height 21
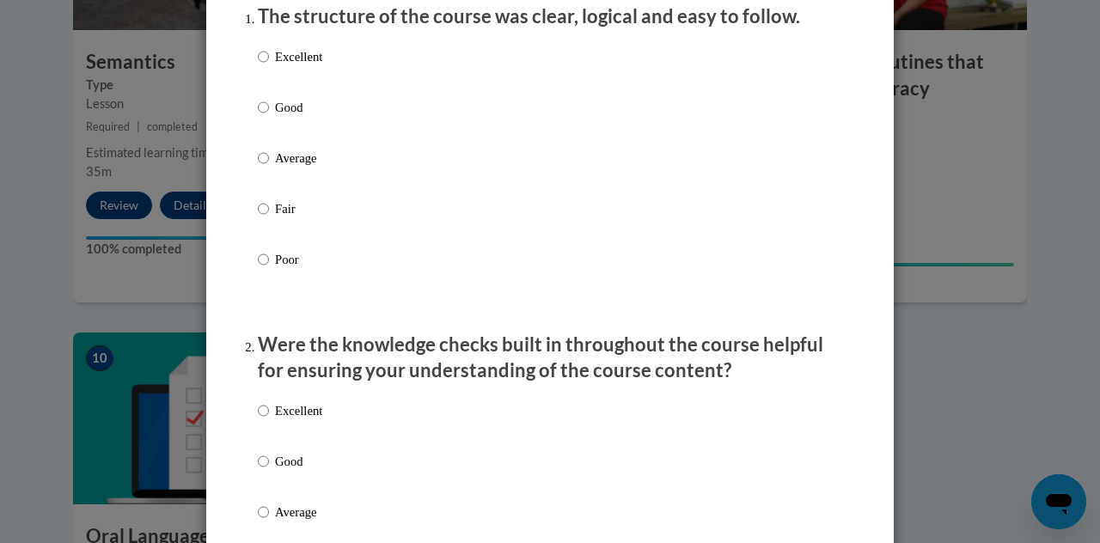
scroll to position [239, 0]
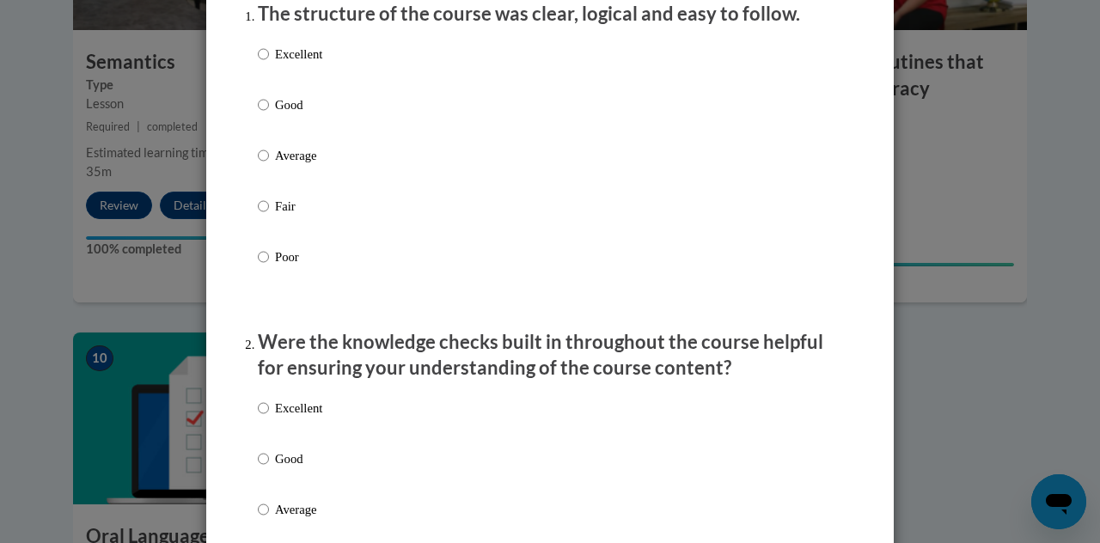
click at [318, 143] on div "Excellent Good Average Fair Poor" at bounding box center [550, 176] width 584 height 280
click at [299, 114] on p "Good" at bounding box center [298, 104] width 47 height 19
click at [269, 114] on input "Good" at bounding box center [263, 104] width 11 height 19
radio input "true"
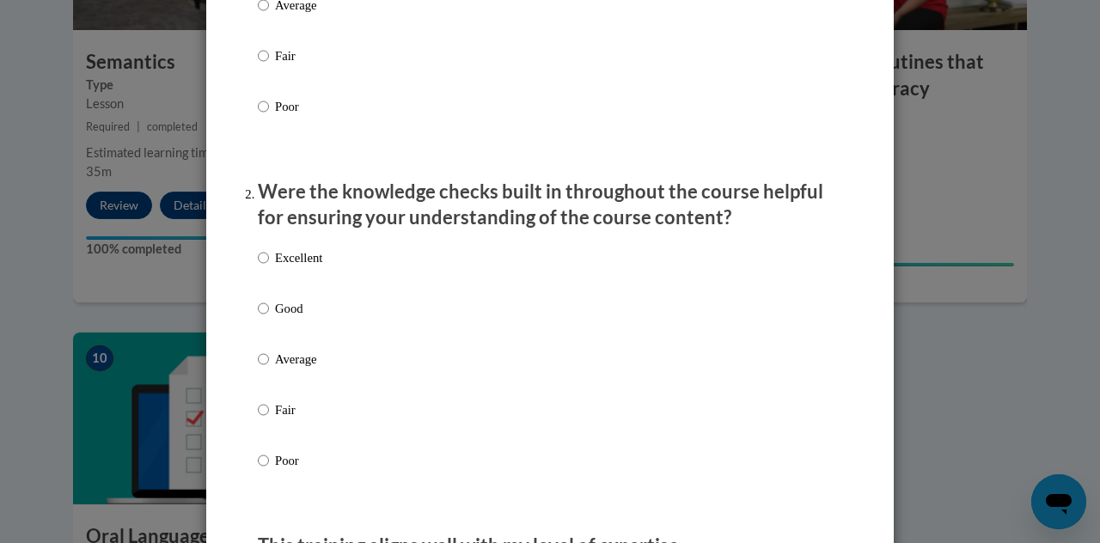
scroll to position [399, 0]
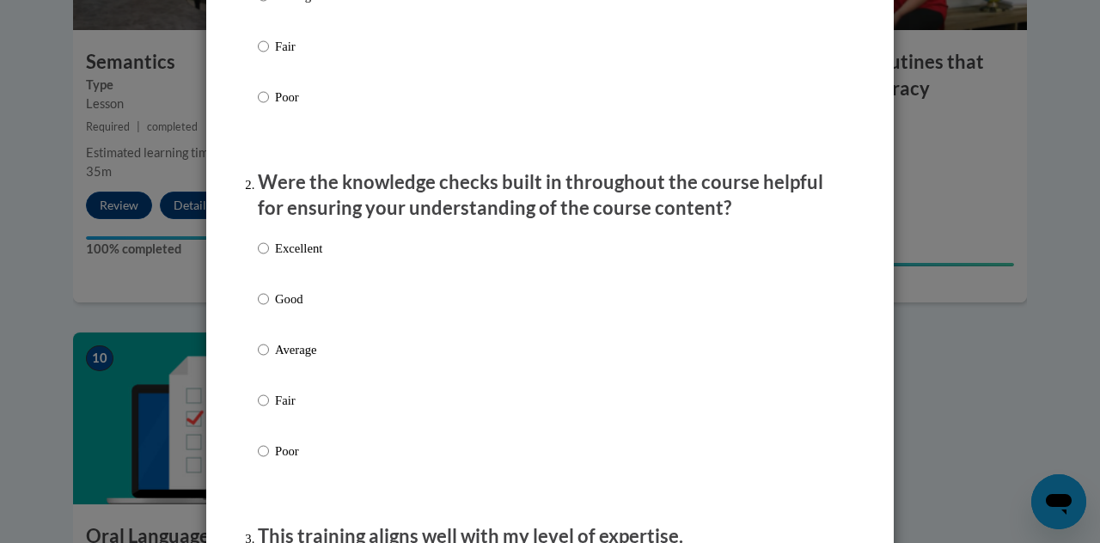
click at [290, 285] on label "Excellent" at bounding box center [290, 262] width 64 height 46
click at [269, 258] on input "Excellent" at bounding box center [263, 248] width 11 height 19
radio input "true"
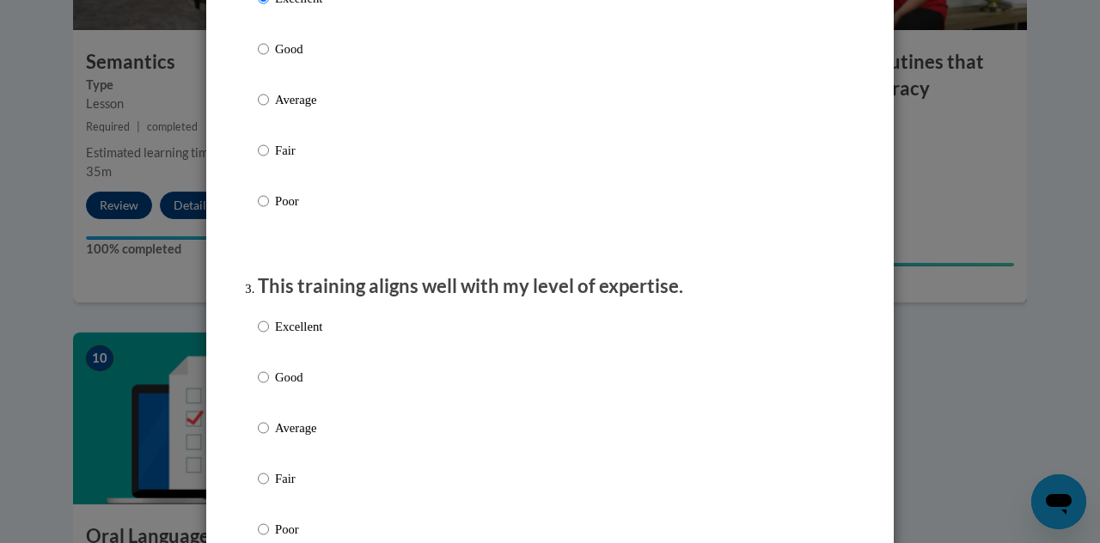
click at [296, 336] on p "Excellent" at bounding box center [298, 326] width 47 height 19
click at [269, 336] on input "Excellent" at bounding box center [263, 326] width 11 height 19
radio input "true"
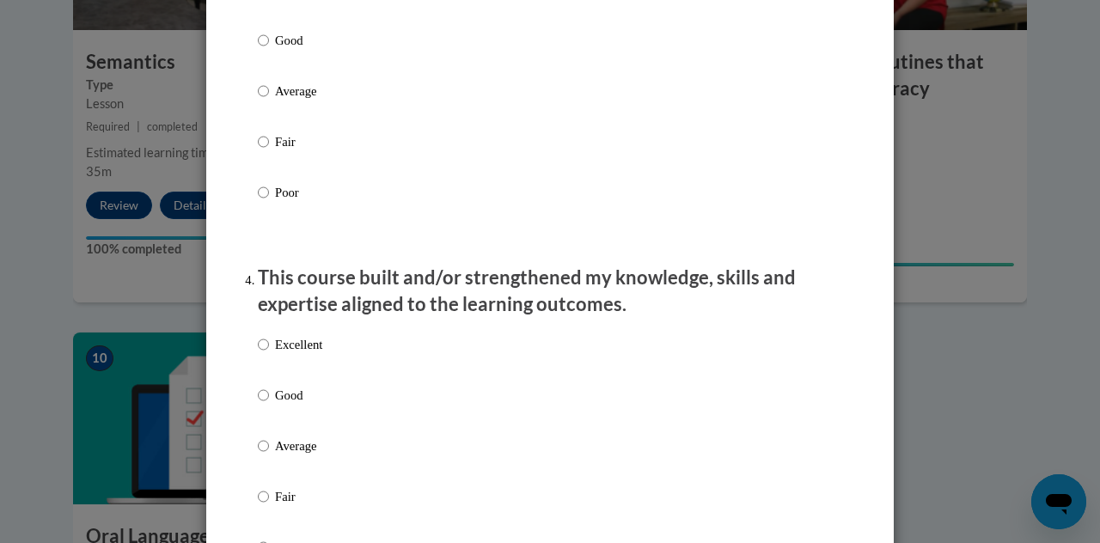
scroll to position [1078, 0]
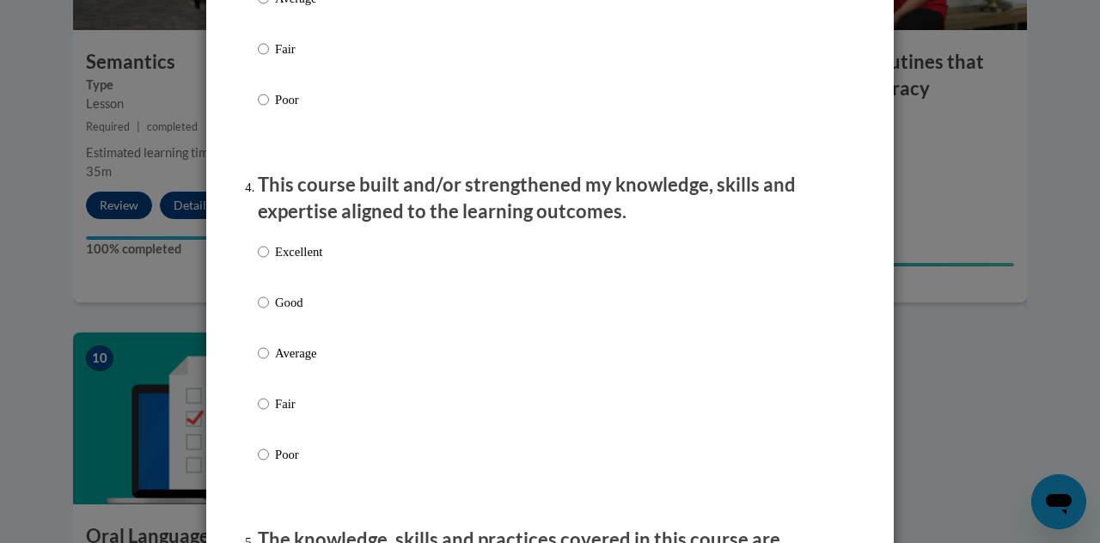
click at [287, 261] on p "Excellent" at bounding box center [298, 251] width 47 height 19
click at [269, 261] on input "Excellent" at bounding box center [263, 251] width 11 height 19
radio input "true"
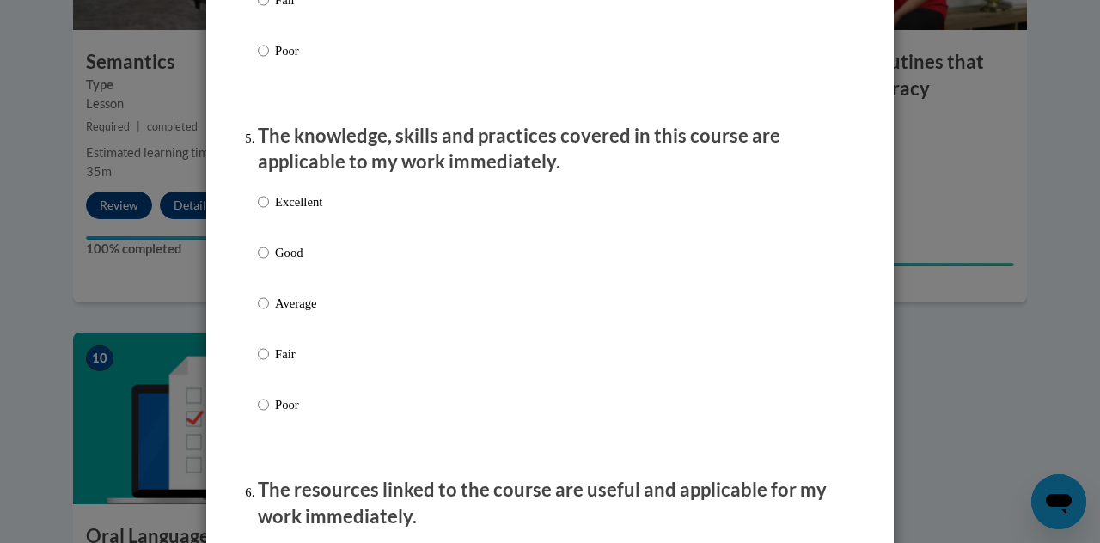
scroll to position [1484, 0]
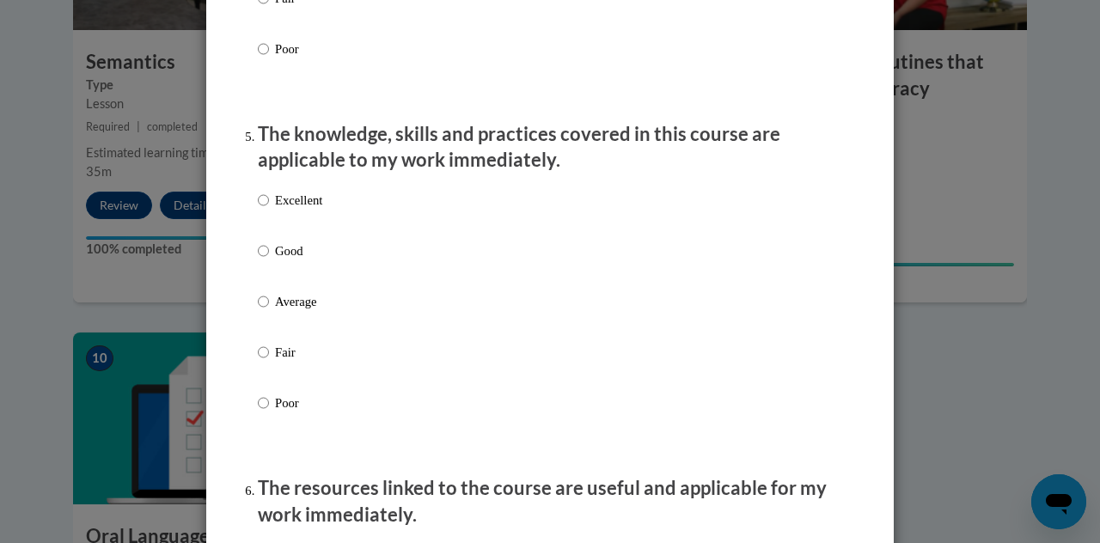
click at [270, 226] on label "Excellent" at bounding box center [290, 214] width 64 height 46
click at [269, 210] on input "Excellent" at bounding box center [263, 200] width 11 height 19
radio input "true"
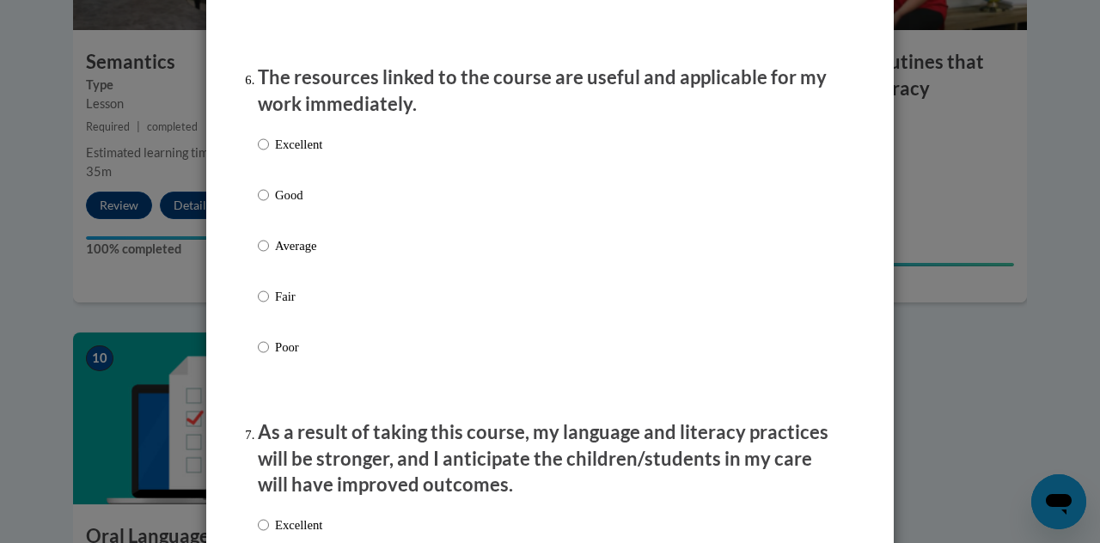
scroll to position [1895, 0]
click at [277, 180] on label "Excellent" at bounding box center [290, 157] width 64 height 46
click at [269, 153] on input "Excellent" at bounding box center [263, 143] width 11 height 19
radio input "true"
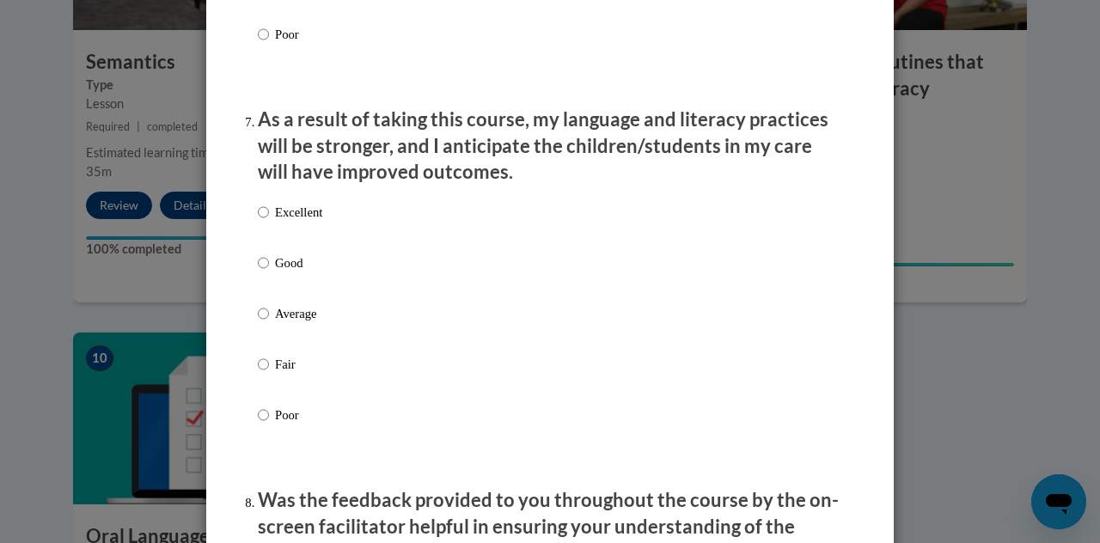
scroll to position [2208, 0]
click at [280, 221] on p "Excellent" at bounding box center [298, 211] width 47 height 19
click at [269, 221] on input "Excellent" at bounding box center [263, 211] width 11 height 19
radio input "true"
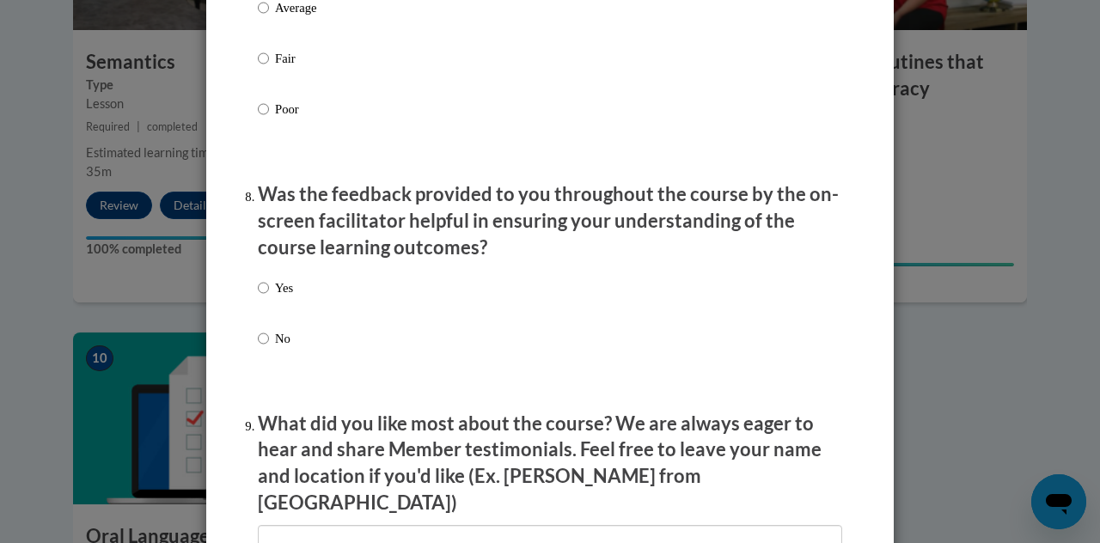
scroll to position [2541, 0]
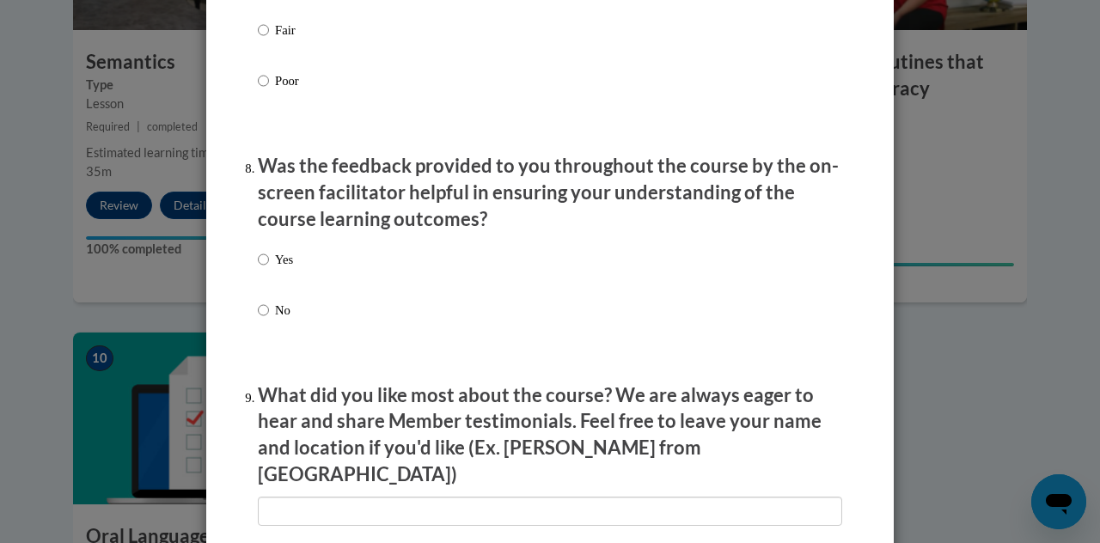
click at [284, 262] on div "Yes No" at bounding box center [275, 298] width 35 height 114
click at [277, 269] on p "Yes" at bounding box center [284, 259] width 18 height 19
click at [269, 269] on input "Yes" at bounding box center [263, 259] width 11 height 19
radio input "true"
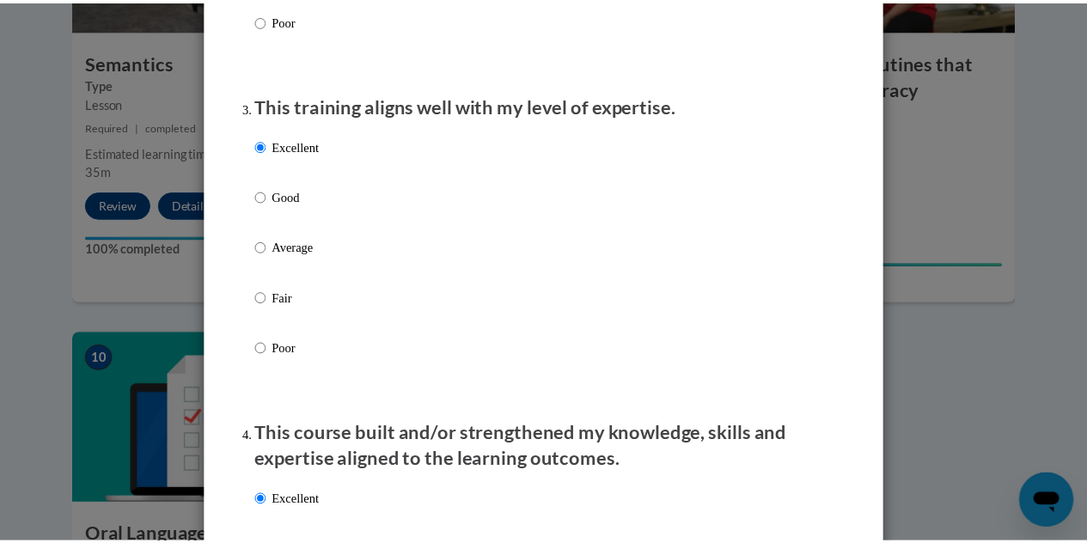
scroll to position [0, 0]
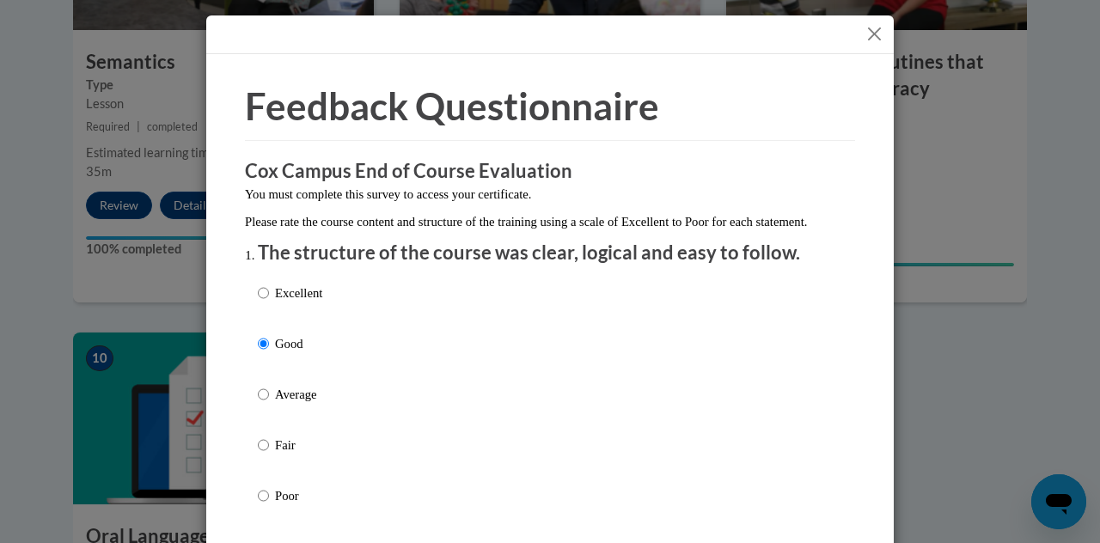
click at [535, 29] on button "Close" at bounding box center [873, 33] width 21 height 21
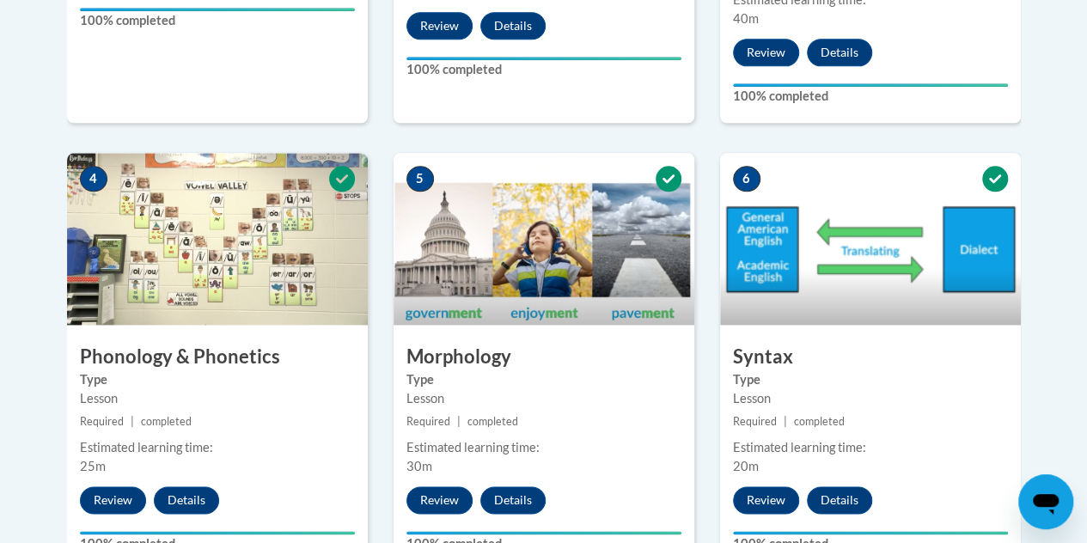
scroll to position [964, 0]
